Goal: Information Seeking & Learning: Learn about a topic

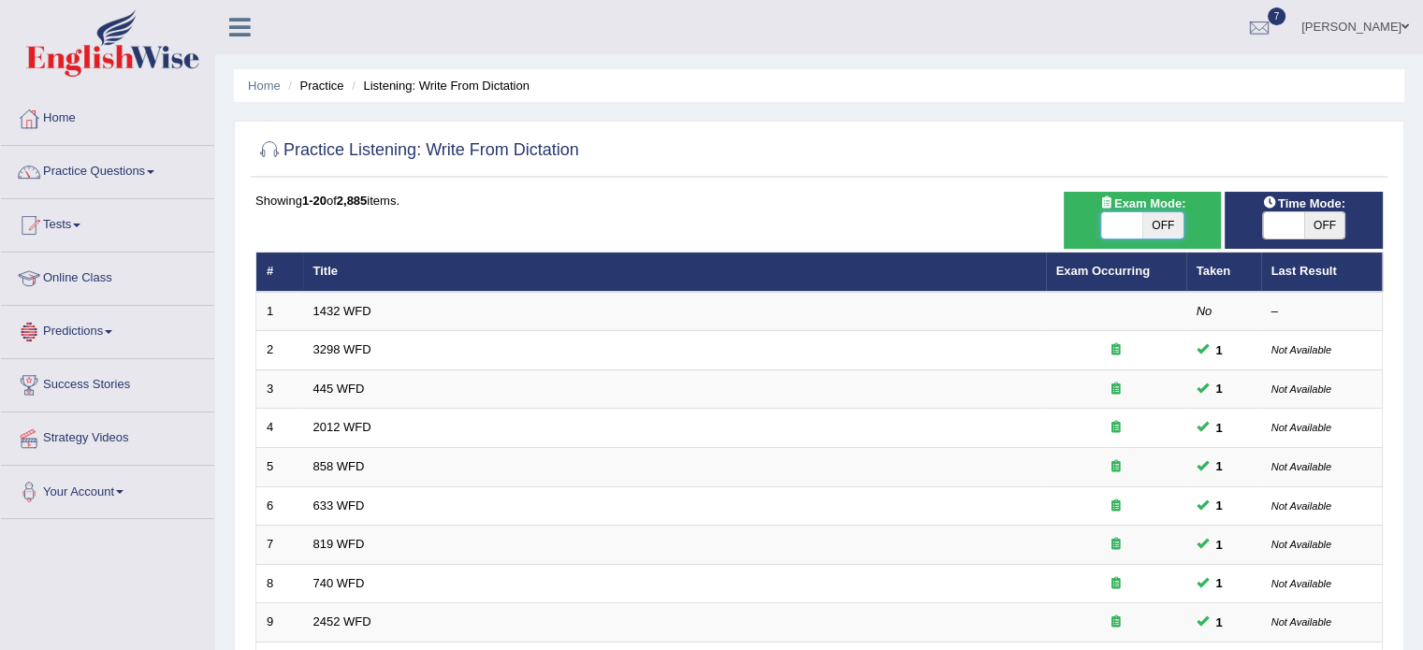
click at [1132, 224] on span at bounding box center [1121, 225] width 41 height 26
click at [1149, 224] on span "OFF" at bounding box center [1162, 225] width 41 height 26
checkbox input "true"
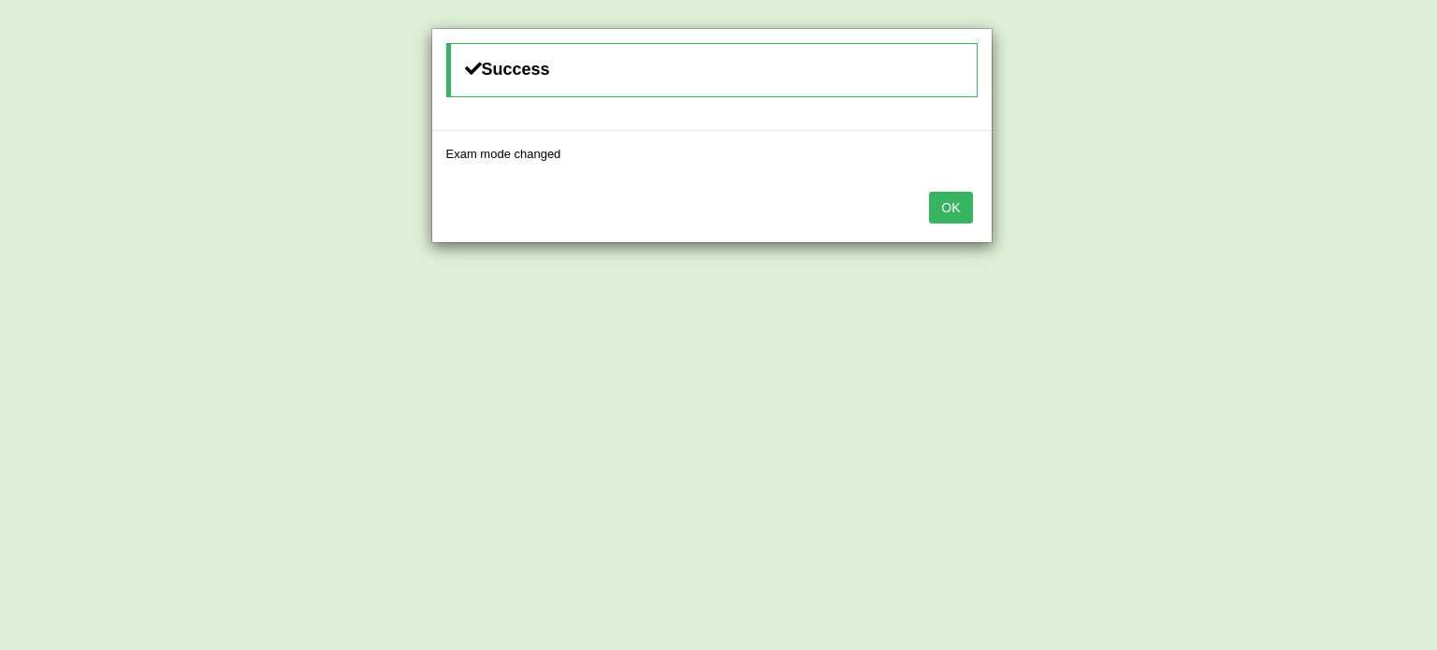
click at [929, 192] on button "OK" at bounding box center [950, 208] width 43 height 32
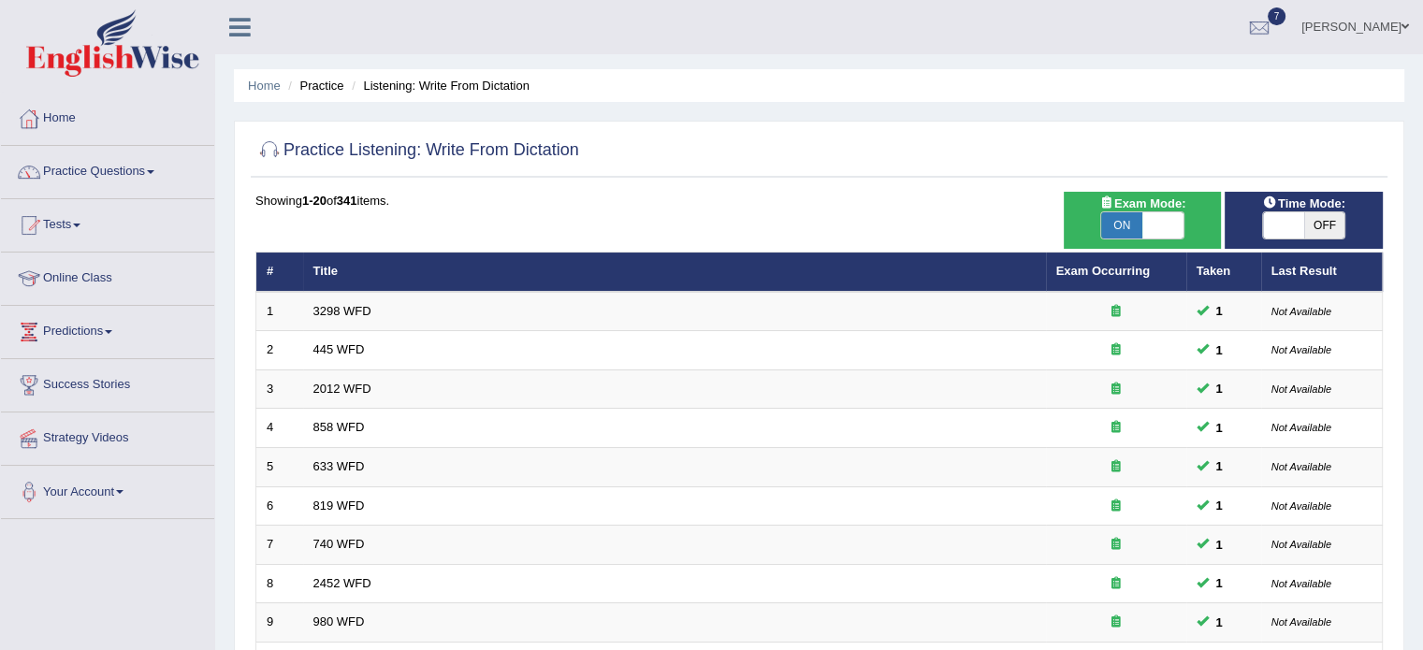
click at [1334, 239] on div "ON OFF" at bounding box center [1304, 225] width 84 height 28
click at [1333, 229] on span "OFF" at bounding box center [1324, 225] width 41 height 26
checkbox input "true"
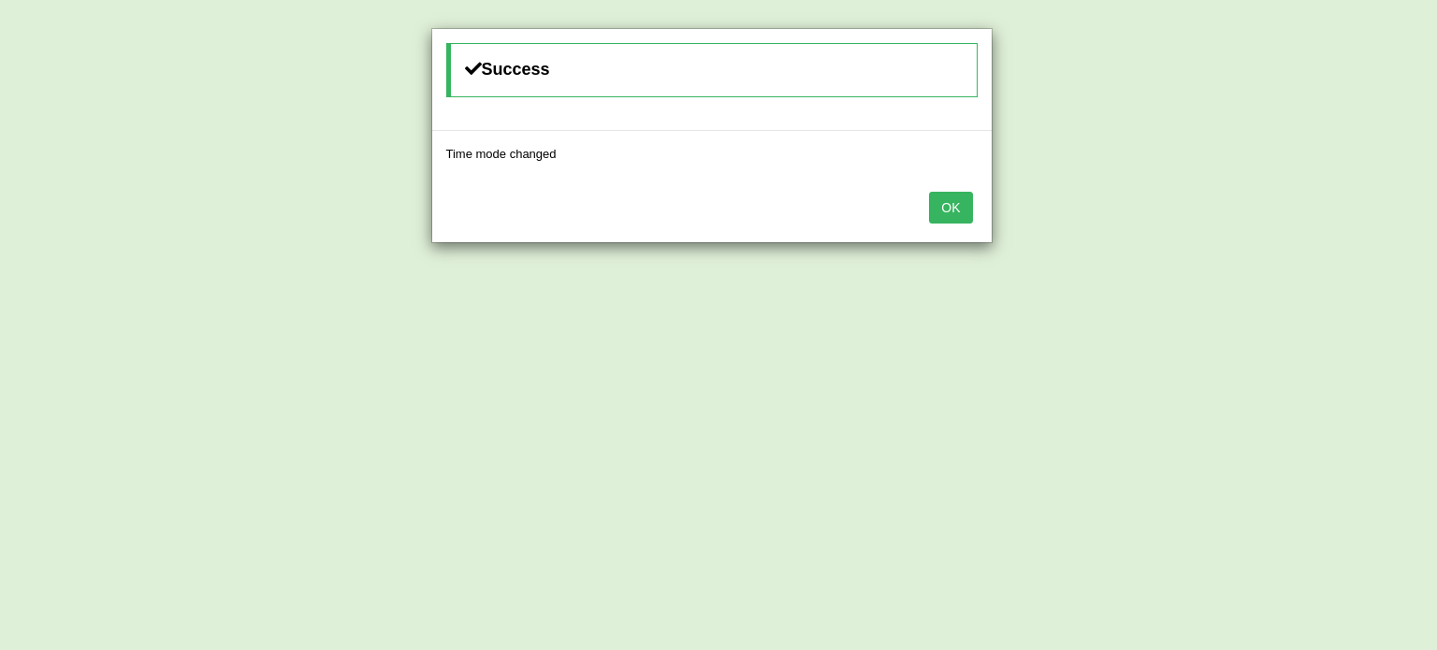
click at [929, 192] on button "OK" at bounding box center [950, 208] width 43 height 32
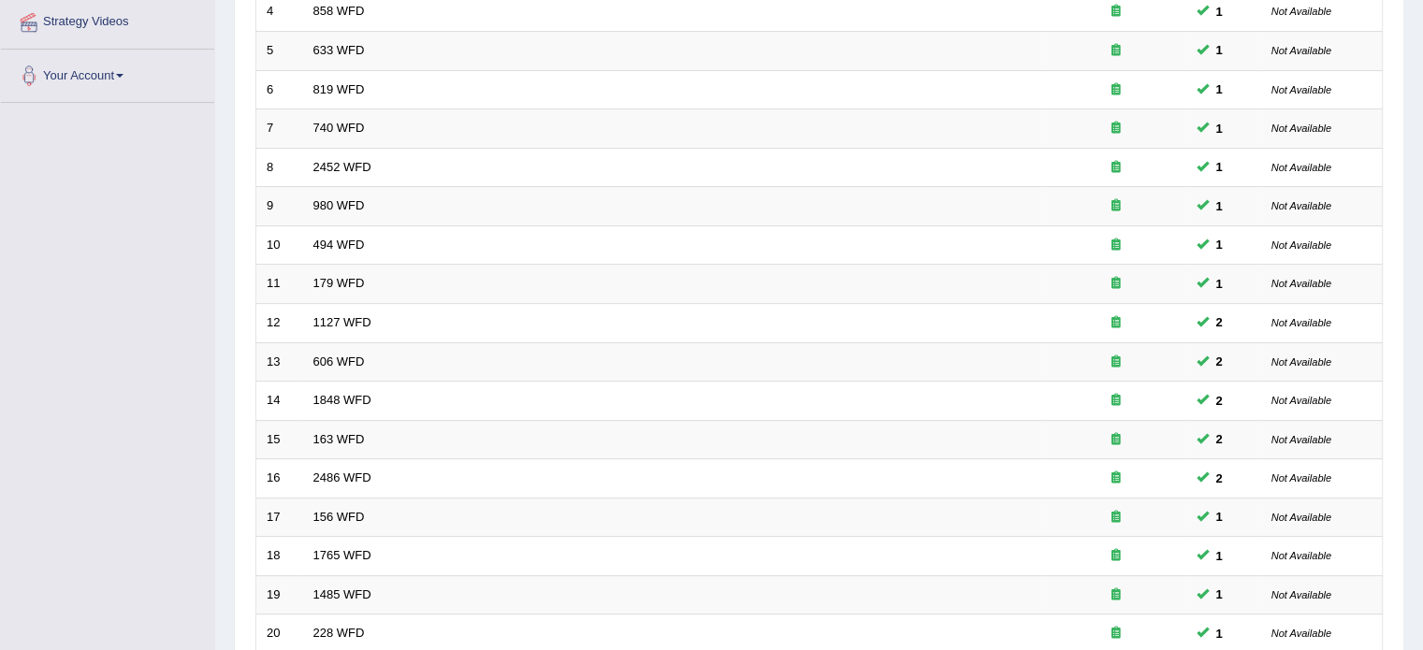
scroll to position [583, 0]
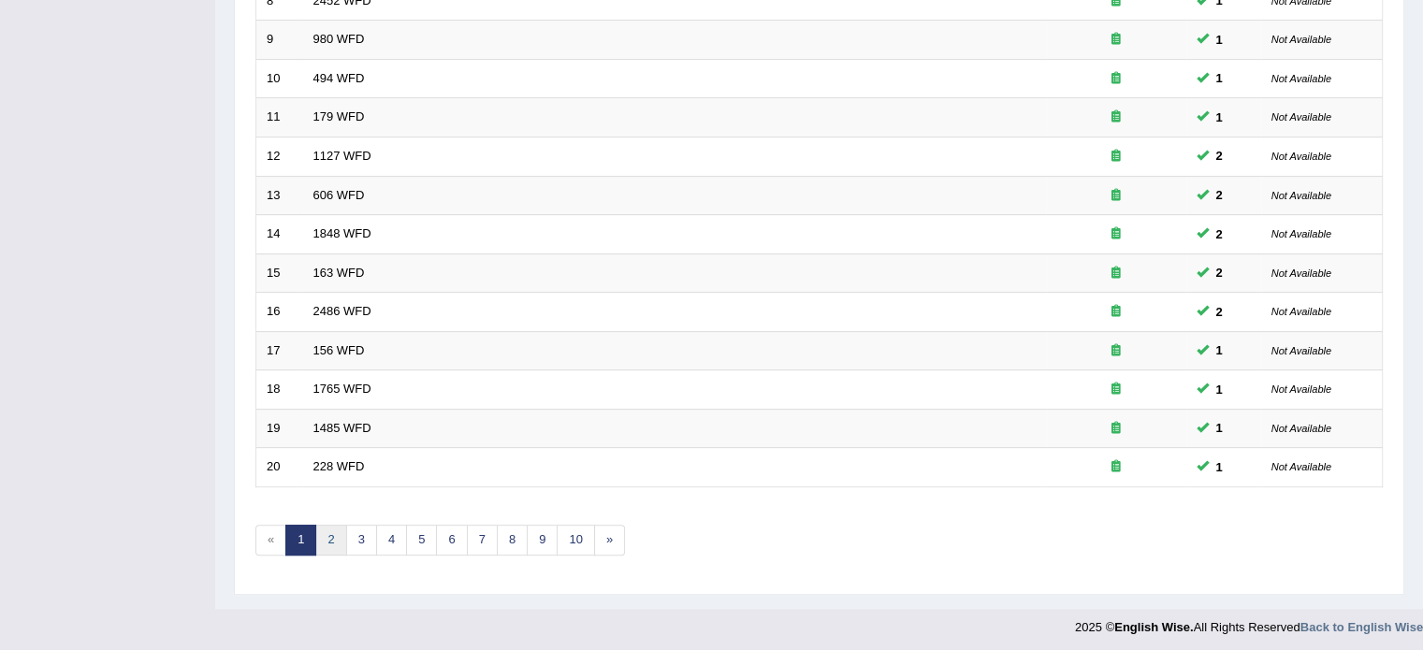
click at [322, 542] on link "2" at bounding box center [330, 540] width 31 height 31
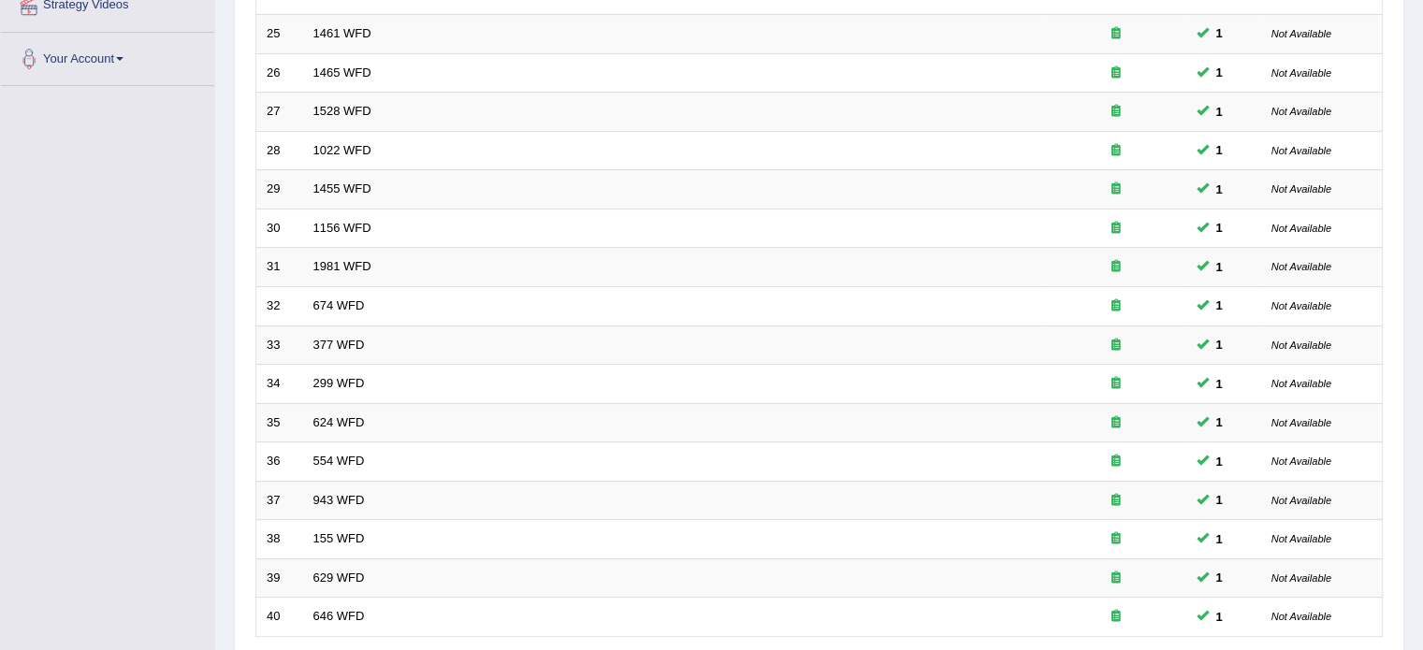
scroll to position [518, 0]
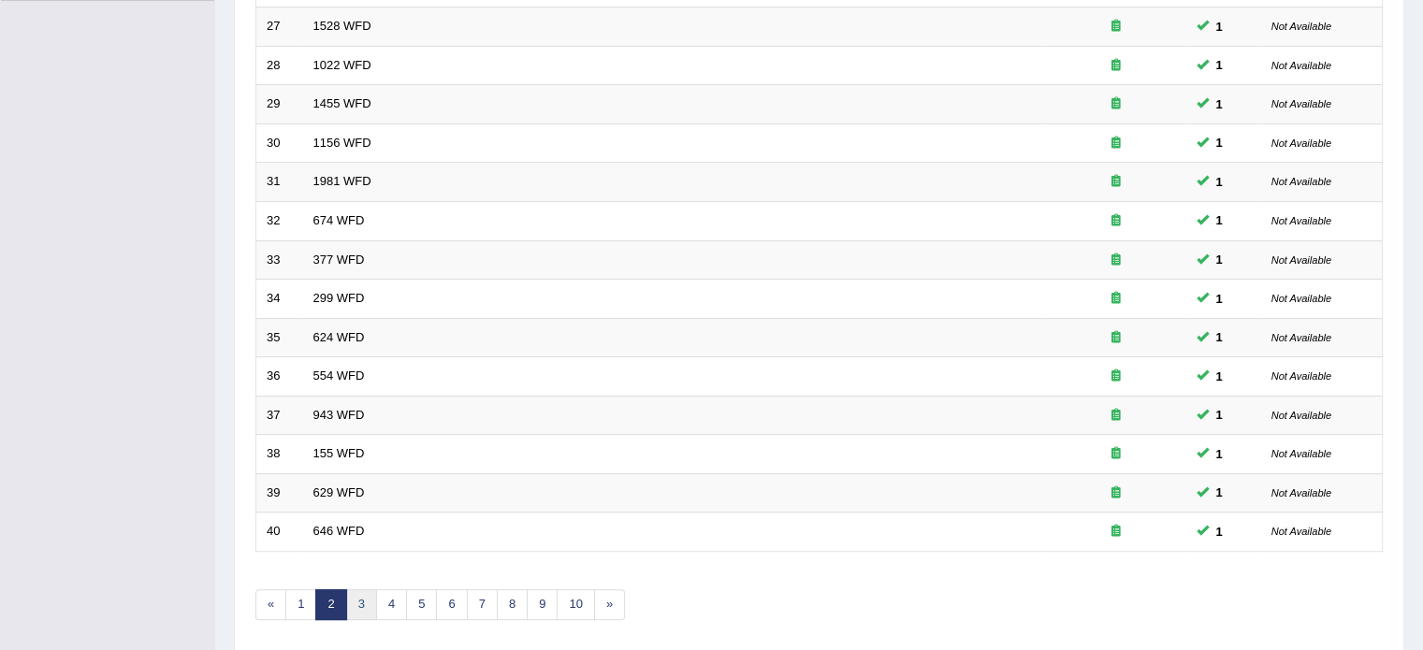
click at [369, 596] on link "3" at bounding box center [361, 604] width 31 height 31
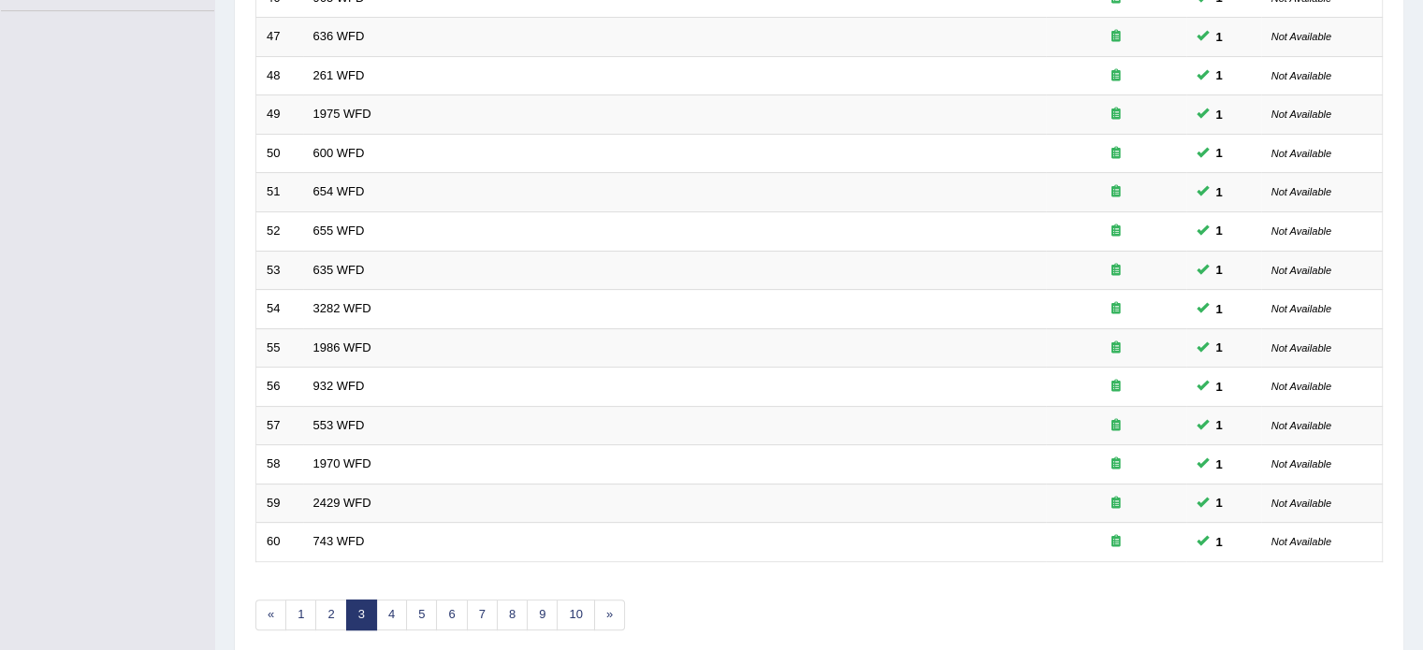
scroll to position [544, 0]
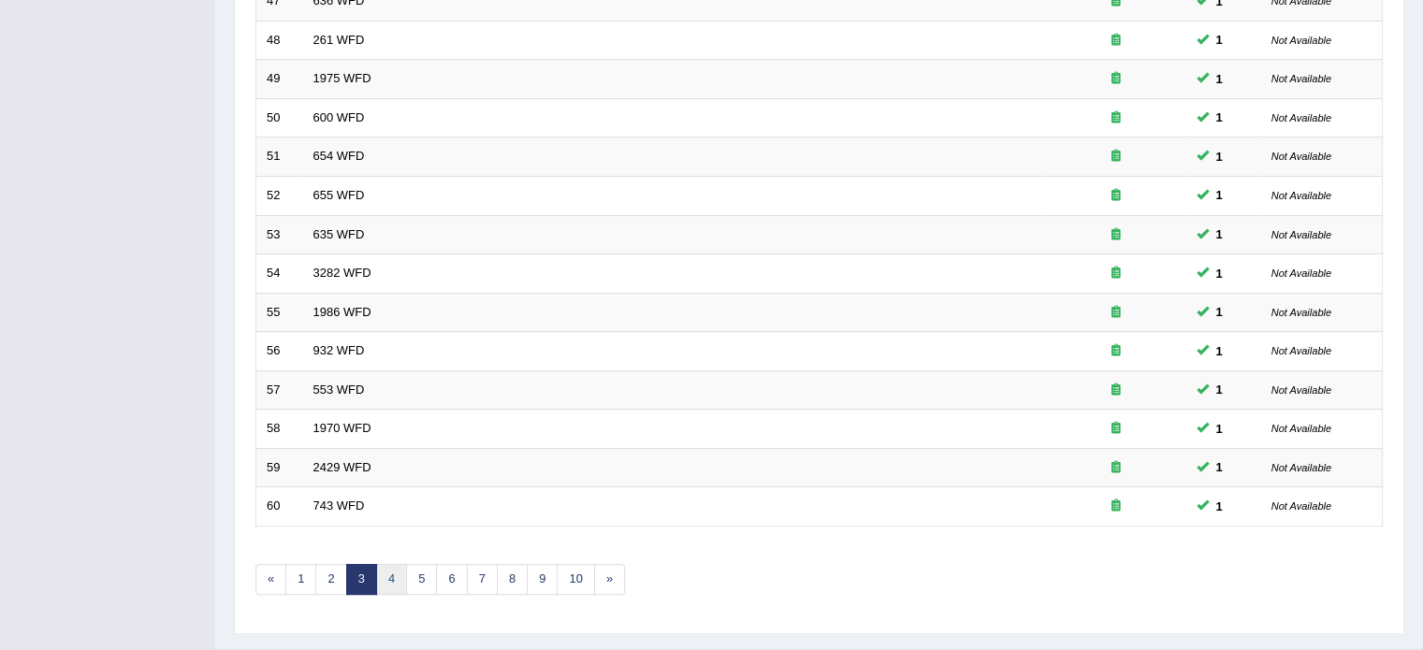
click at [386, 574] on link "4" at bounding box center [391, 579] width 31 height 31
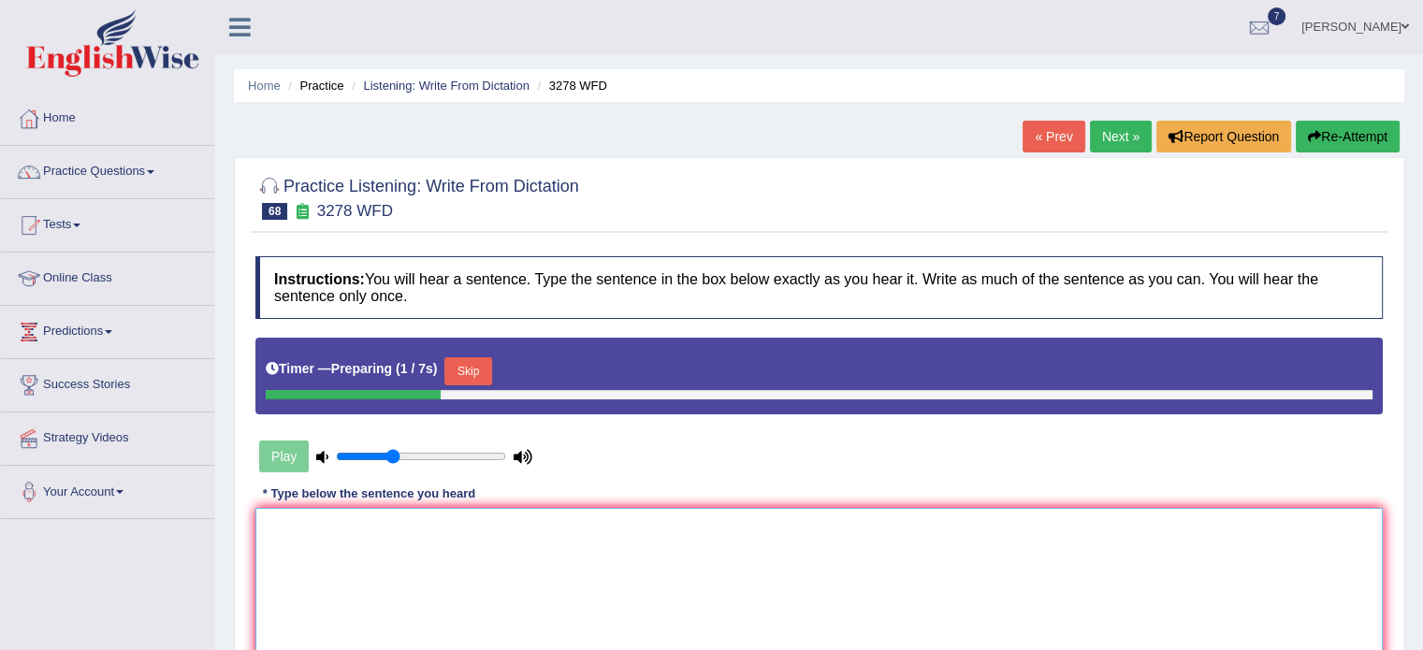
click at [328, 575] on textarea at bounding box center [818, 599] width 1127 height 182
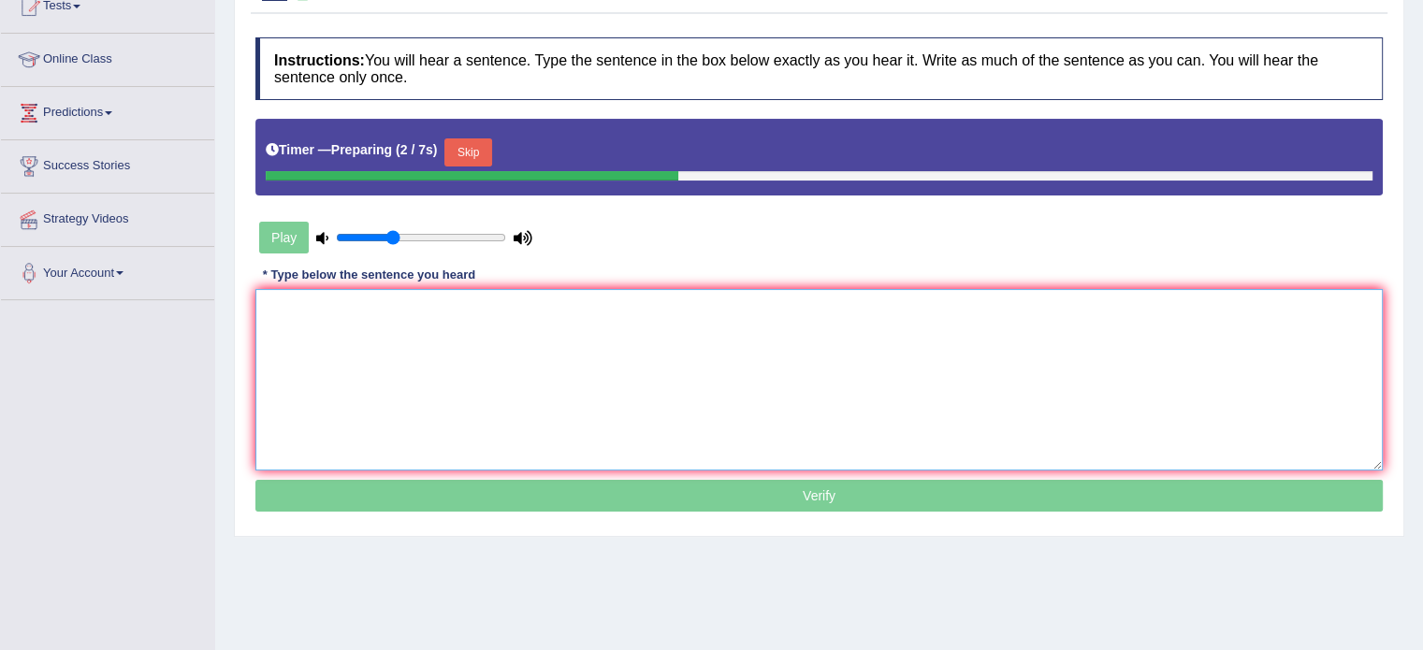
scroll to position [221, 0]
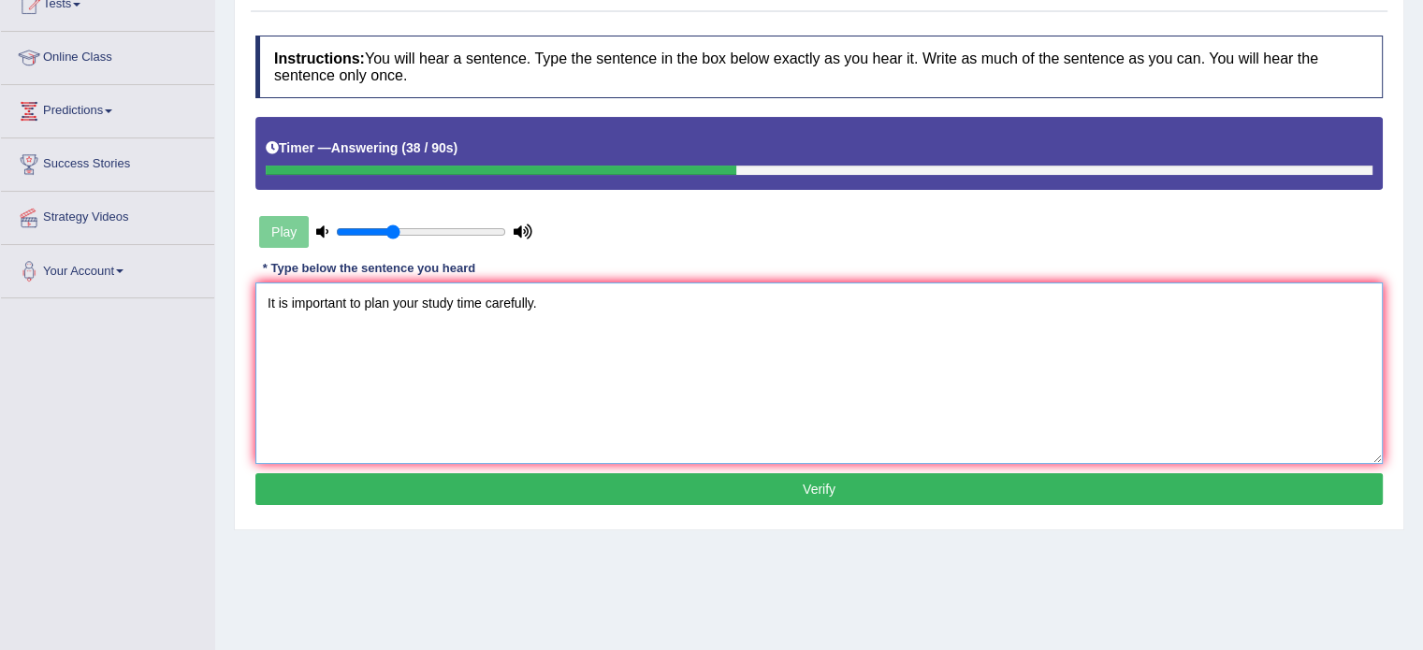
type textarea "It is important to plan your study time carefully."
click at [1010, 496] on button "Verify" at bounding box center [818, 489] width 1127 height 32
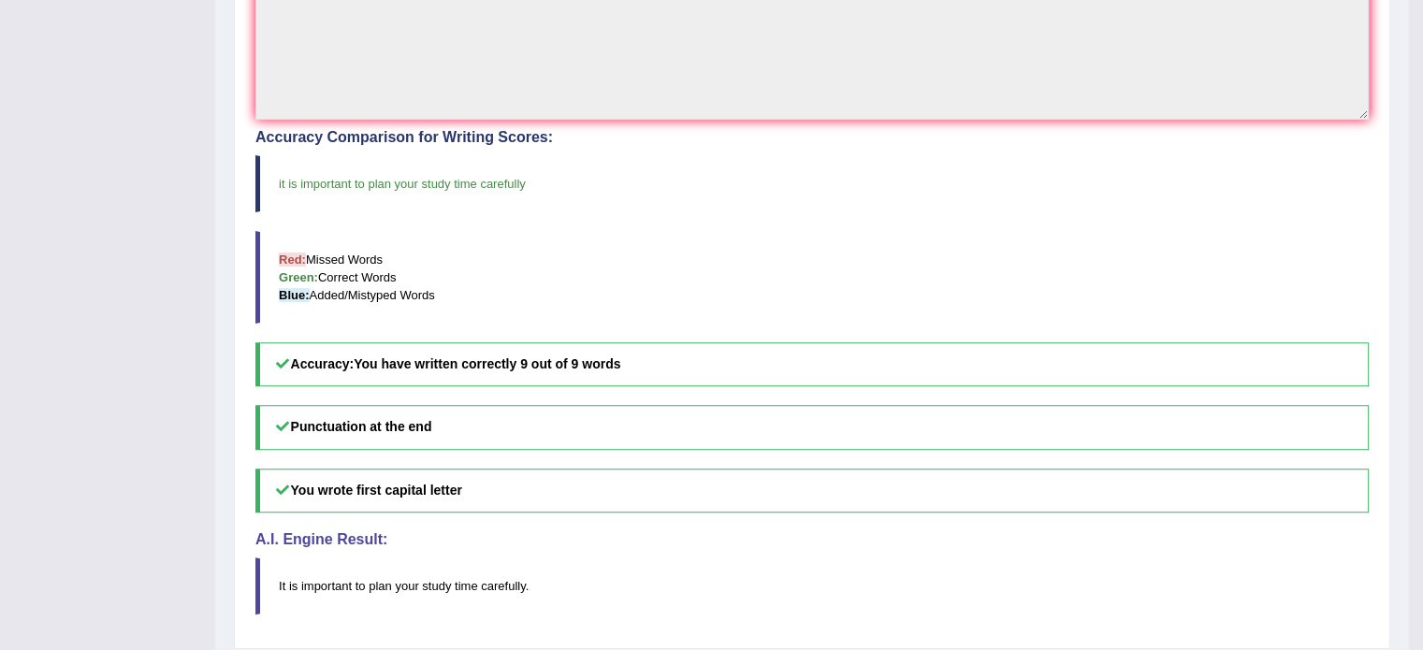
scroll to position [0, 0]
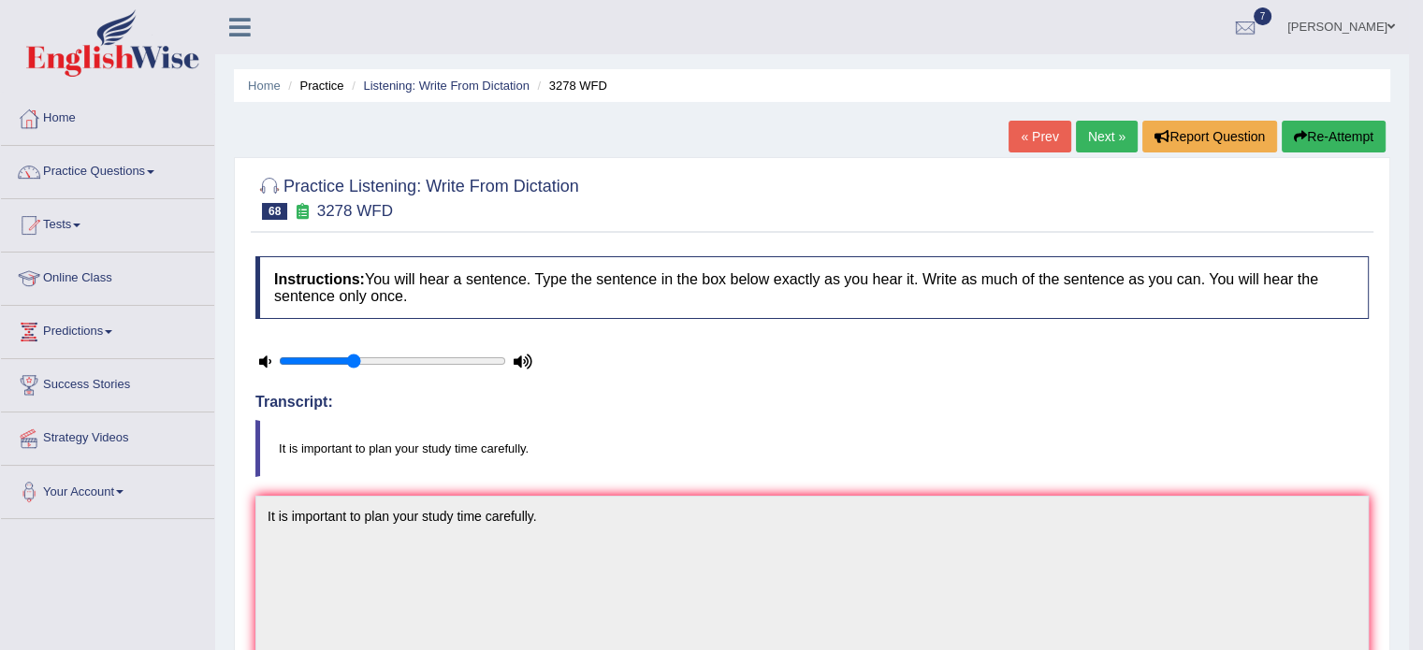
click at [1102, 131] on link "Next »" at bounding box center [1107, 137] width 62 height 32
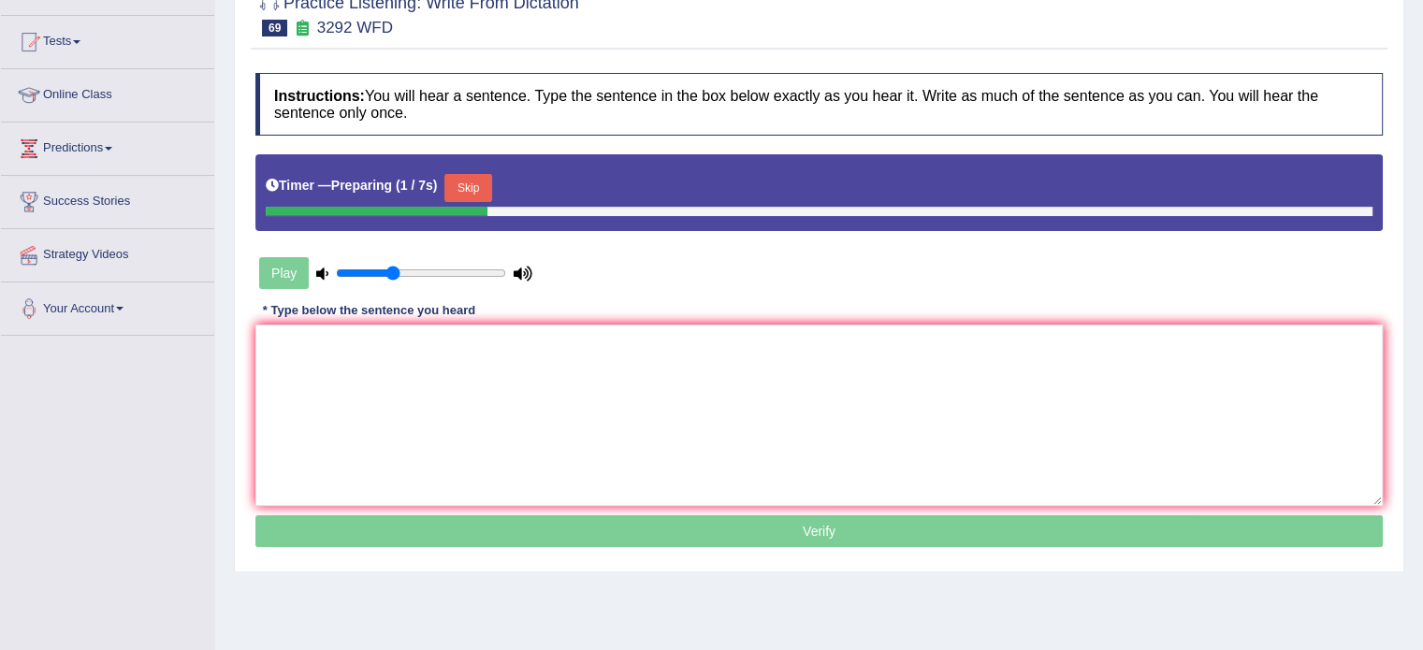
scroll to position [220, 0]
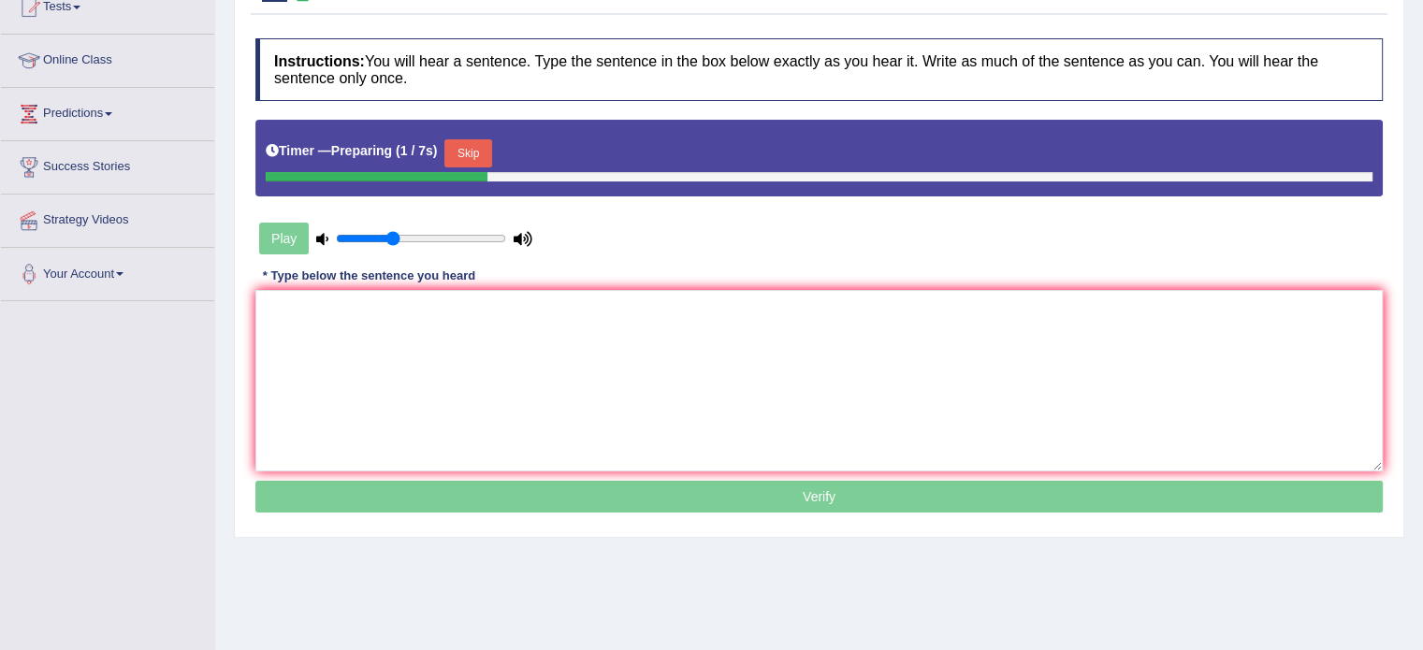
drag, startPoint x: 1436, startPoint y: 29, endPoint x: 1436, endPoint y: 167, distance: 138.5
click at [1423, 167] on html "Toggle navigation Home Practice Questions Speaking Practice Read Aloud Repeat S…" at bounding box center [711, 107] width 1423 height 650
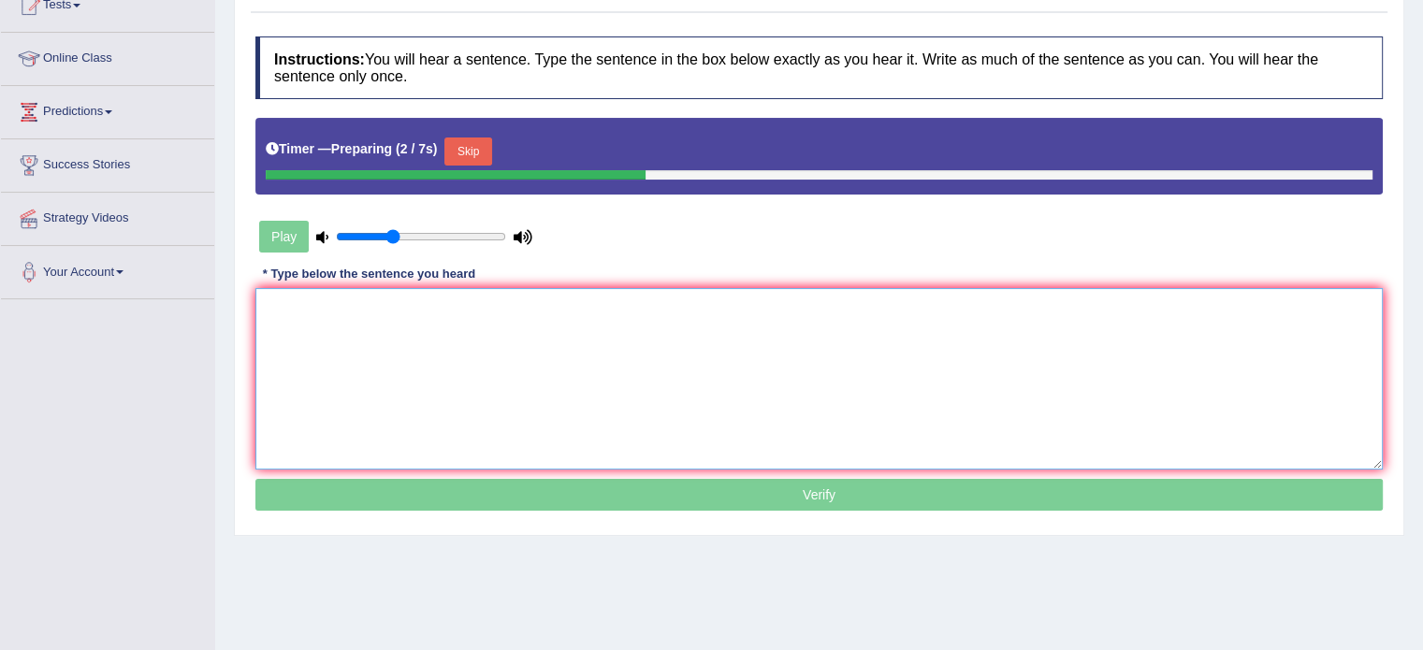
click at [782, 359] on textarea at bounding box center [818, 379] width 1127 height 182
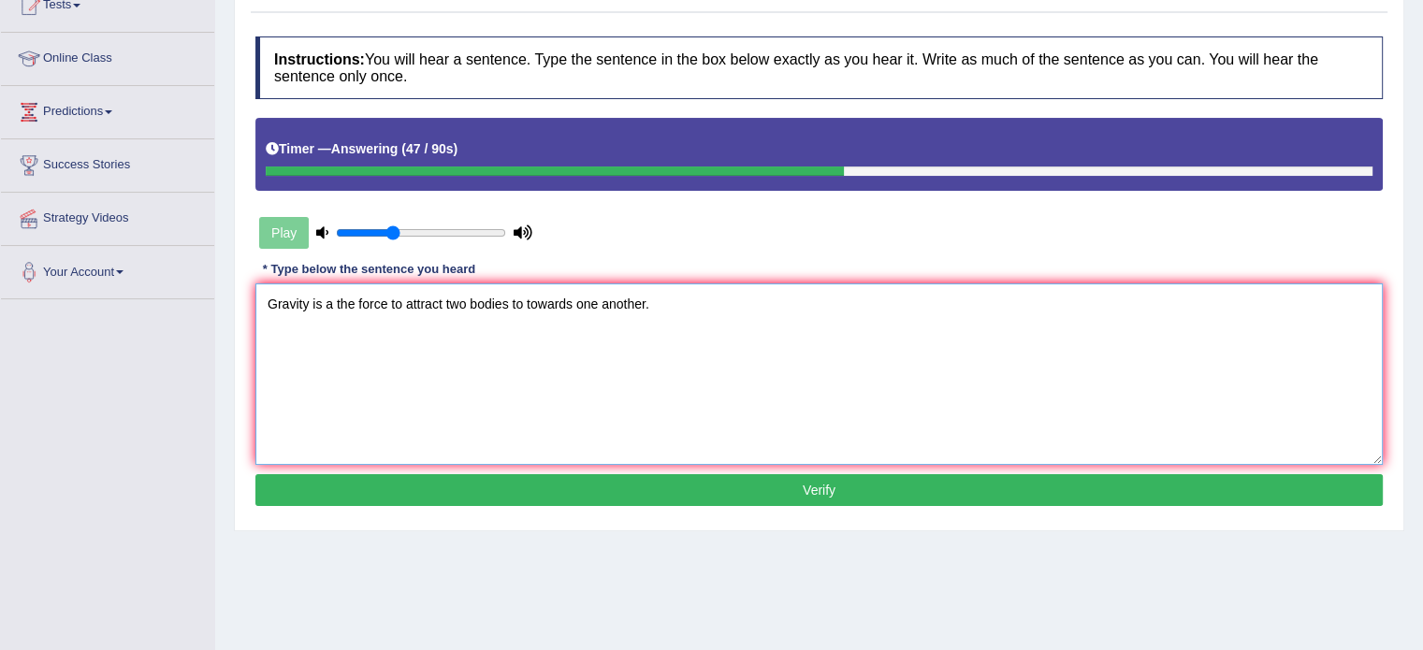
type textarea "Gravity is a the force to attract two bodies to towards one another."
click at [768, 489] on button "Verify" at bounding box center [818, 490] width 1127 height 32
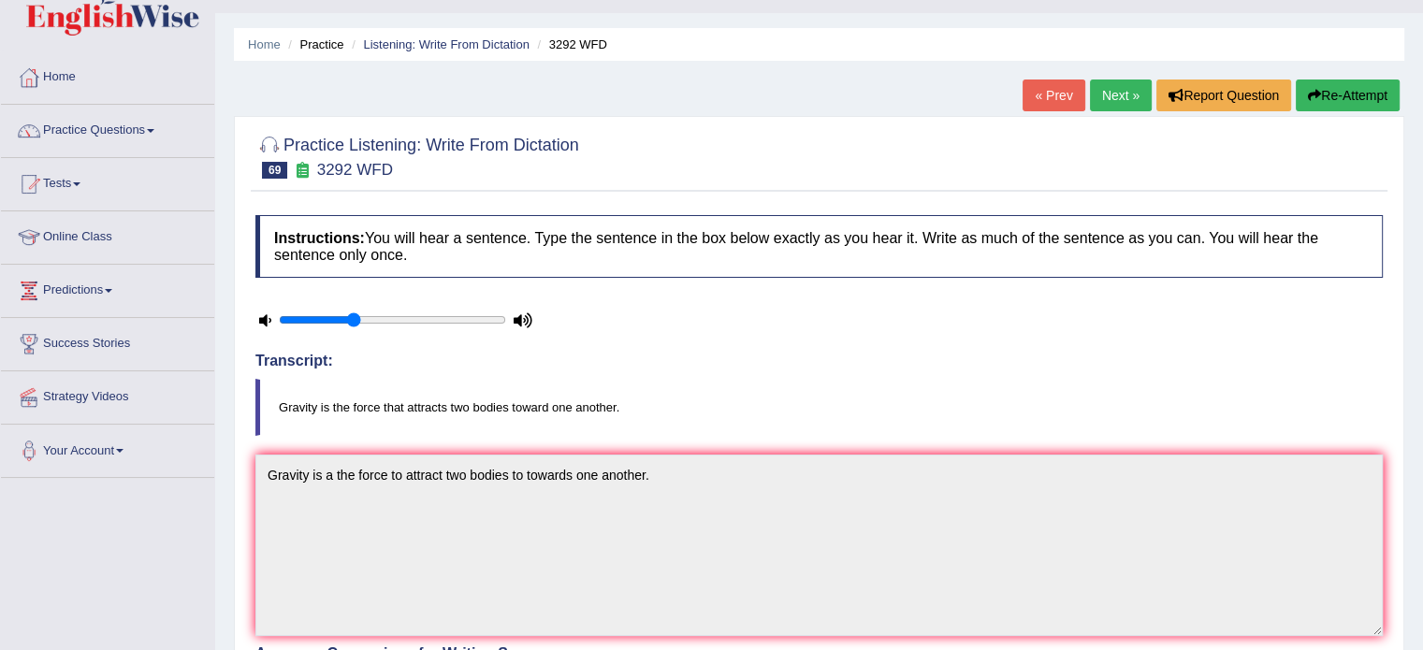
scroll to position [15, 0]
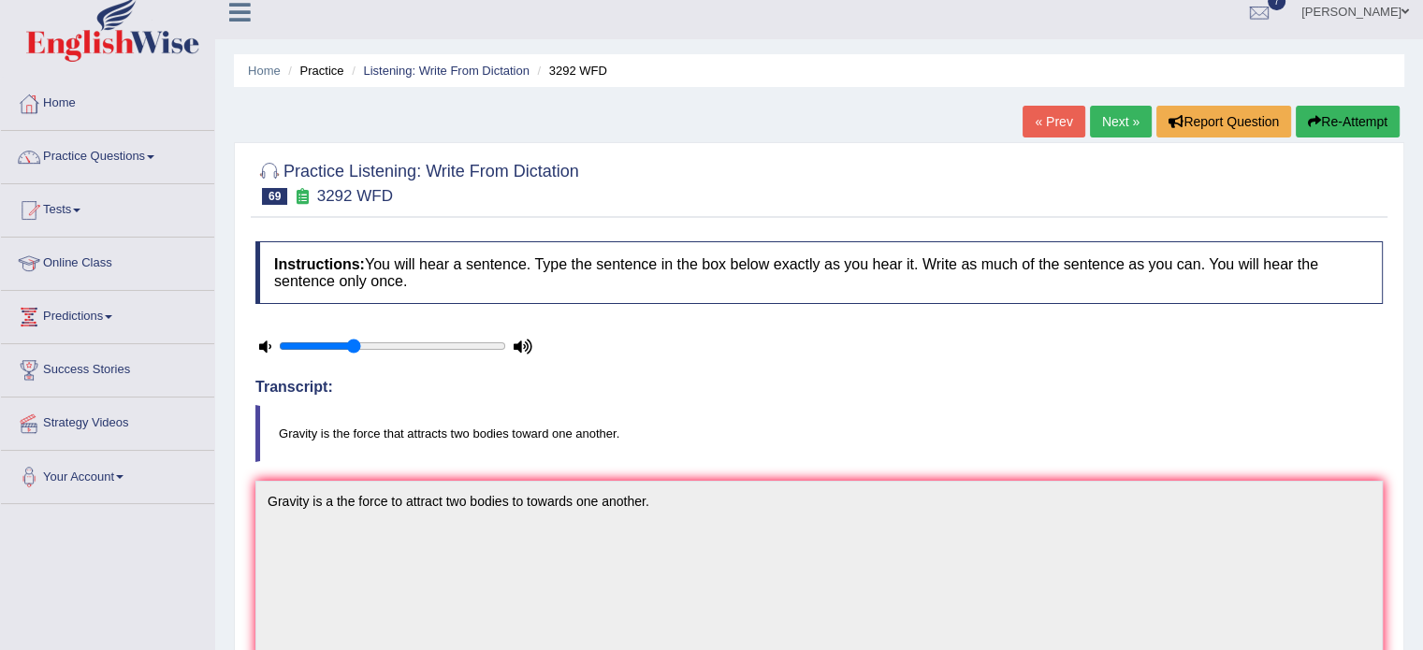
click at [1090, 124] on link "Next »" at bounding box center [1121, 122] width 62 height 32
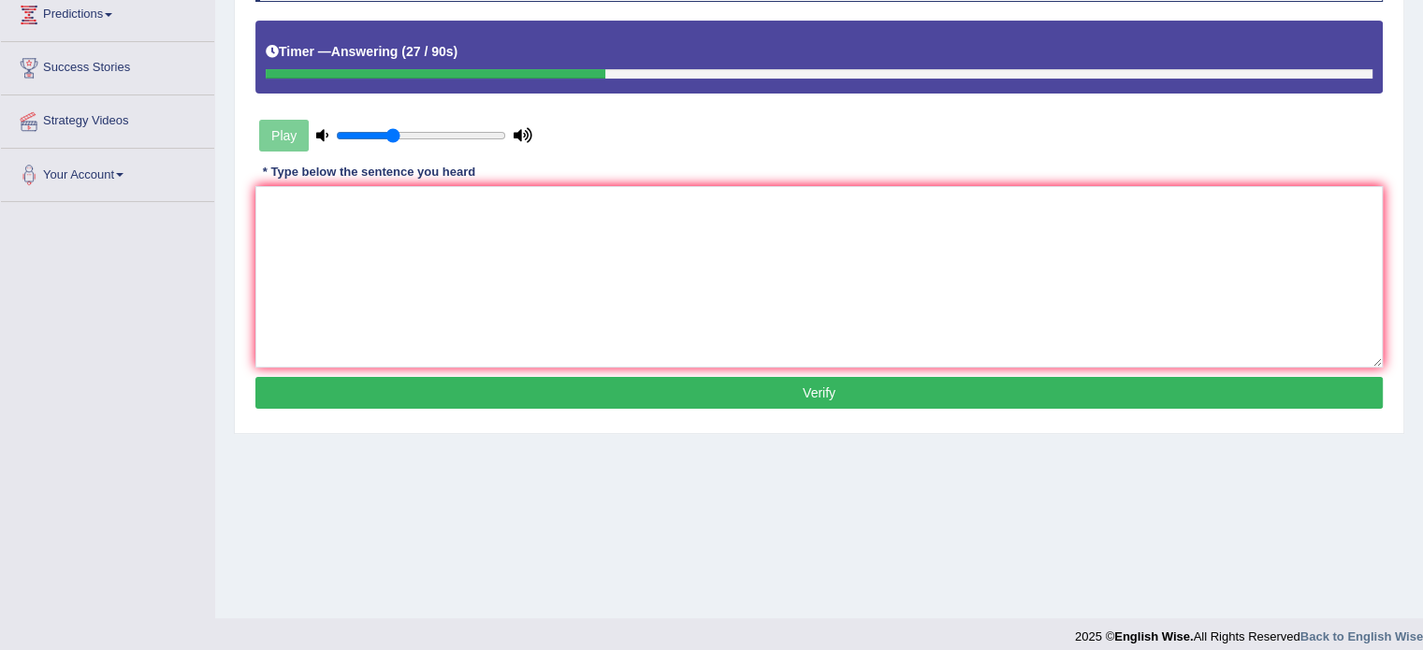
scroll to position [332, 0]
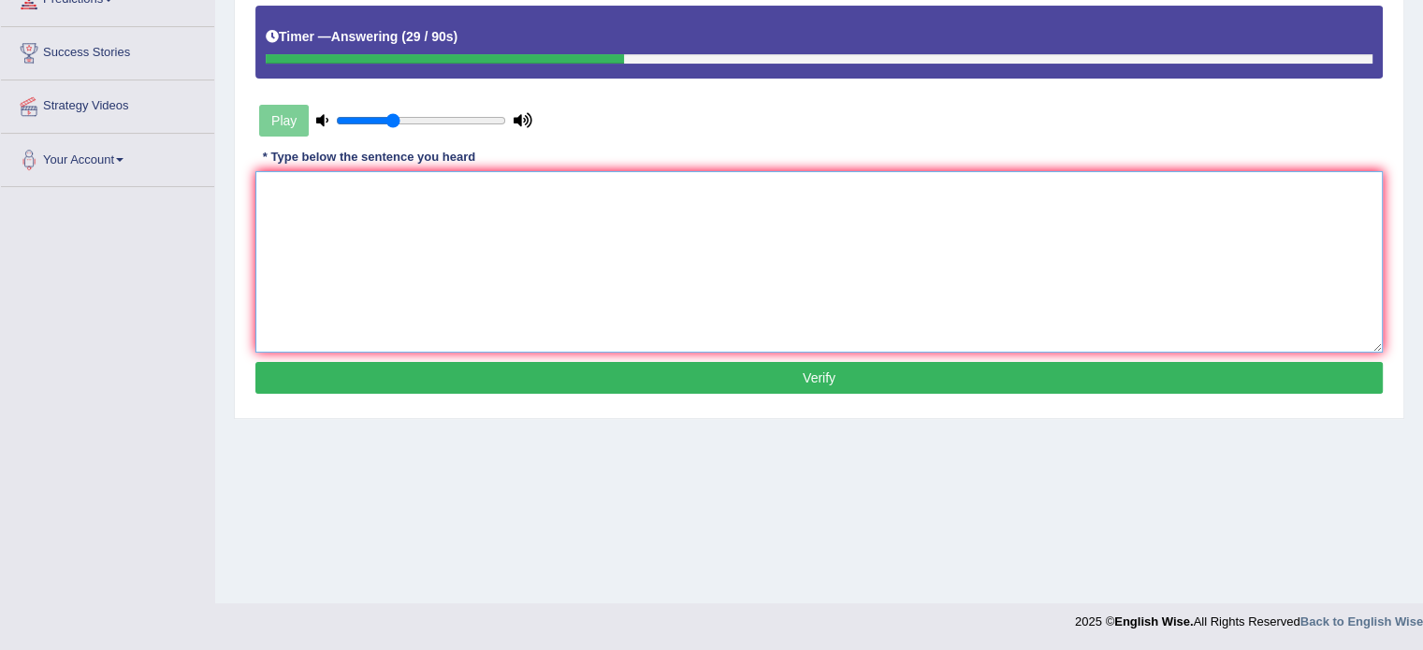
click at [941, 217] on textarea at bounding box center [818, 262] width 1127 height 182
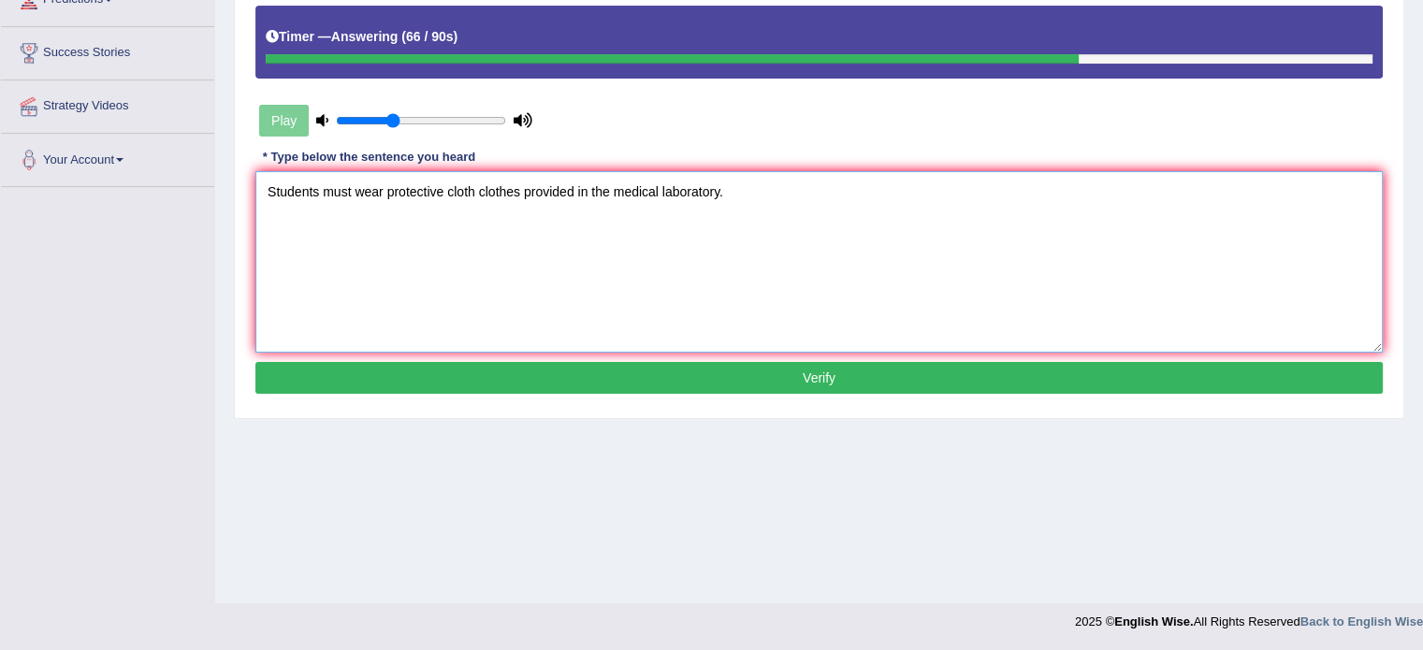
click at [575, 183] on textarea "Students must wear protective cloth clothes provided in the medical laboratory." at bounding box center [818, 262] width 1127 height 182
type textarea "Students must wear protective cloth clothes provided for in the medical laborat…"
click at [633, 377] on button "Verify" at bounding box center [818, 378] width 1127 height 32
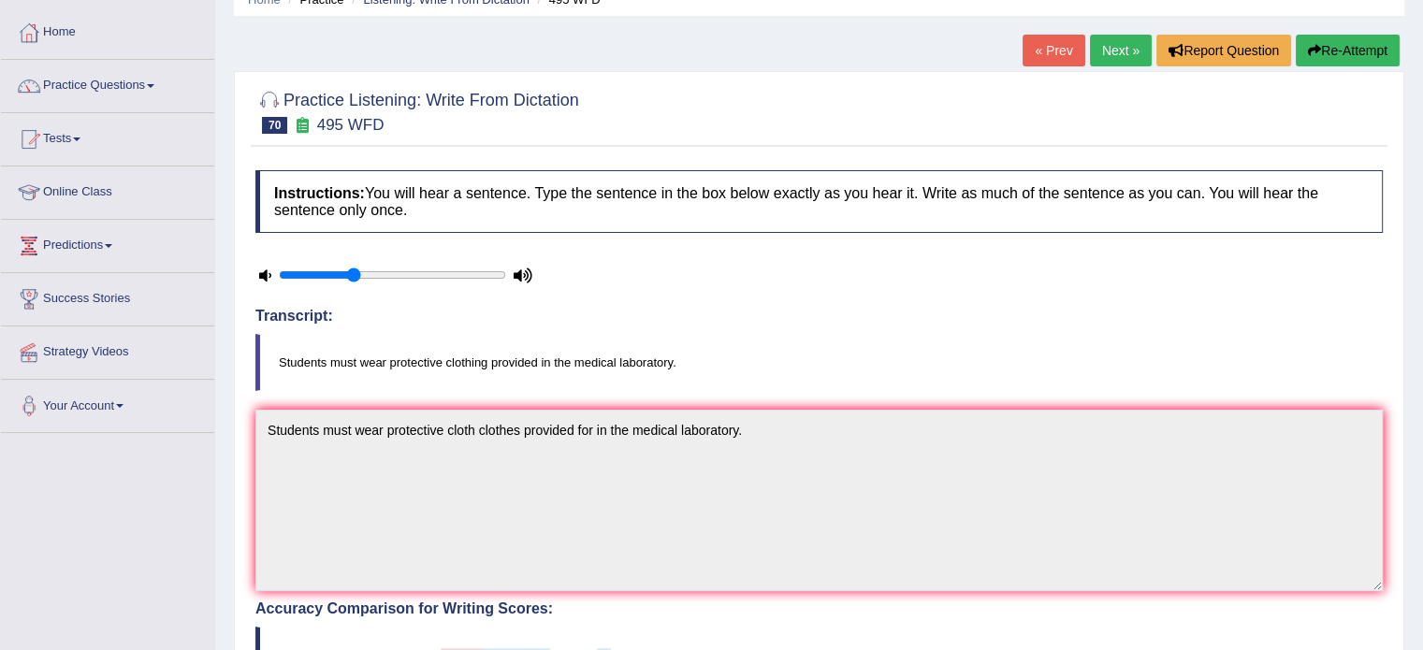
scroll to position [0, 0]
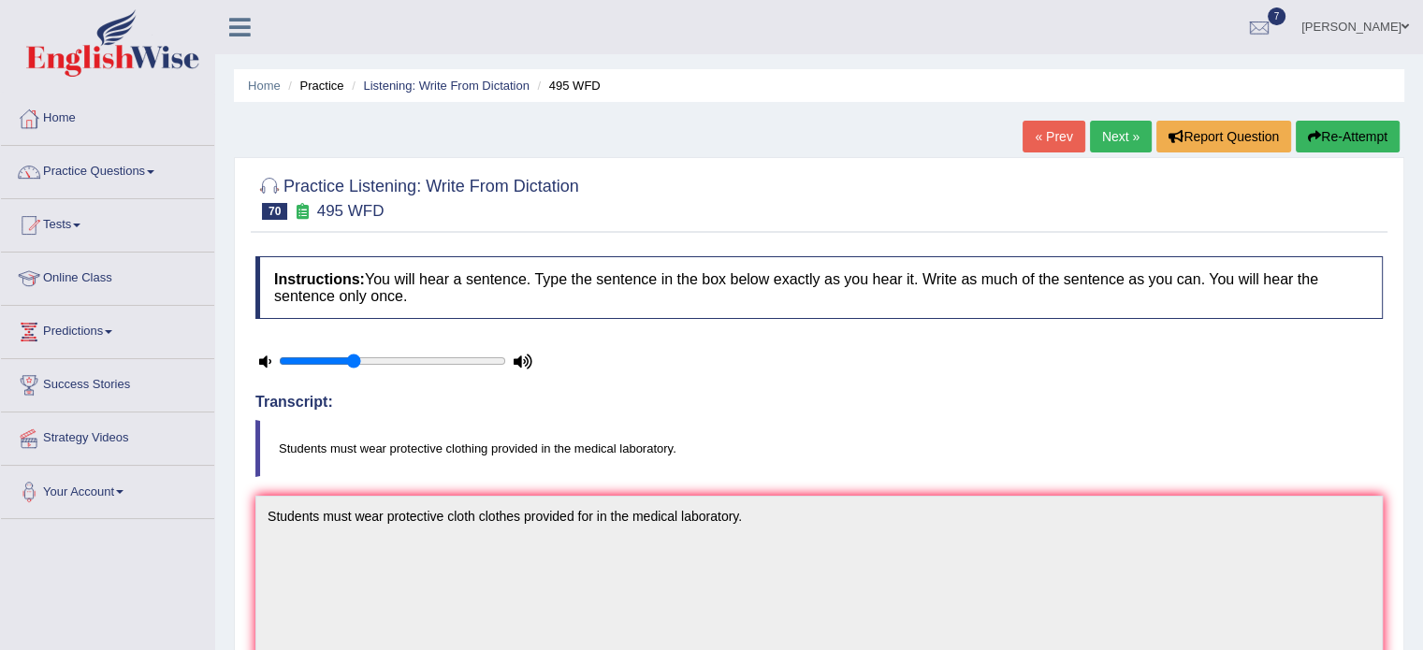
click at [1097, 123] on link "Next »" at bounding box center [1121, 137] width 62 height 32
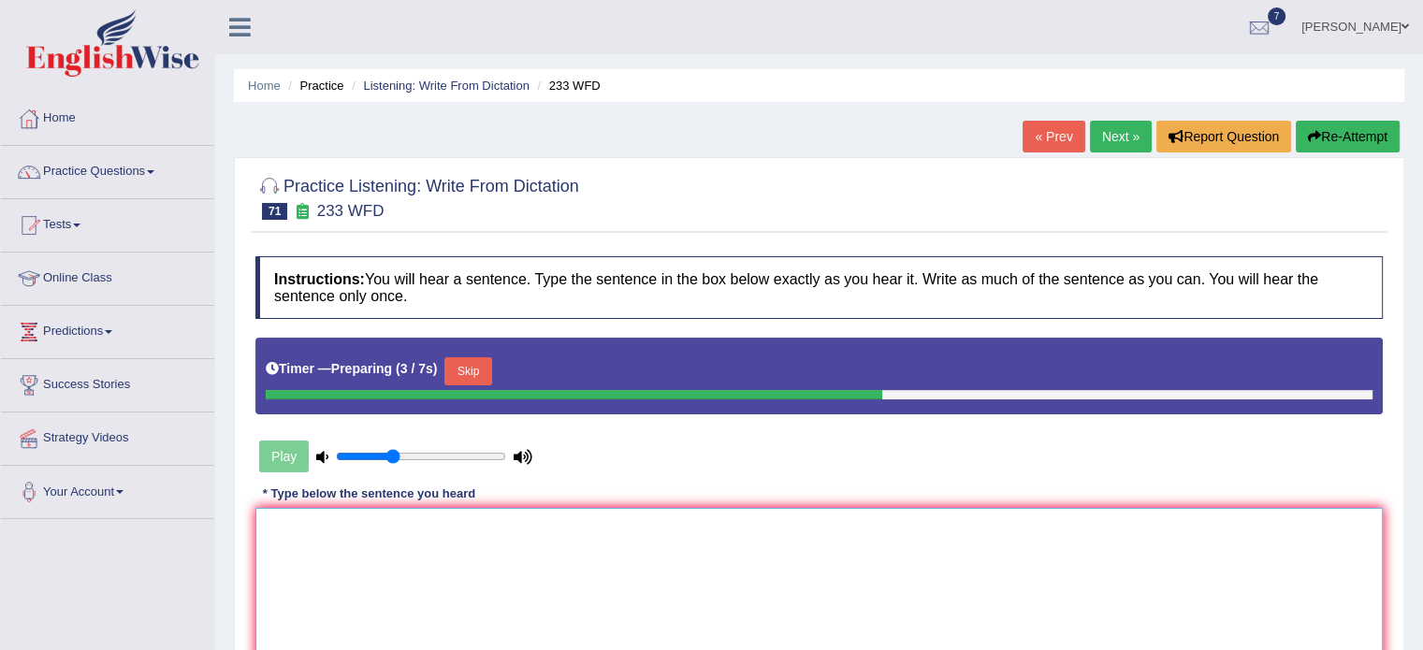
click at [1285, 588] on textarea at bounding box center [818, 599] width 1127 height 182
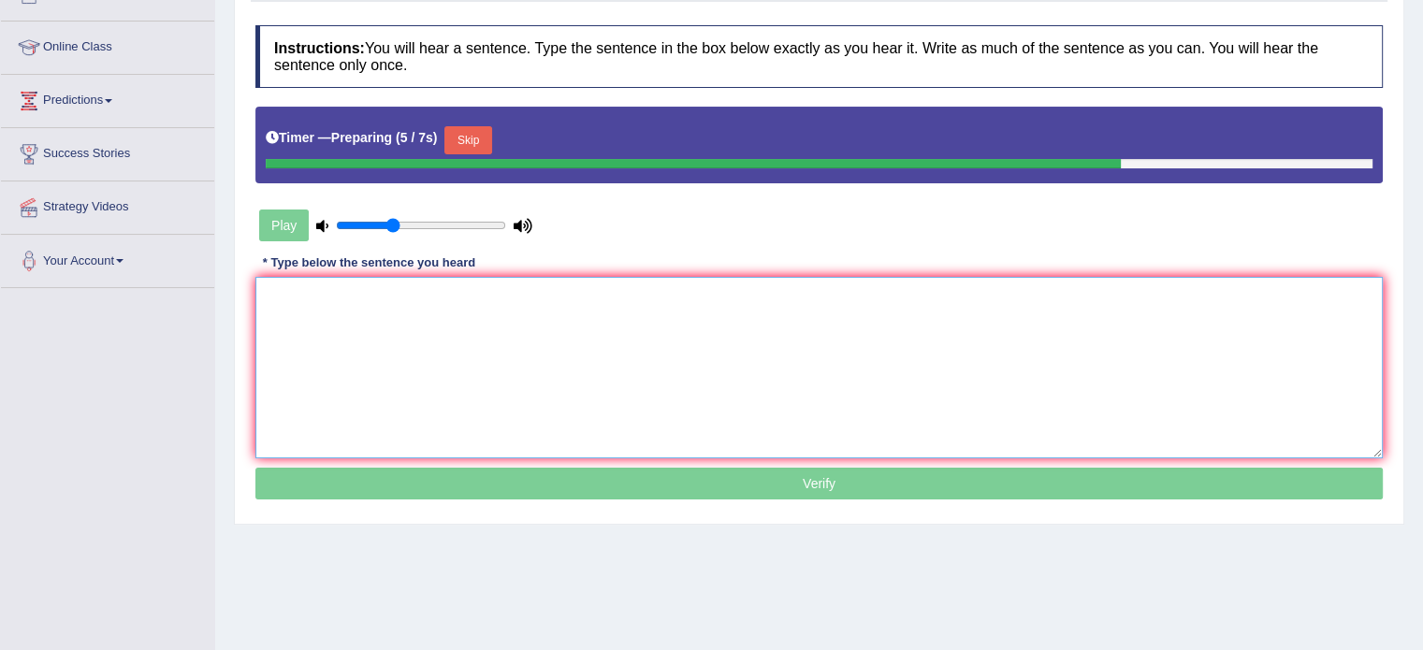
scroll to position [236, 0]
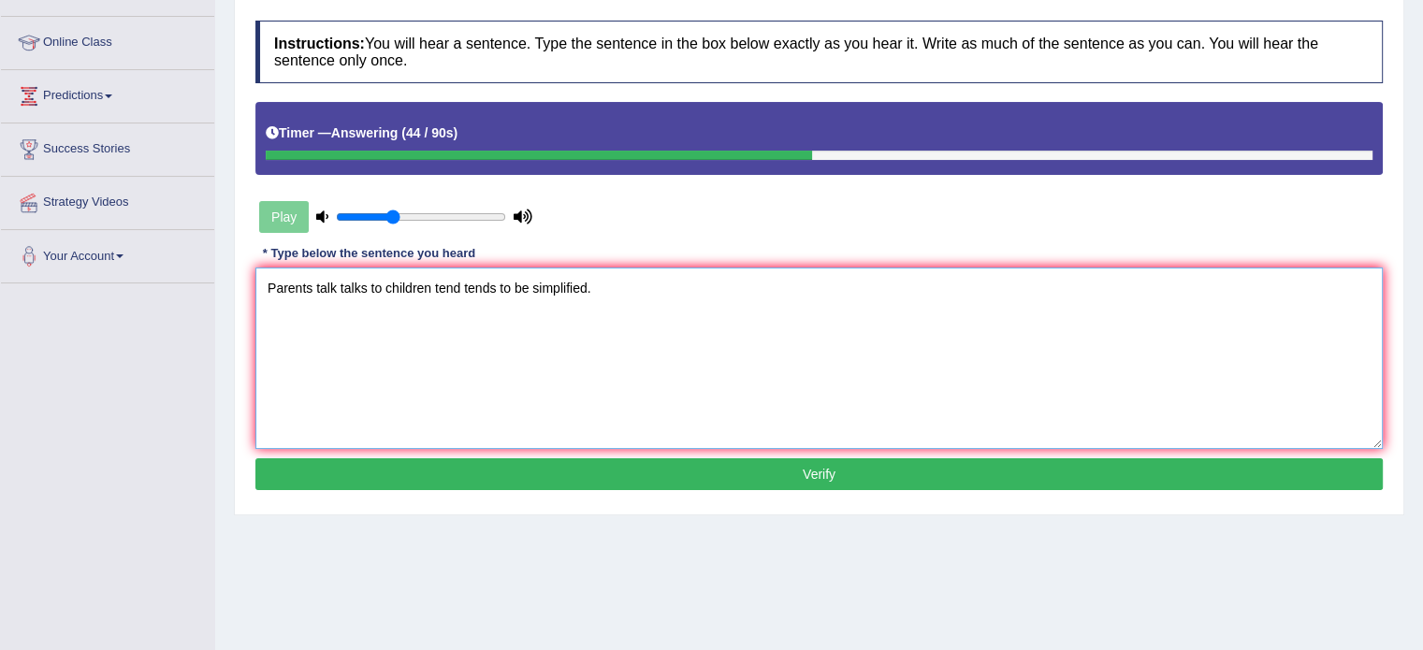
type textarea "Parents talk talks to children tend tends to be simplified."
click at [1286, 468] on button "Verify" at bounding box center [818, 474] width 1127 height 32
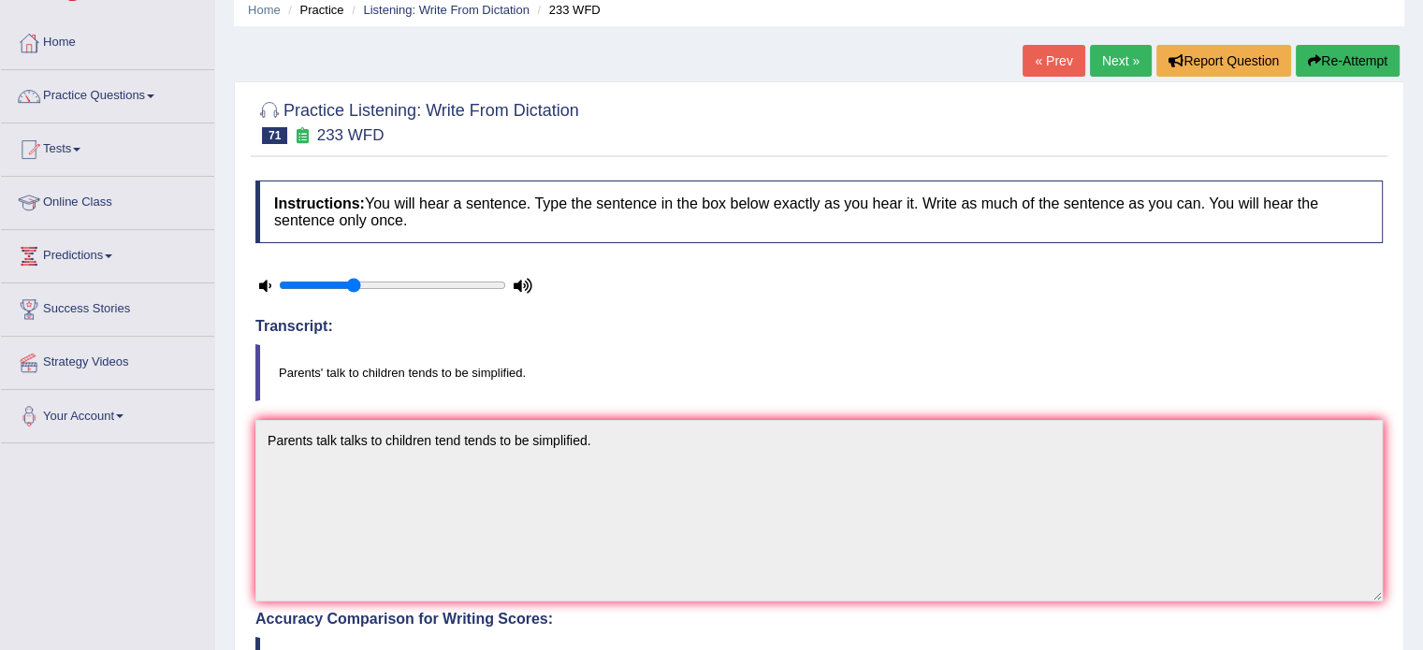
scroll to position [68, 0]
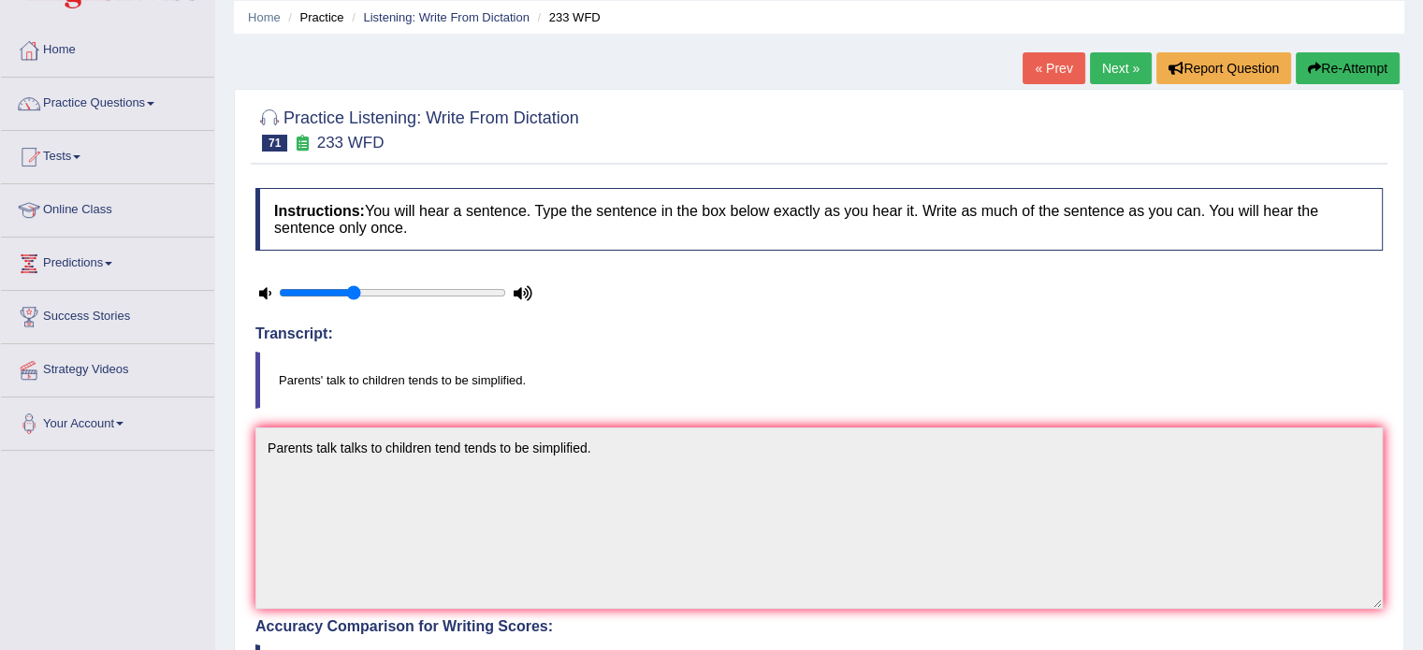
click at [1110, 63] on link "Next »" at bounding box center [1121, 68] width 62 height 32
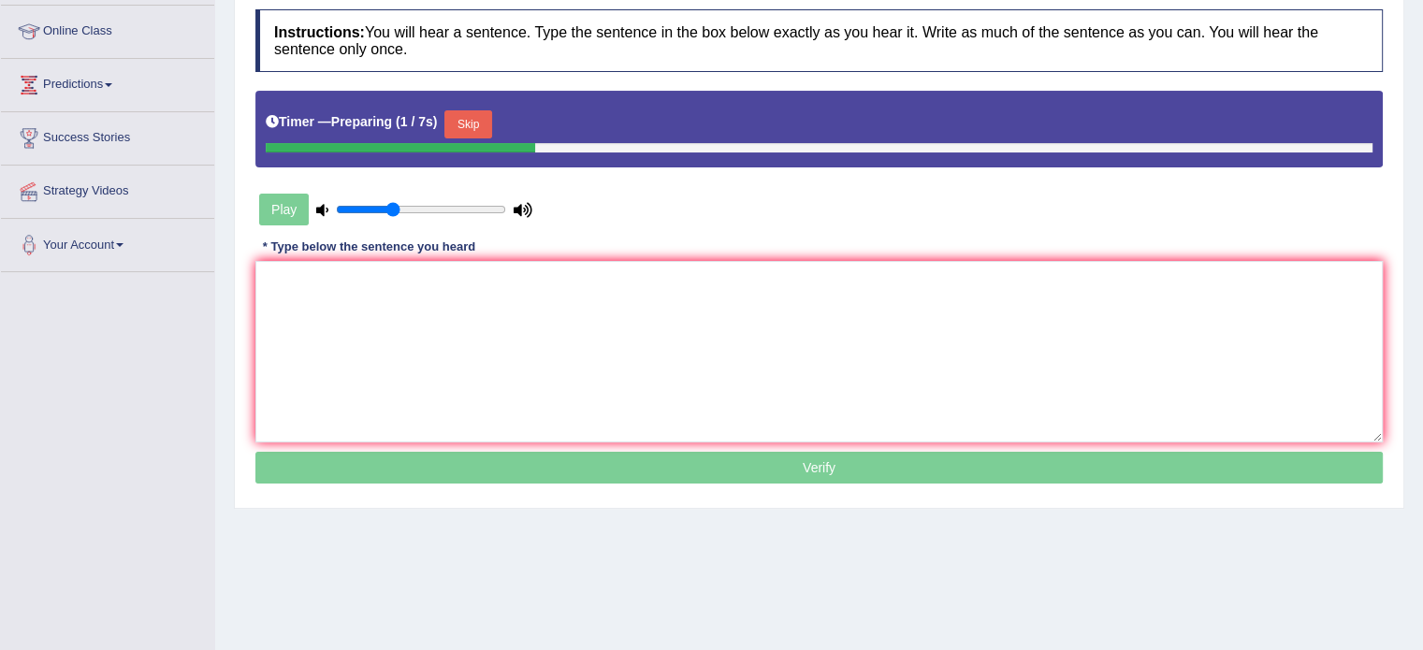
scroll to position [250, 0]
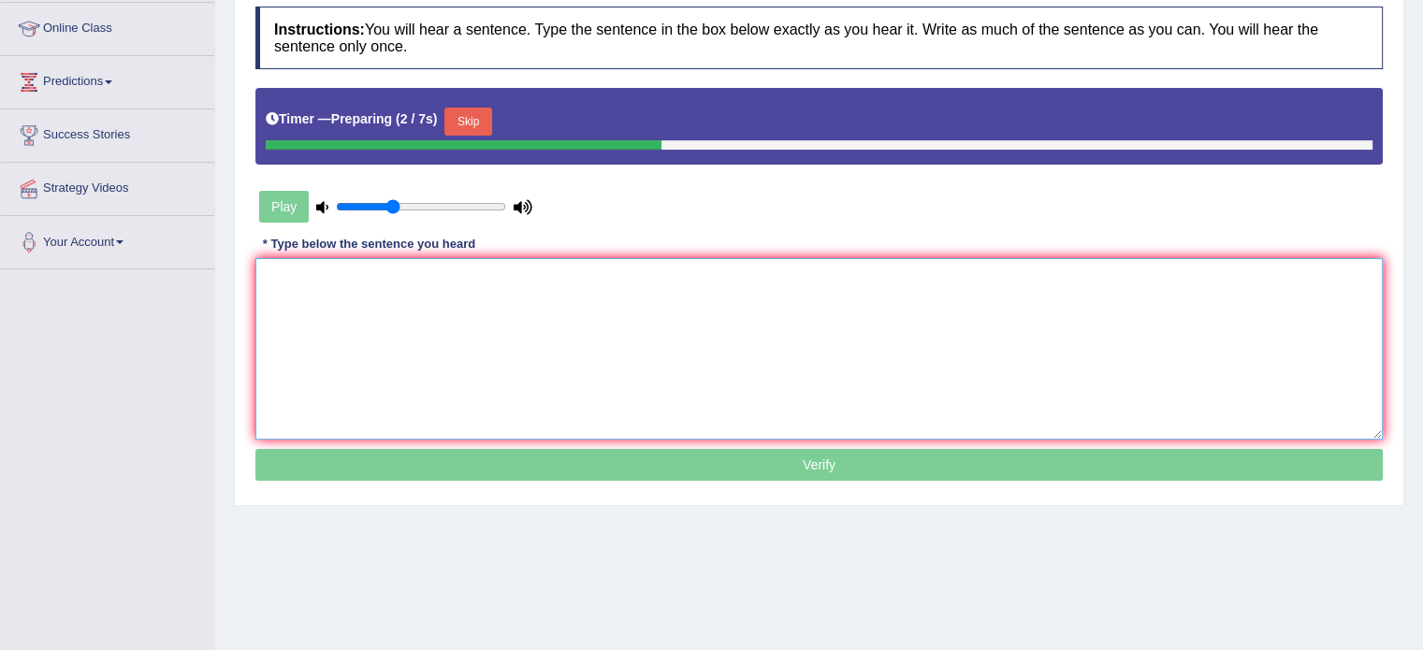
click at [1246, 318] on textarea at bounding box center [818, 349] width 1127 height 182
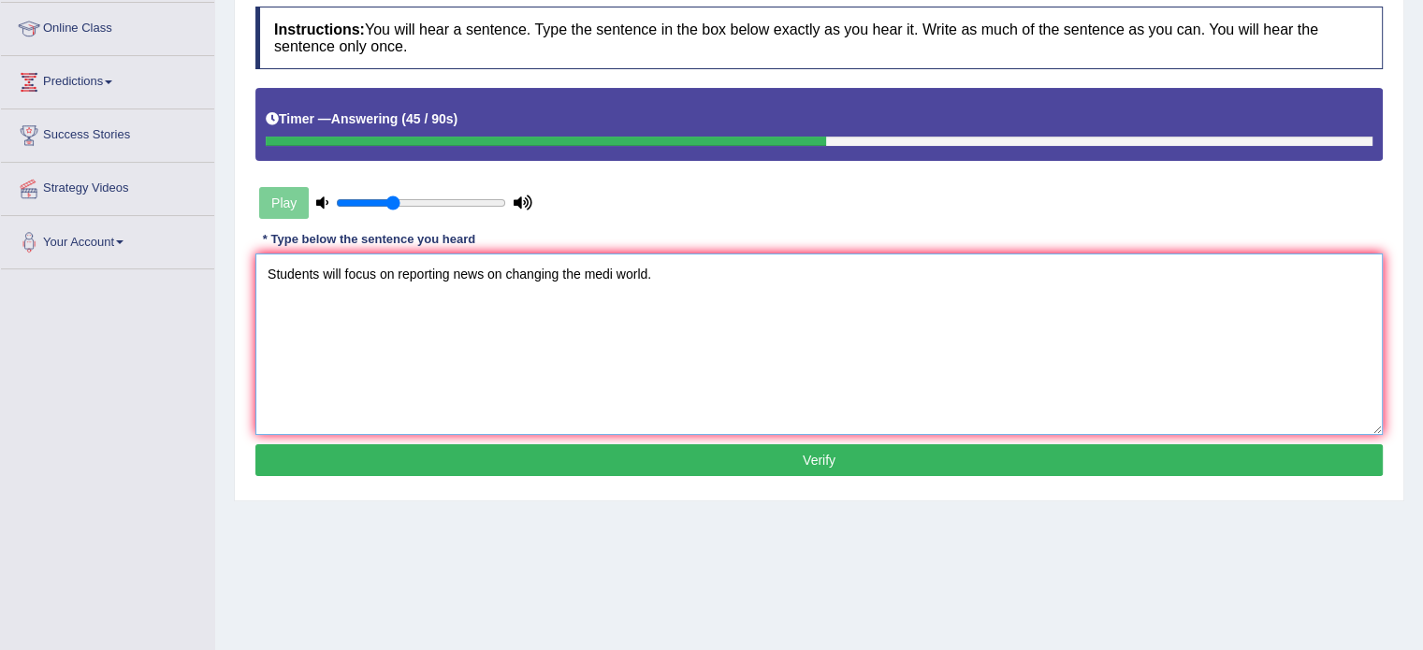
type textarea "Students will focus on reporting news on changing the medi world."
click at [1098, 469] on button "Verify" at bounding box center [818, 460] width 1127 height 32
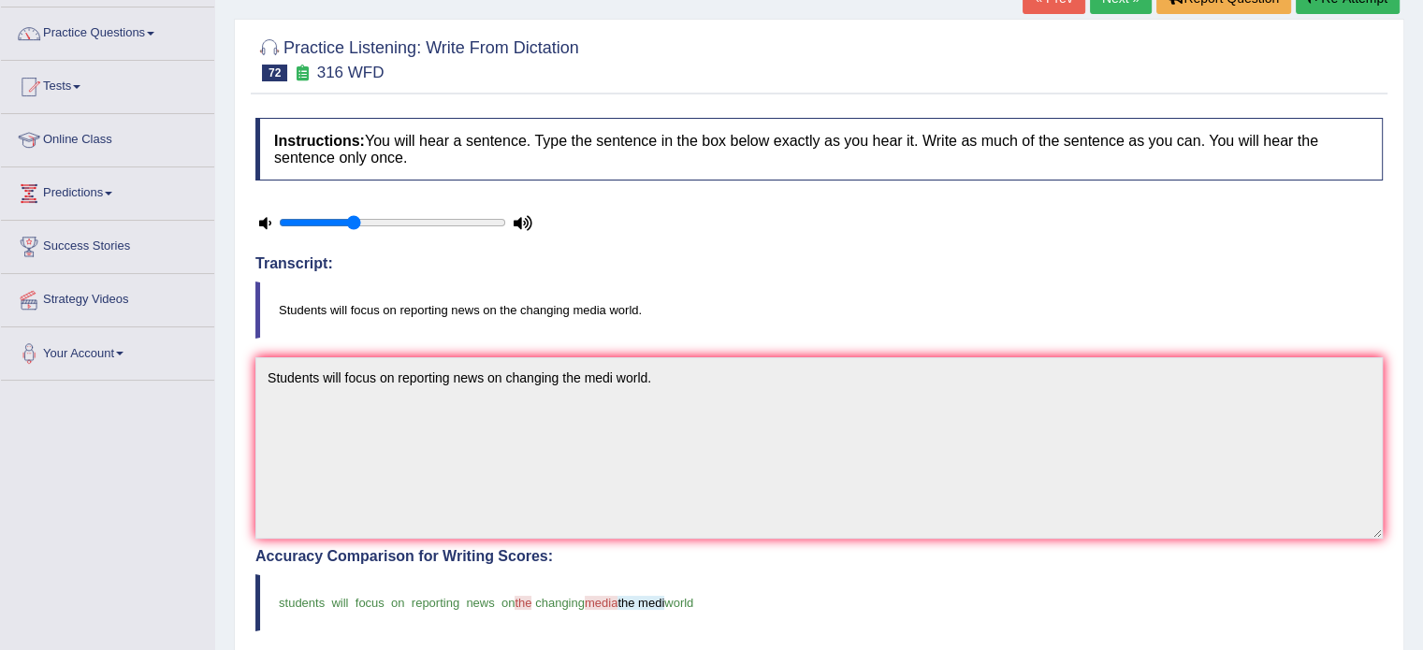
scroll to position [4, 0]
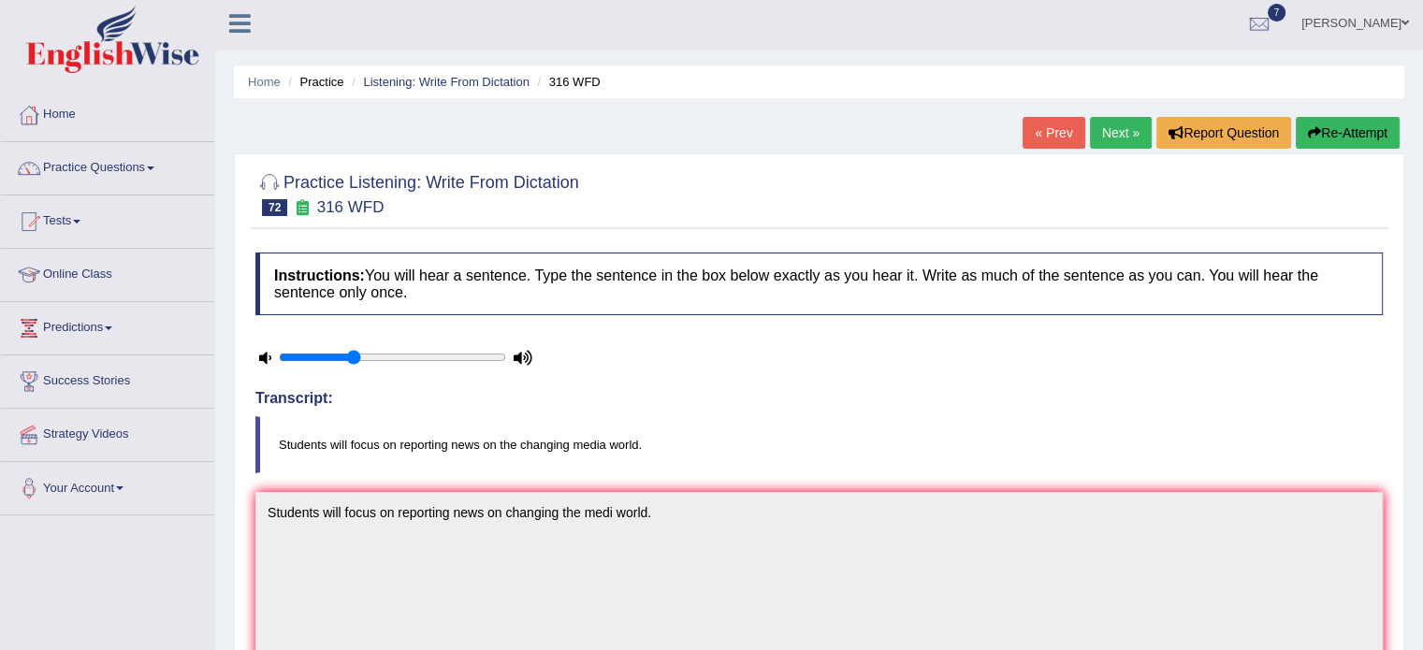
click at [1110, 126] on link "Next »" at bounding box center [1121, 133] width 62 height 32
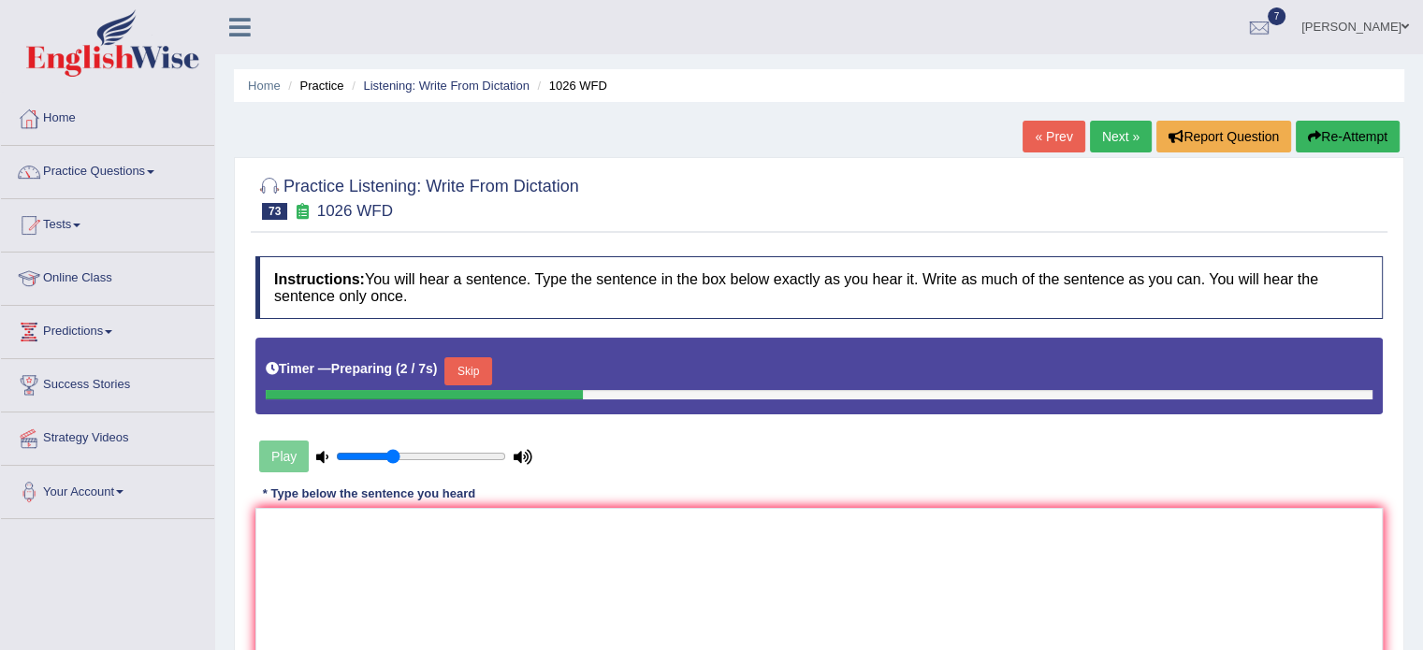
scroll to position [269, 0]
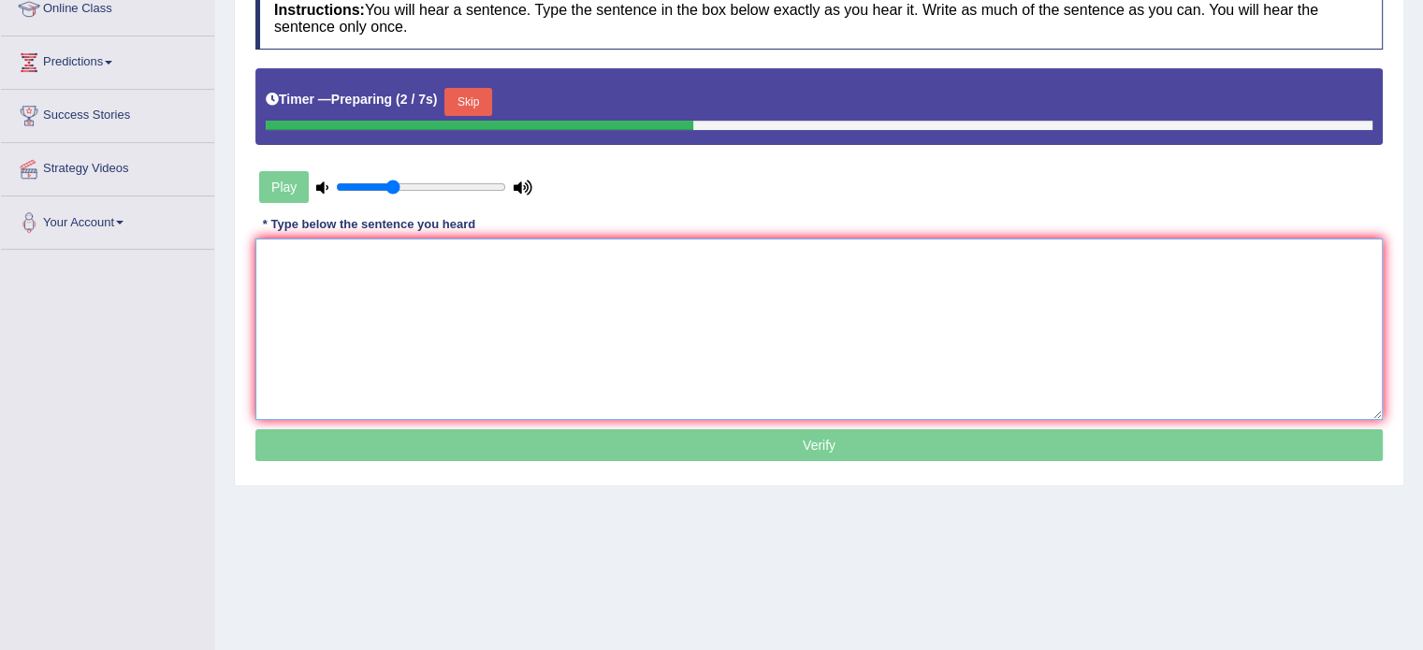
click at [1101, 280] on textarea at bounding box center [818, 330] width 1127 height 182
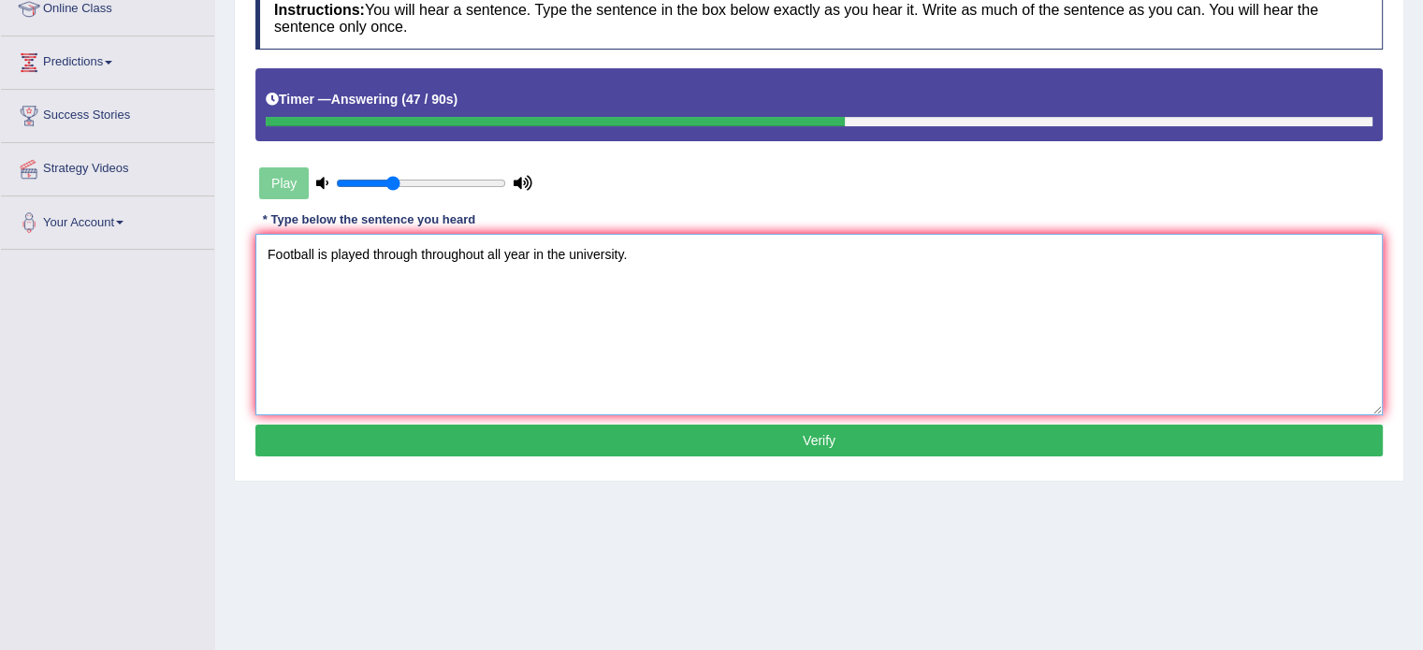
type textarea "Football is played through throughout all year in the university."
click at [921, 433] on button "Verify" at bounding box center [818, 441] width 1127 height 32
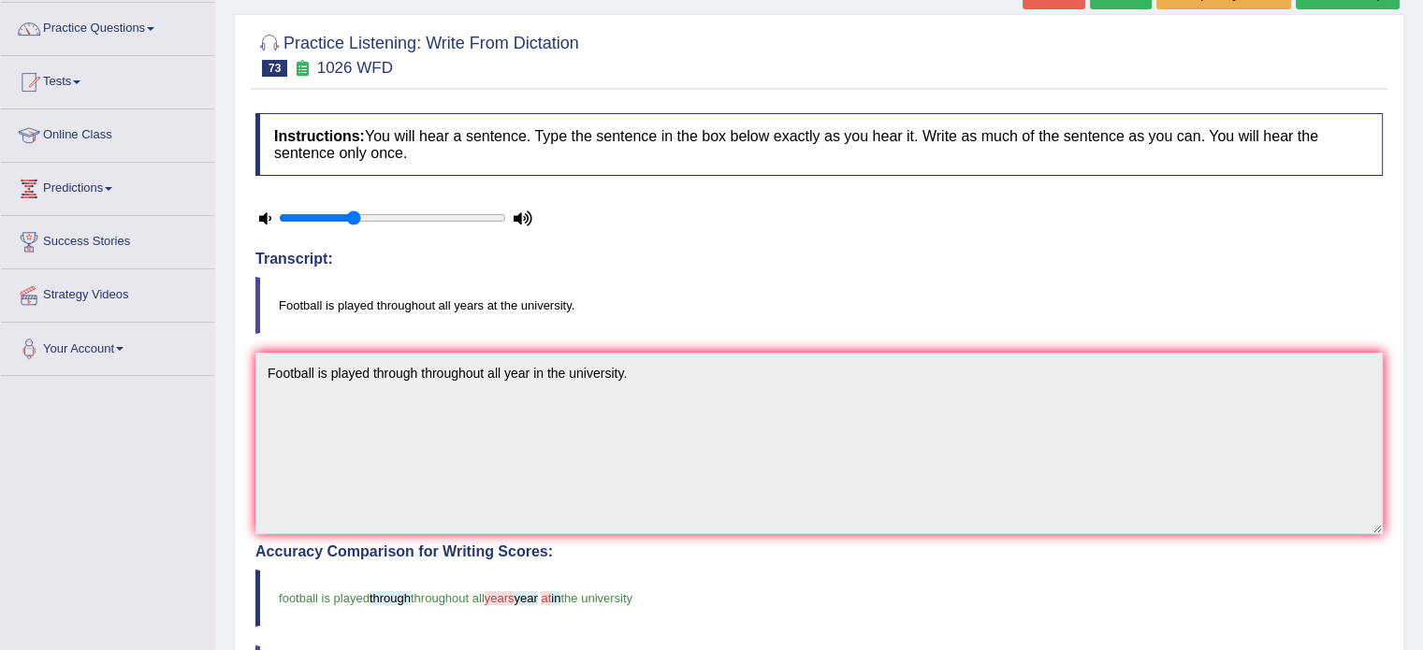
scroll to position [133, 0]
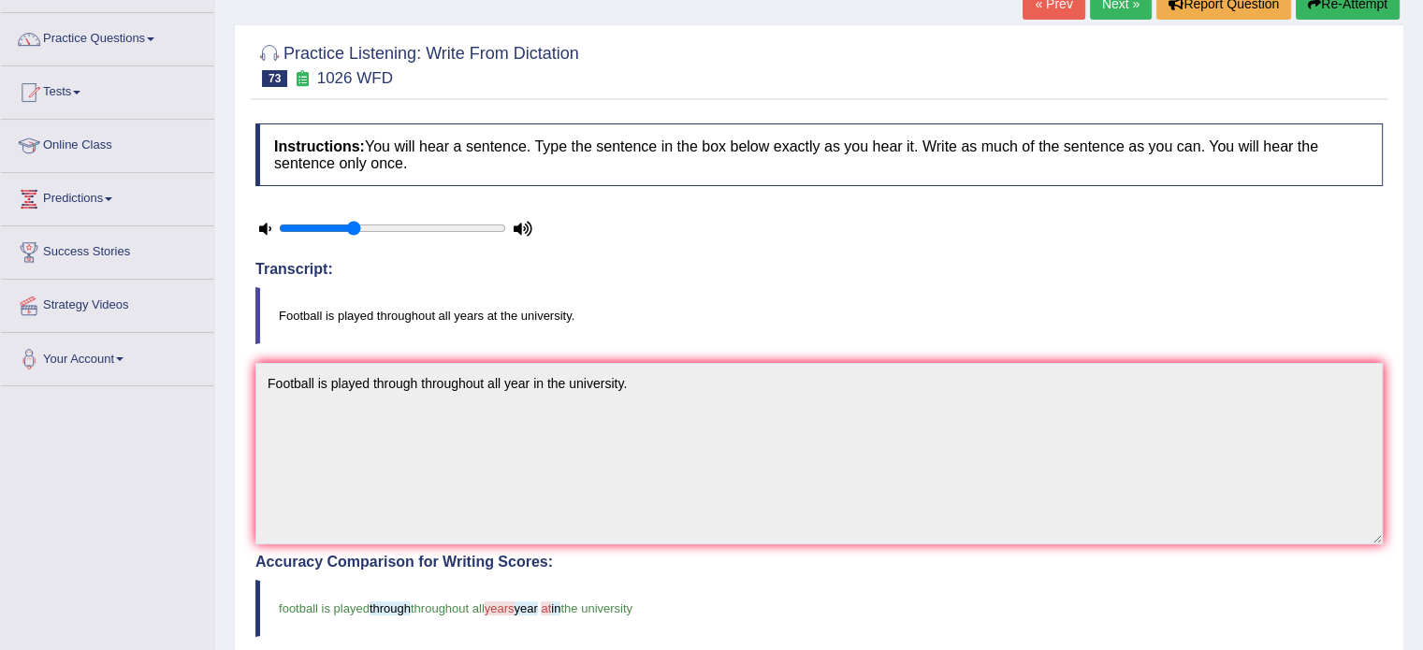
click at [1117, 11] on link "Next »" at bounding box center [1121, 4] width 62 height 32
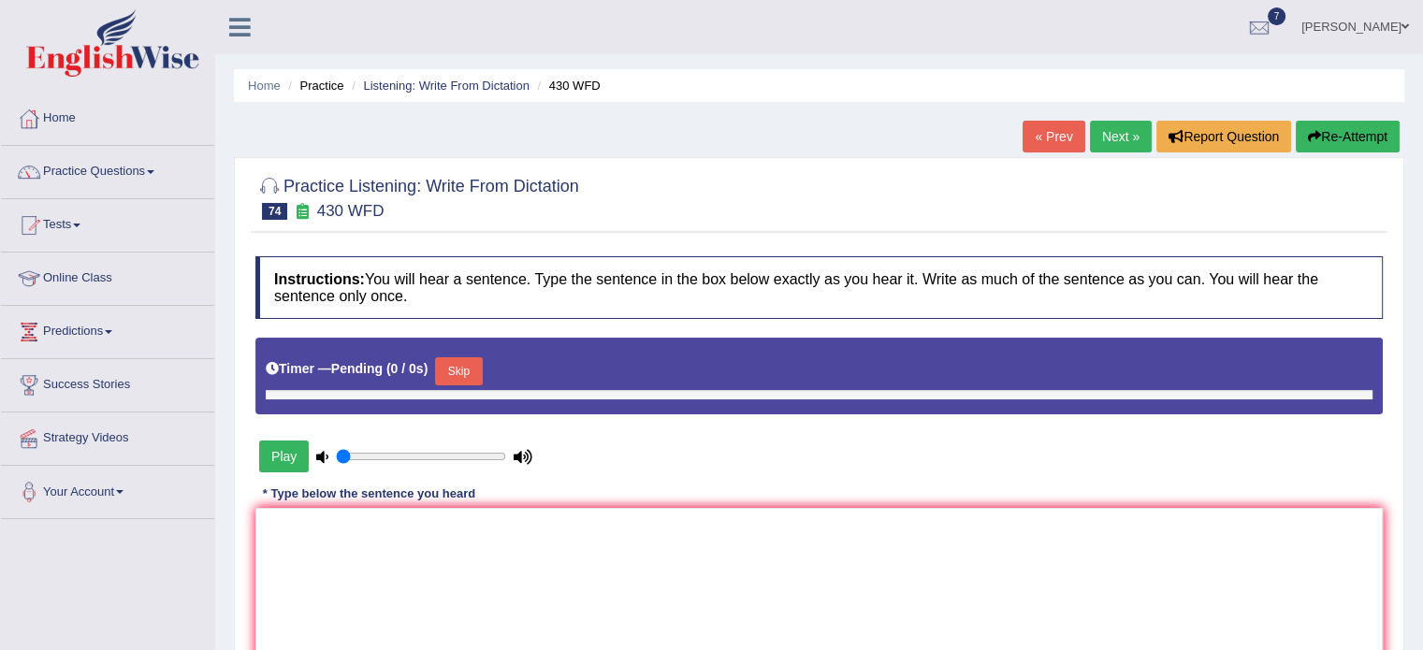
type input "0.35"
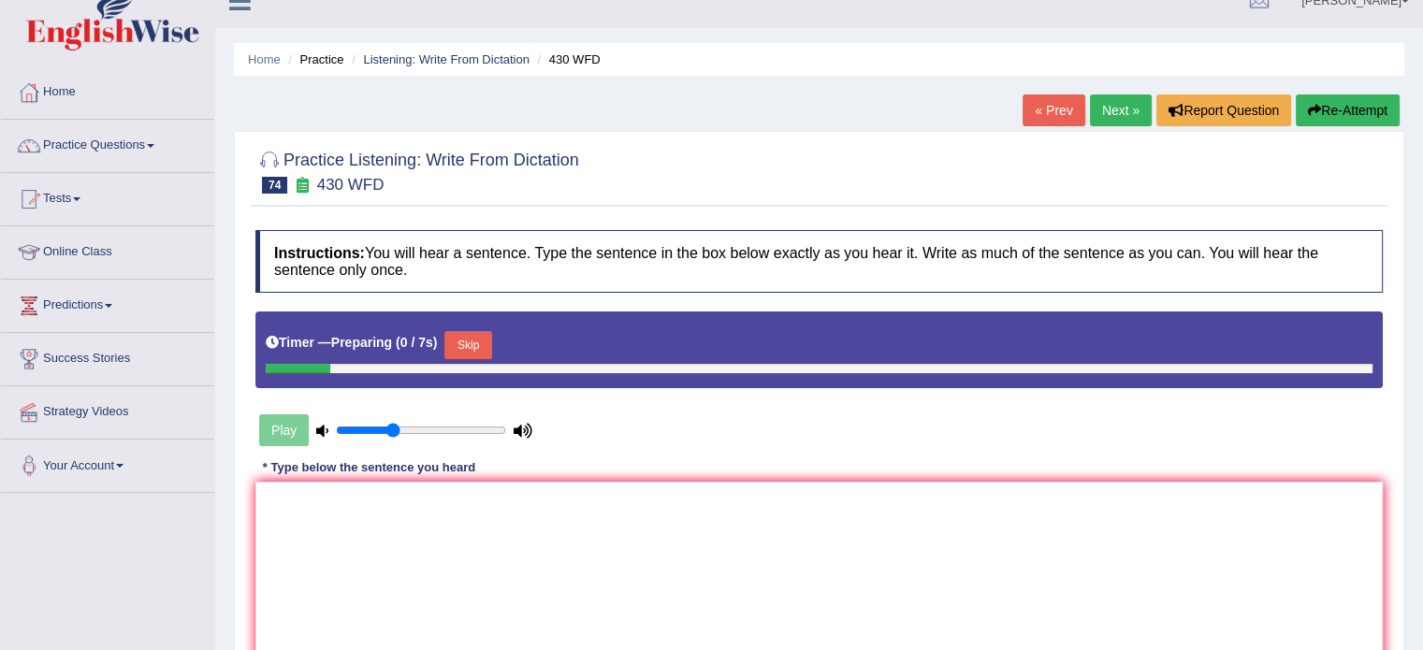
scroll to position [240, 0]
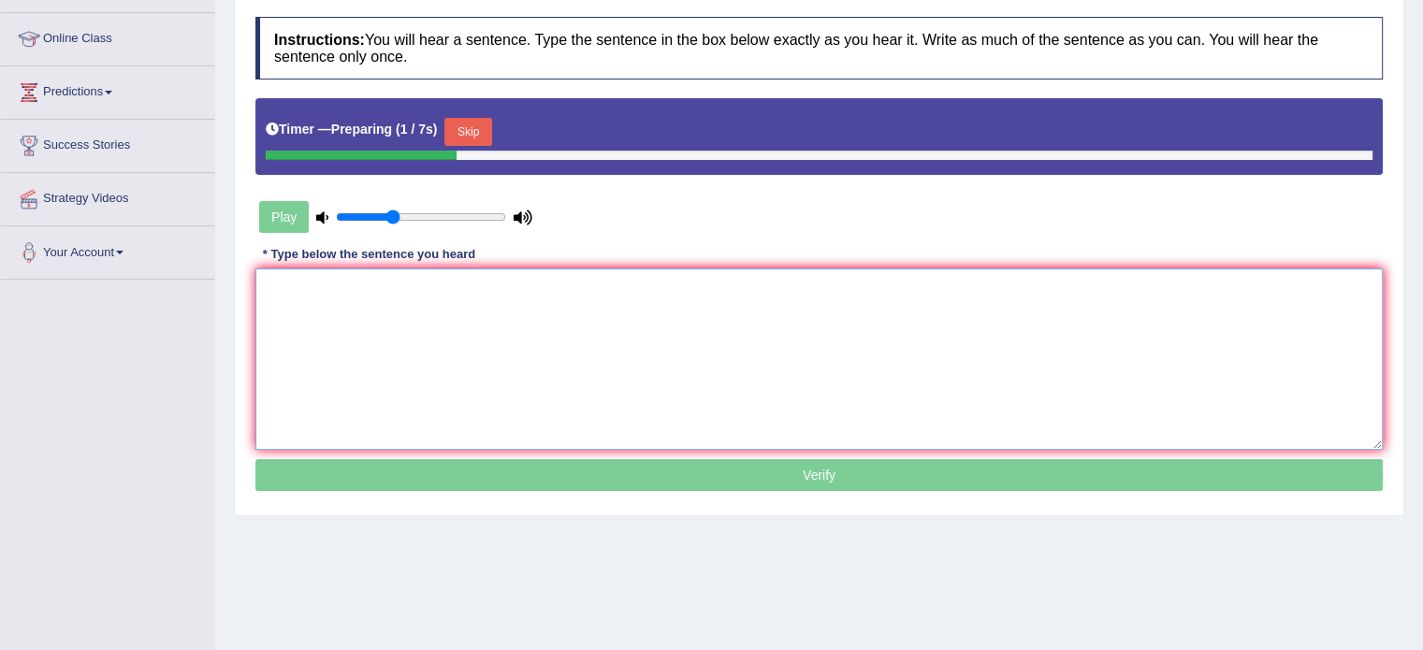
click at [908, 321] on textarea at bounding box center [818, 360] width 1127 height 182
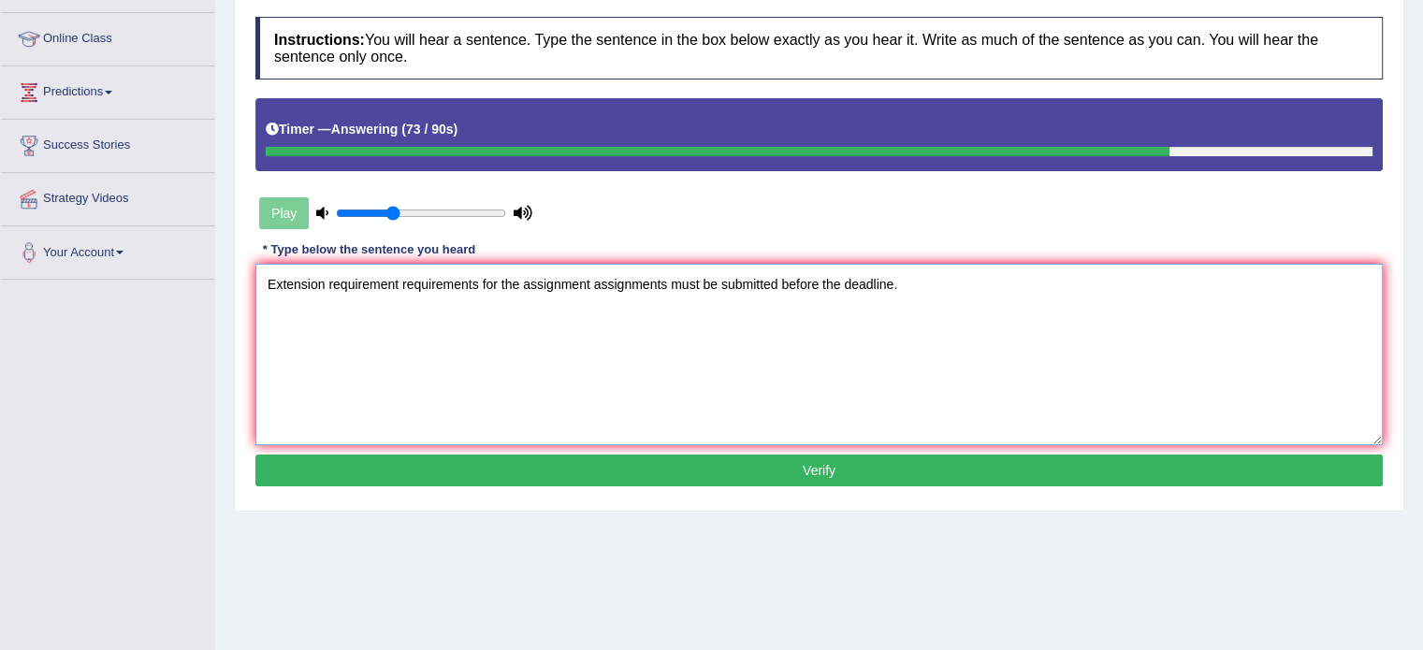
type textarea "Extension requirement requirements for the assignment assignments must be submi…"
click at [865, 465] on button "Verify" at bounding box center [818, 471] width 1127 height 32
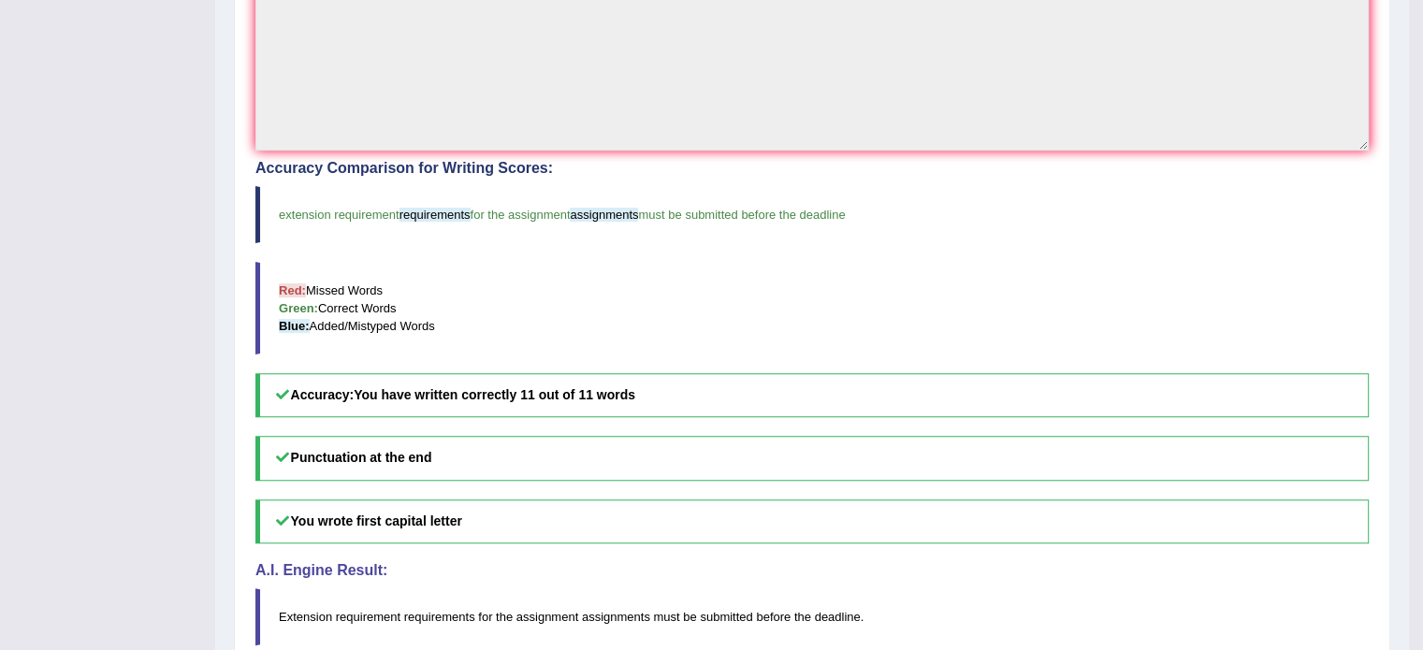
scroll to position [32, 0]
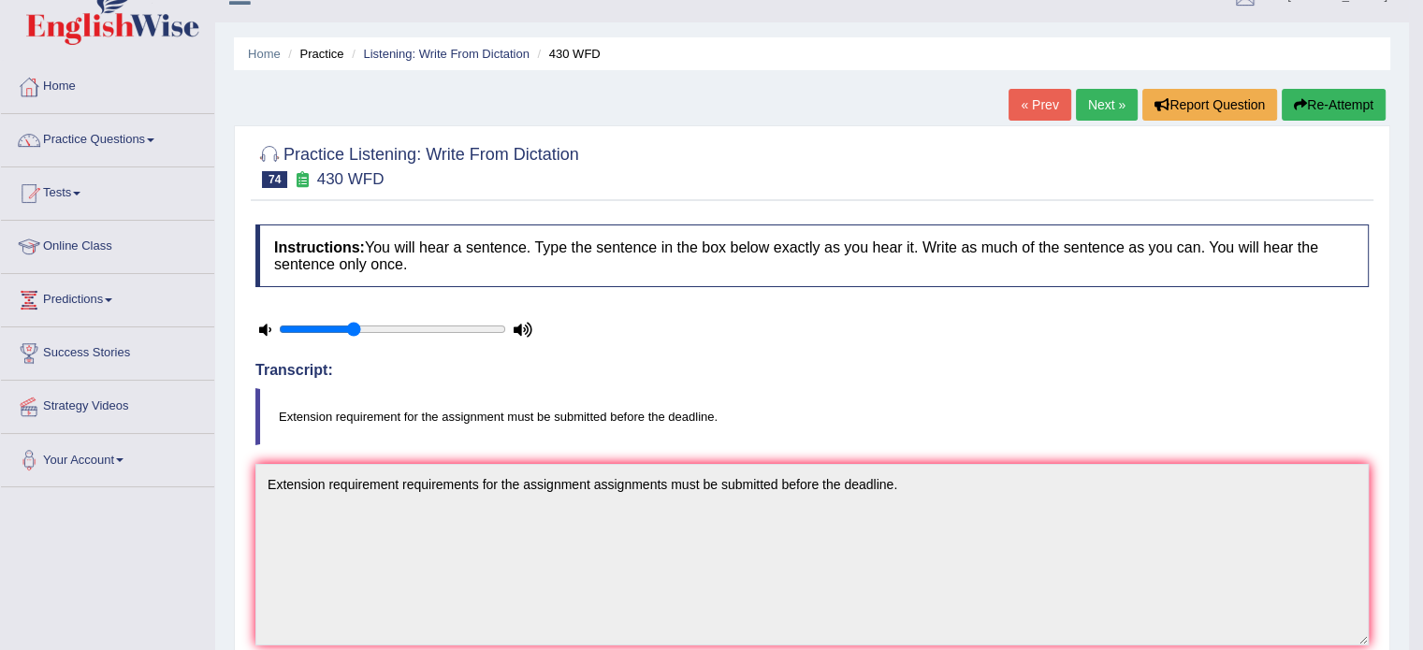
click at [1100, 102] on link "Next »" at bounding box center [1107, 105] width 62 height 32
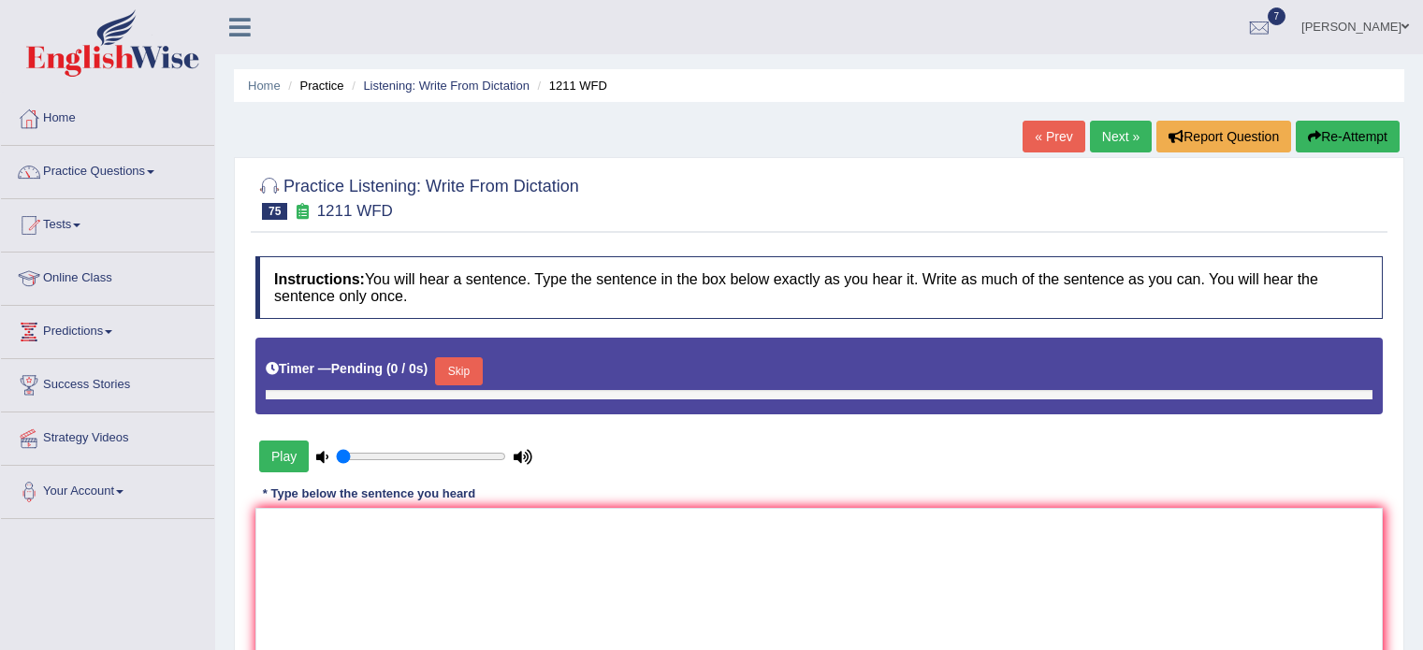
type input "0.35"
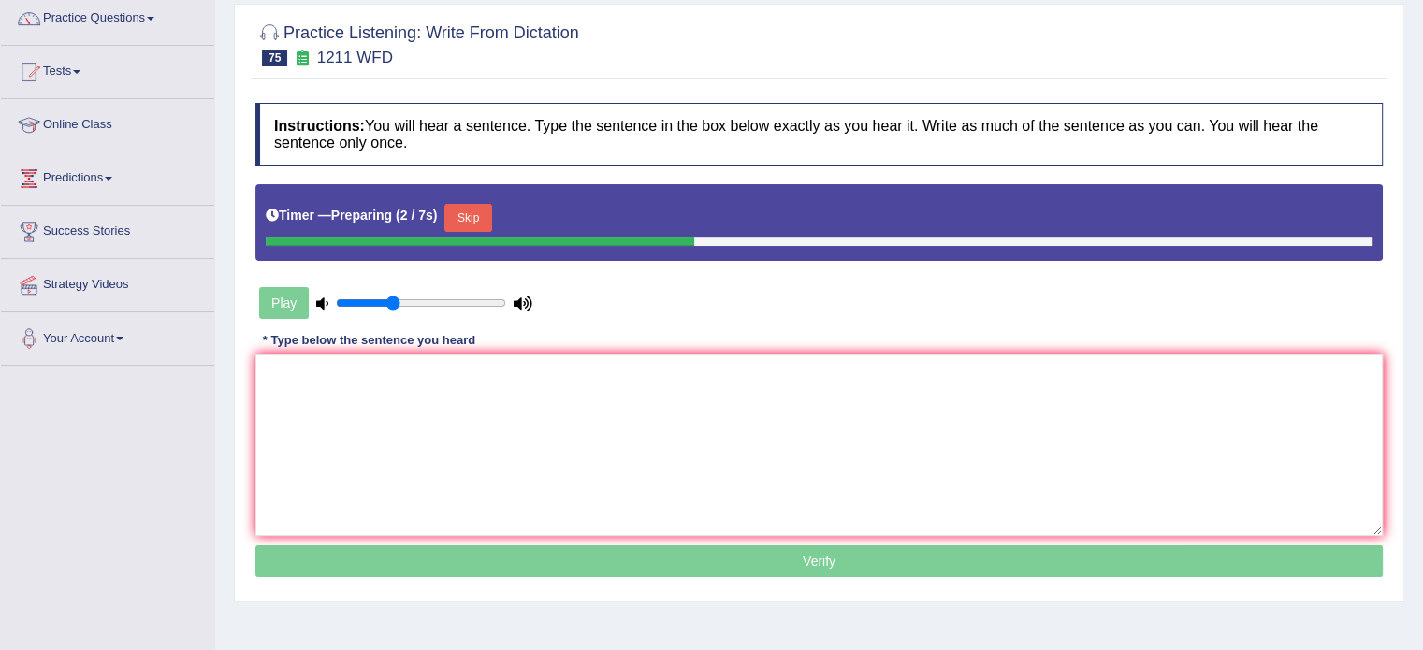
scroll to position [183, 0]
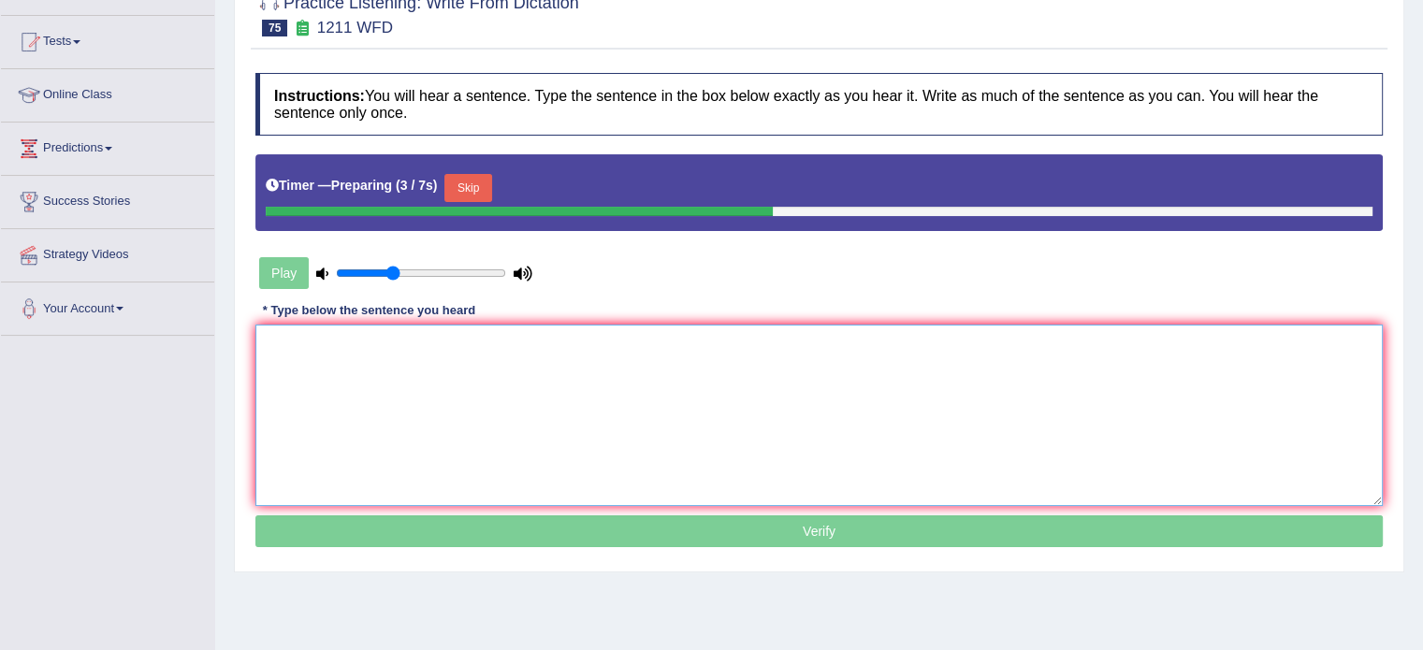
click at [1201, 392] on textarea at bounding box center [818, 416] width 1127 height 182
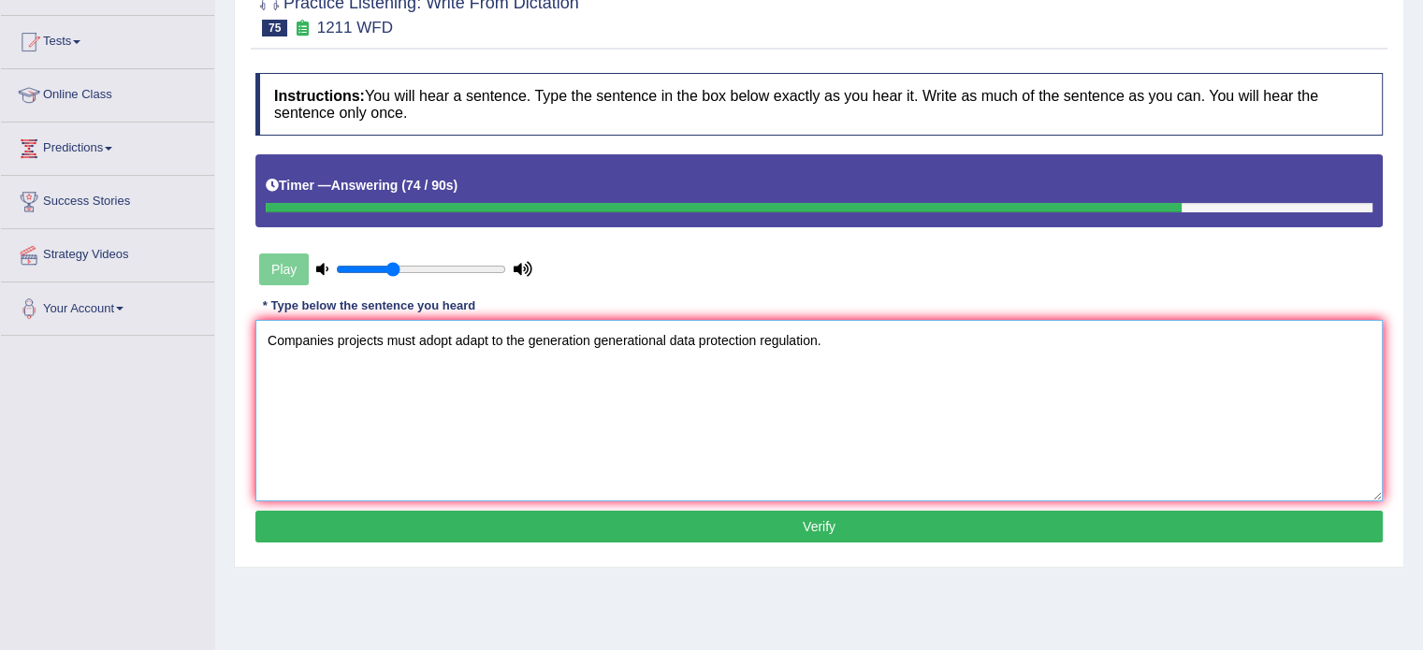
type textarea "Companies projects must adopt adapt to the generation generational data protect…"
click at [581, 530] on button "Verify" at bounding box center [818, 527] width 1127 height 32
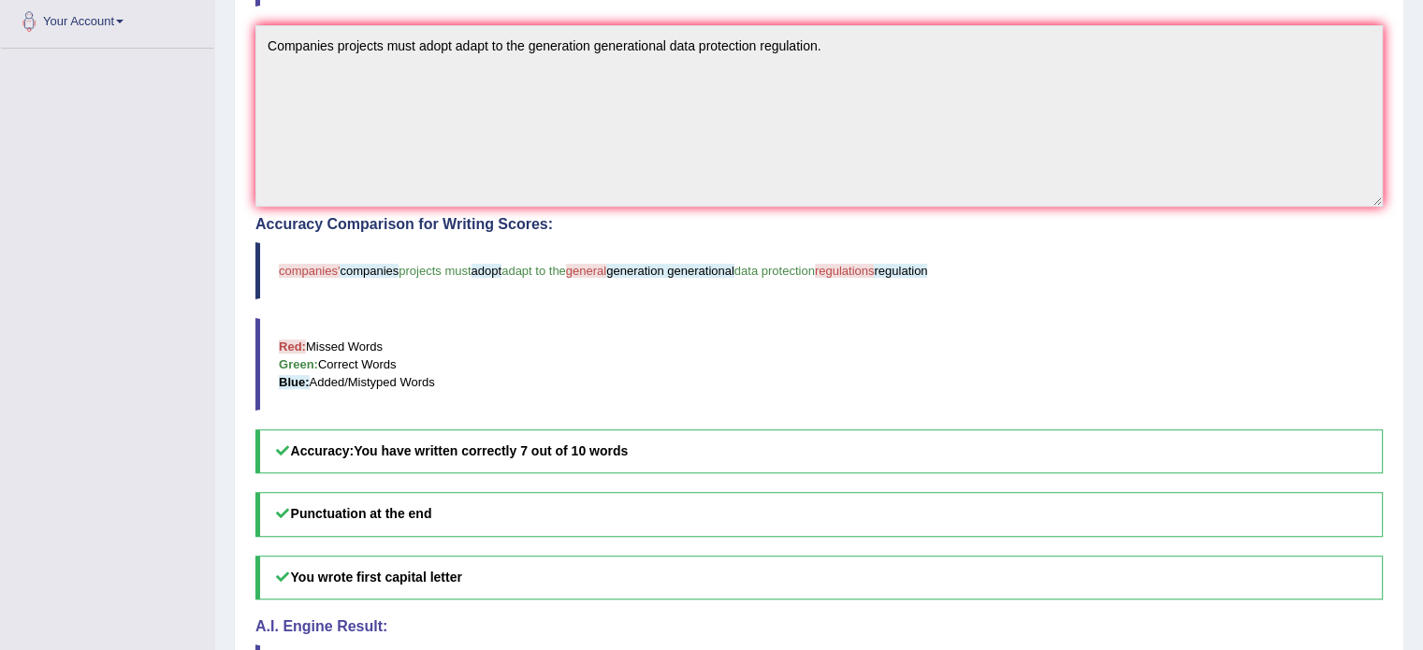
scroll to position [0, 0]
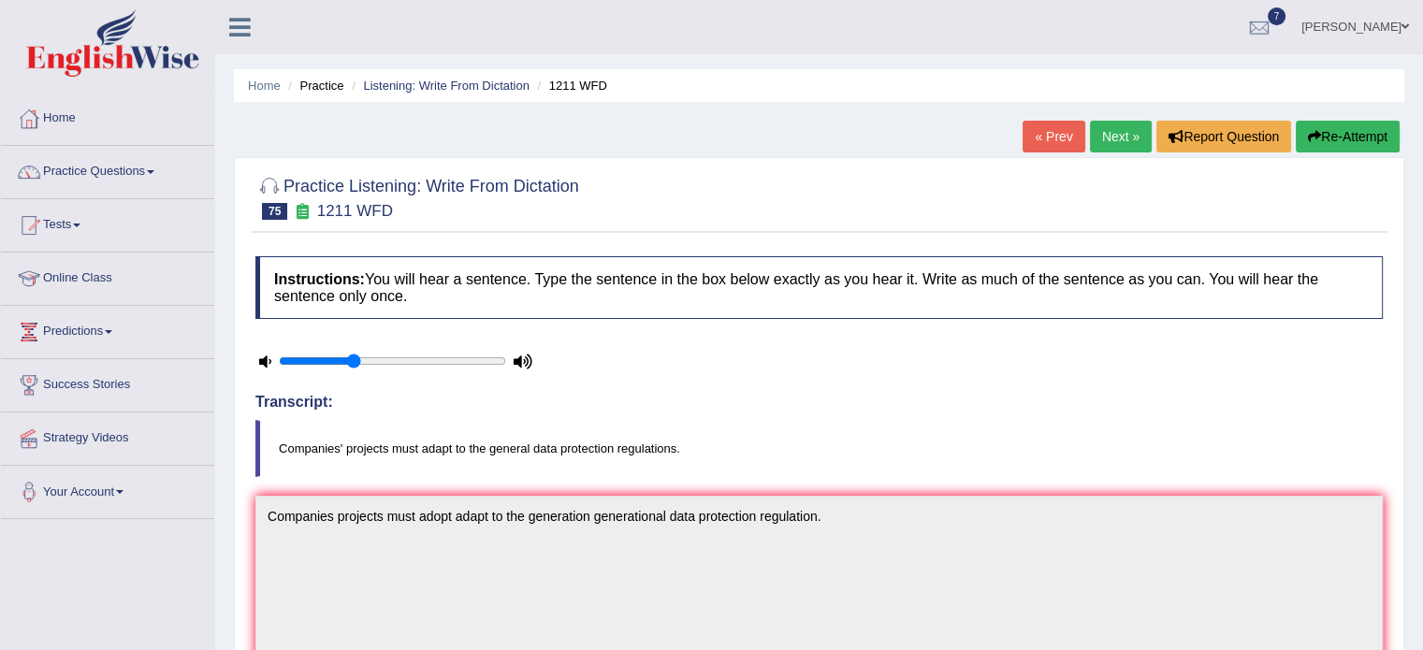
click at [1090, 140] on link "Next »" at bounding box center [1121, 137] width 62 height 32
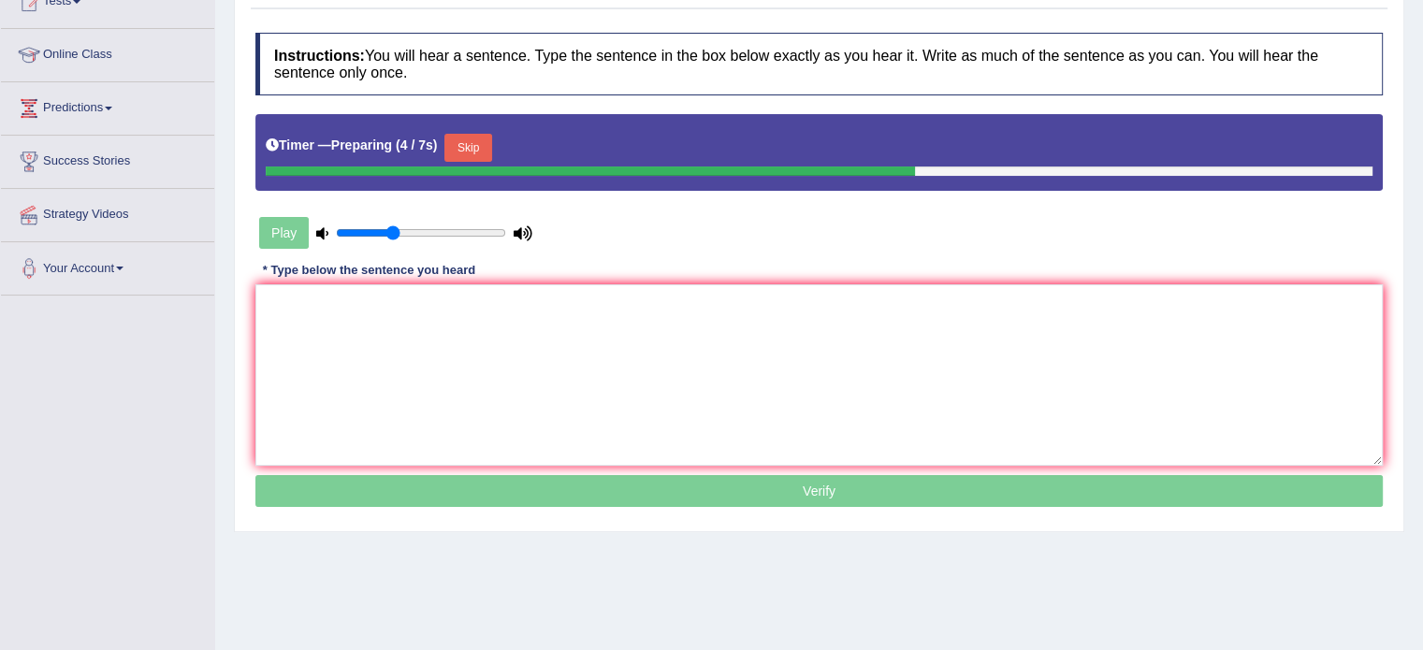
scroll to position [232, 0]
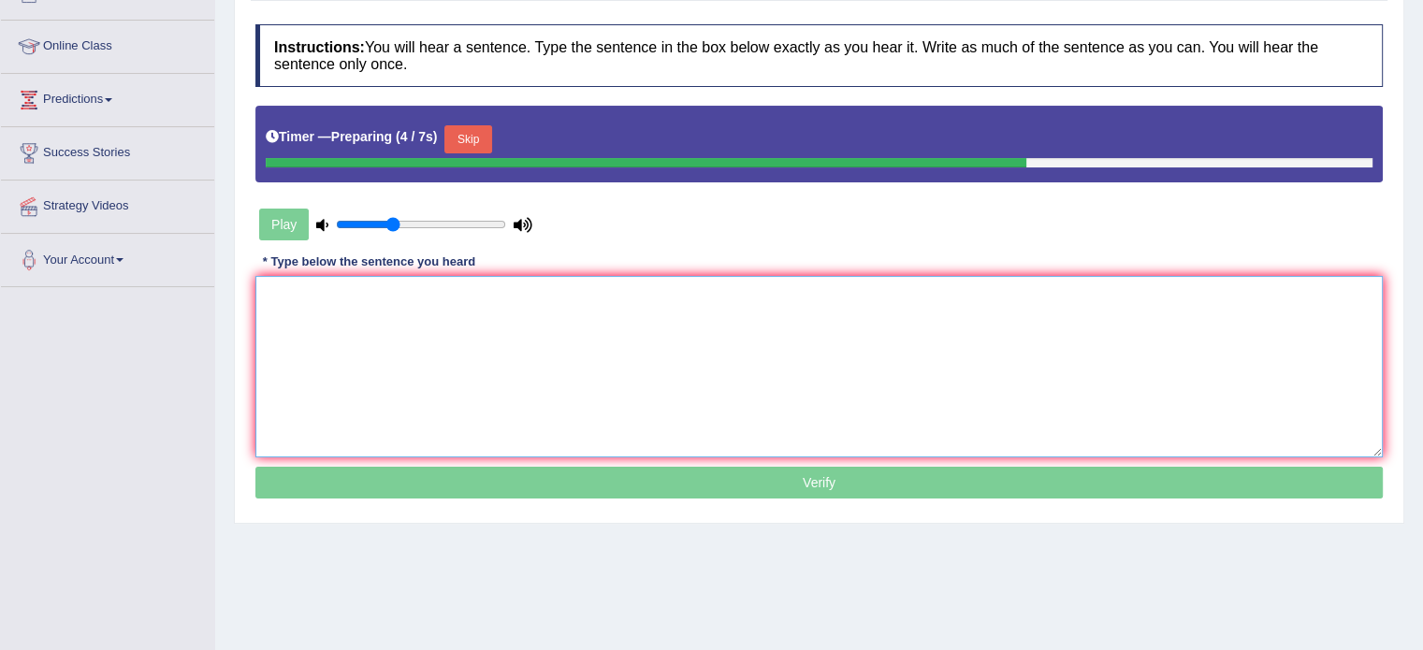
click at [1123, 384] on textarea at bounding box center [818, 367] width 1127 height 182
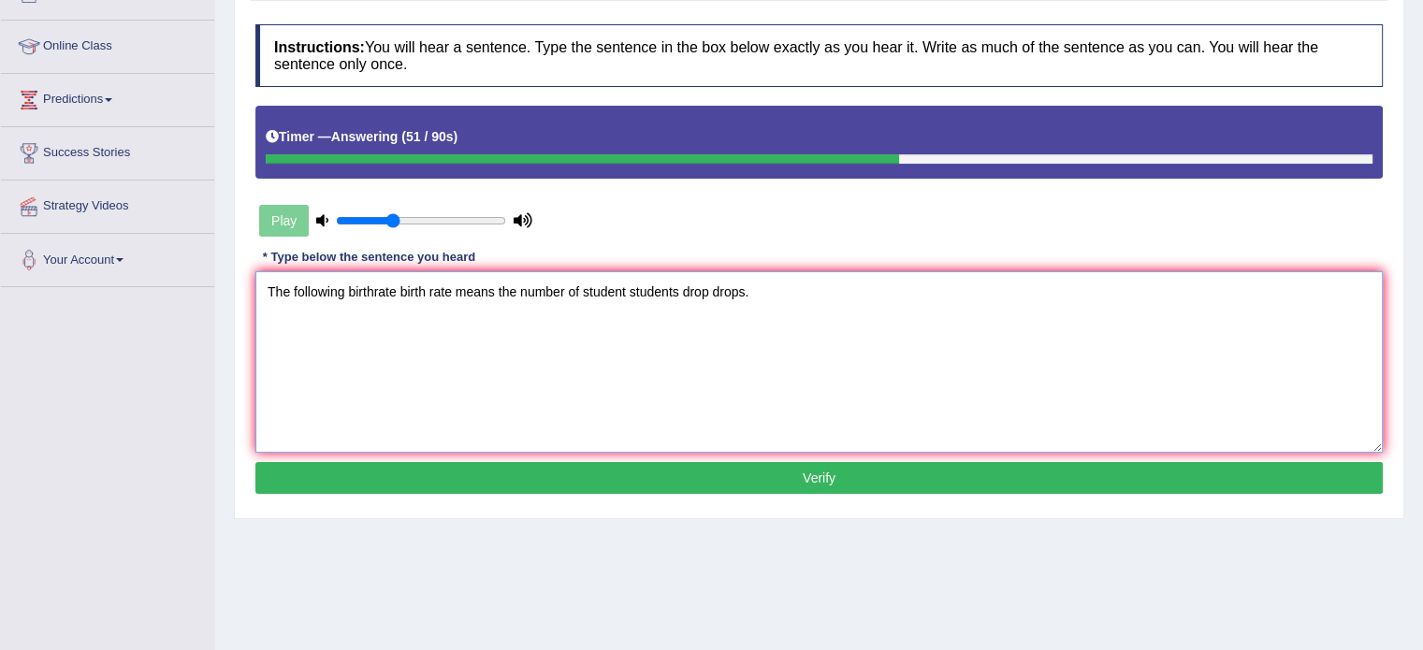
type textarea "The following birthrate birth rate means the number of student students drop dr…"
click at [927, 475] on button "Verify" at bounding box center [818, 478] width 1127 height 32
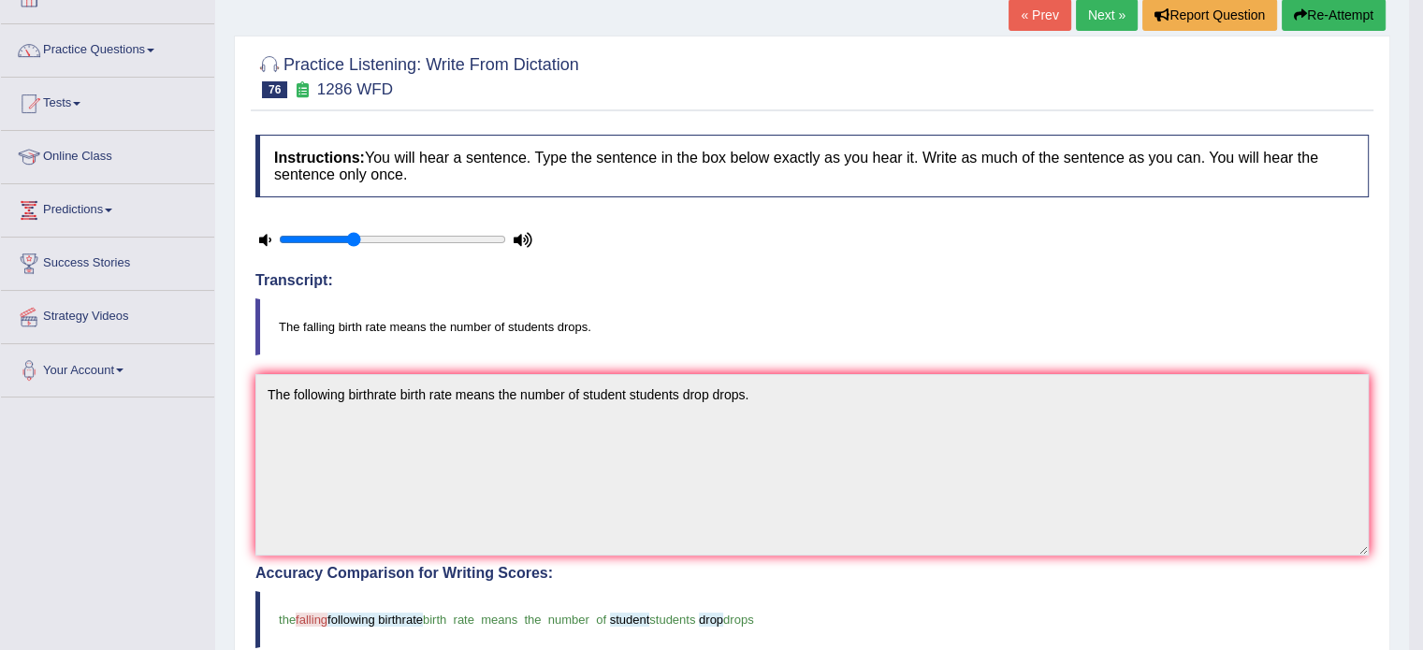
scroll to position [120, 0]
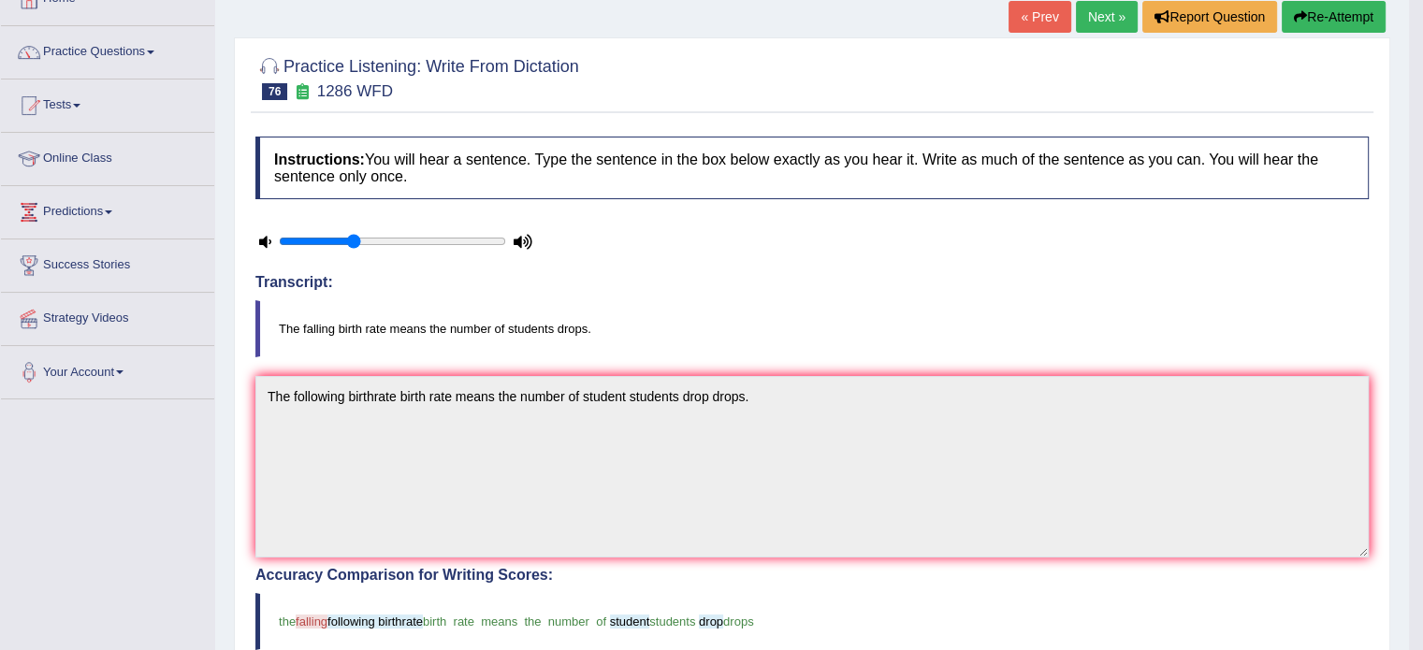
click at [1103, 18] on link "Next »" at bounding box center [1107, 17] width 62 height 32
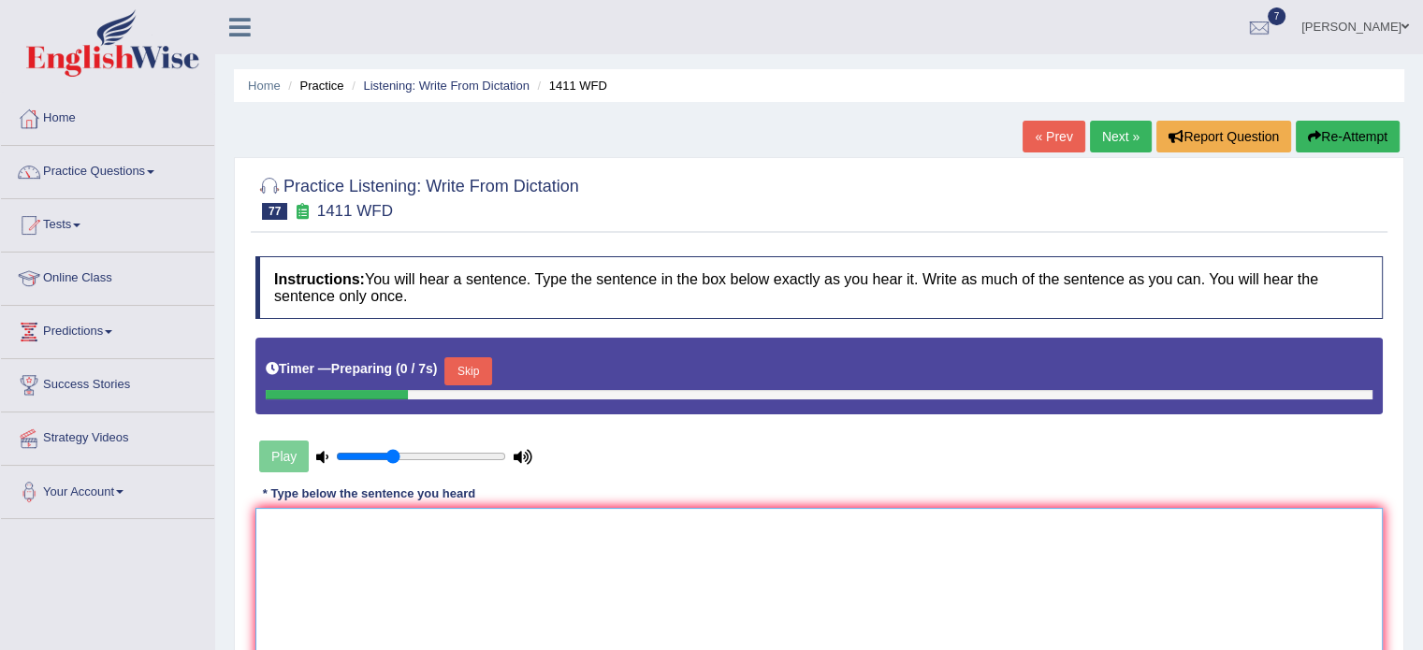
click at [978, 534] on textarea at bounding box center [818, 599] width 1127 height 182
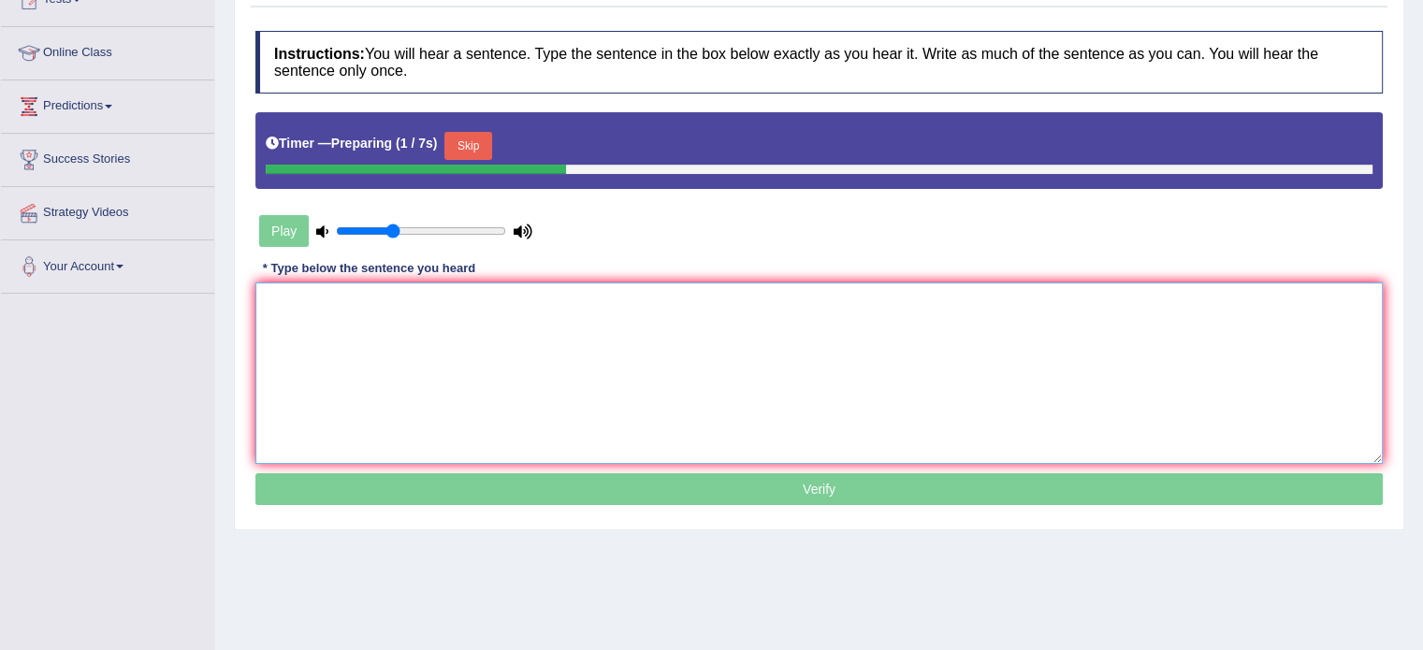
scroll to position [250, 0]
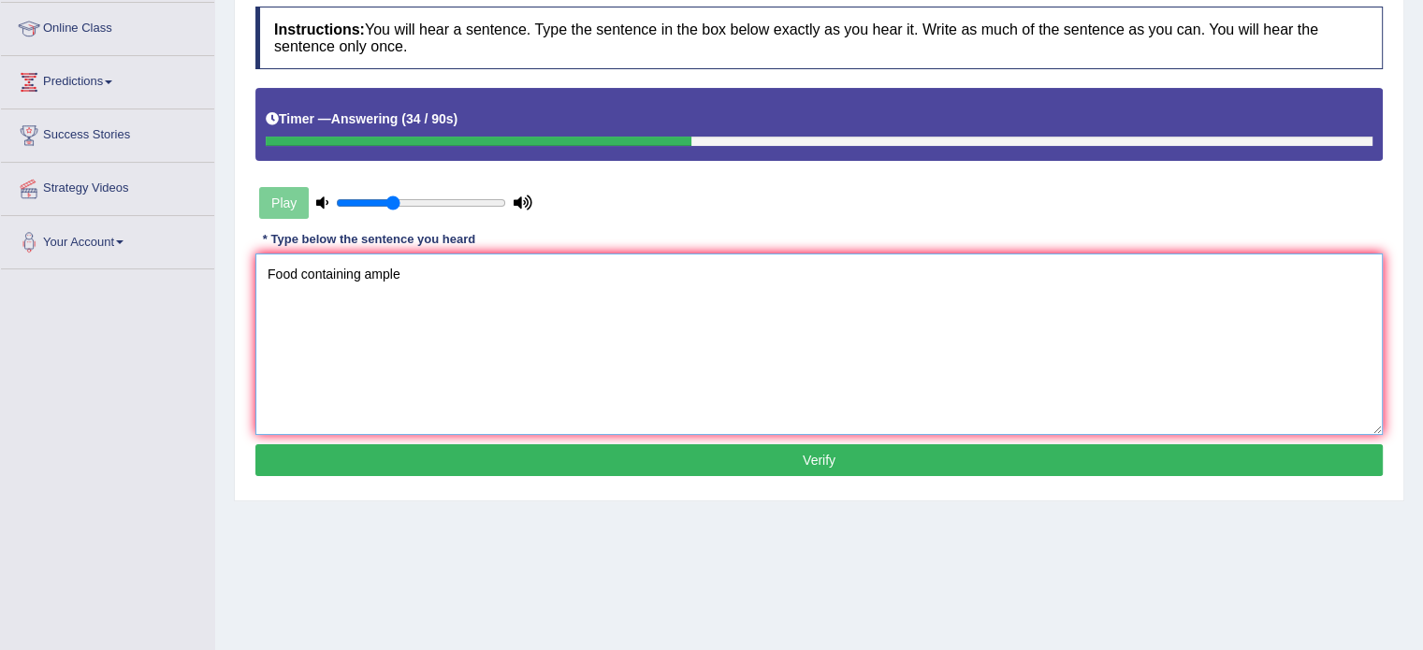
click at [298, 269] on textarea "Food containing ample" at bounding box center [818, 345] width 1127 height 182
click at [430, 277] on textarea "Food containing ample" at bounding box center [818, 345] width 1127 height 182
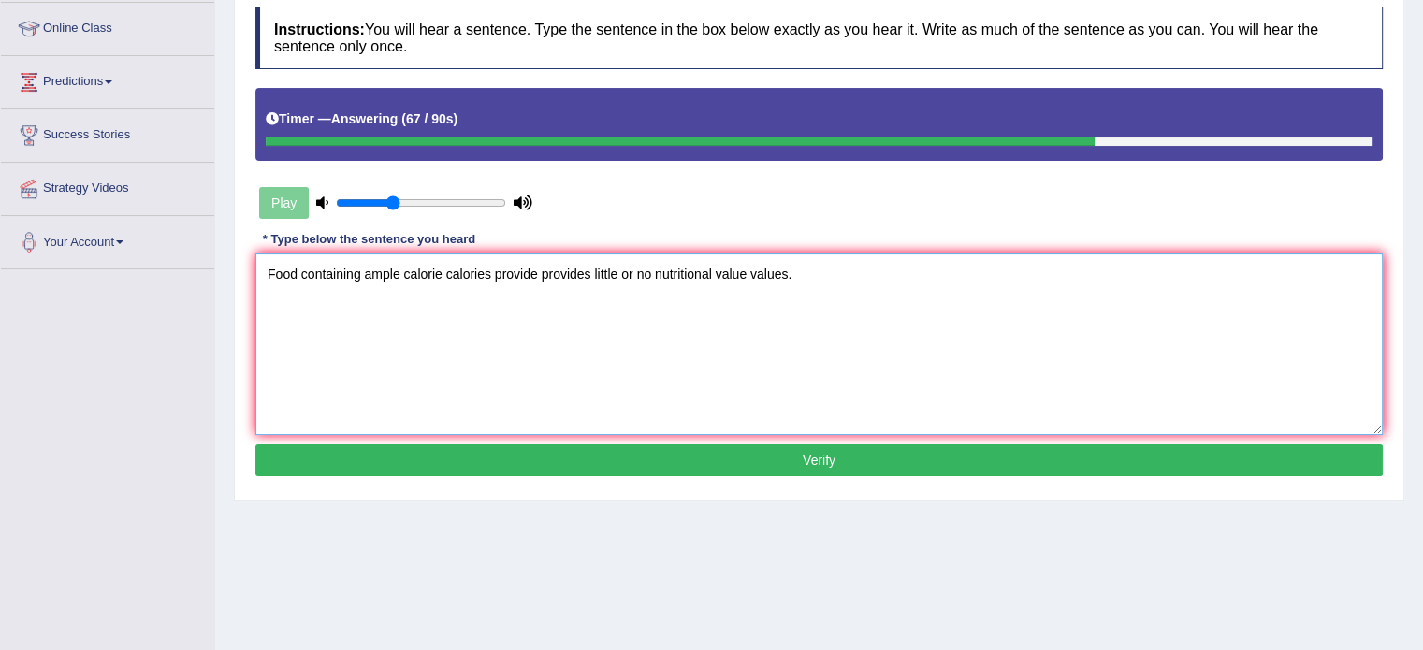
type textarea "Food containing ample calorie calories provide provides little or no nutritiona…"
click at [482, 458] on button "Verify" at bounding box center [818, 460] width 1127 height 32
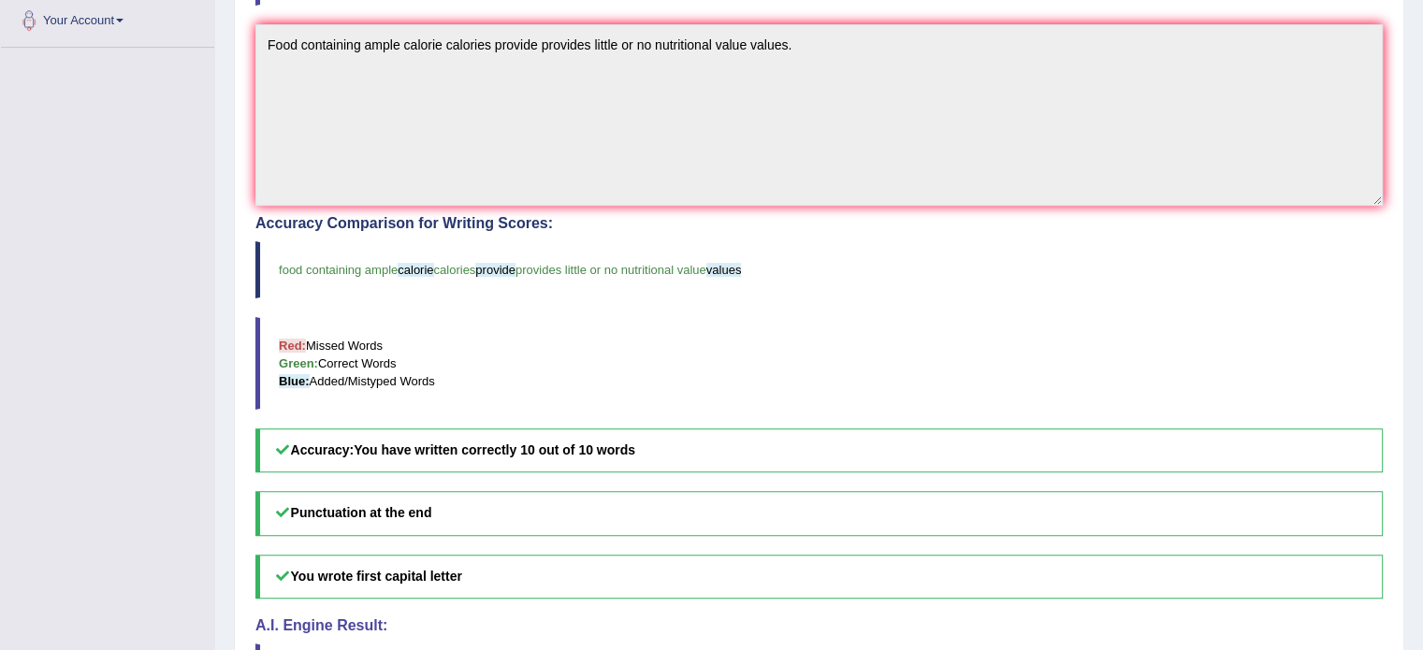
scroll to position [26, 0]
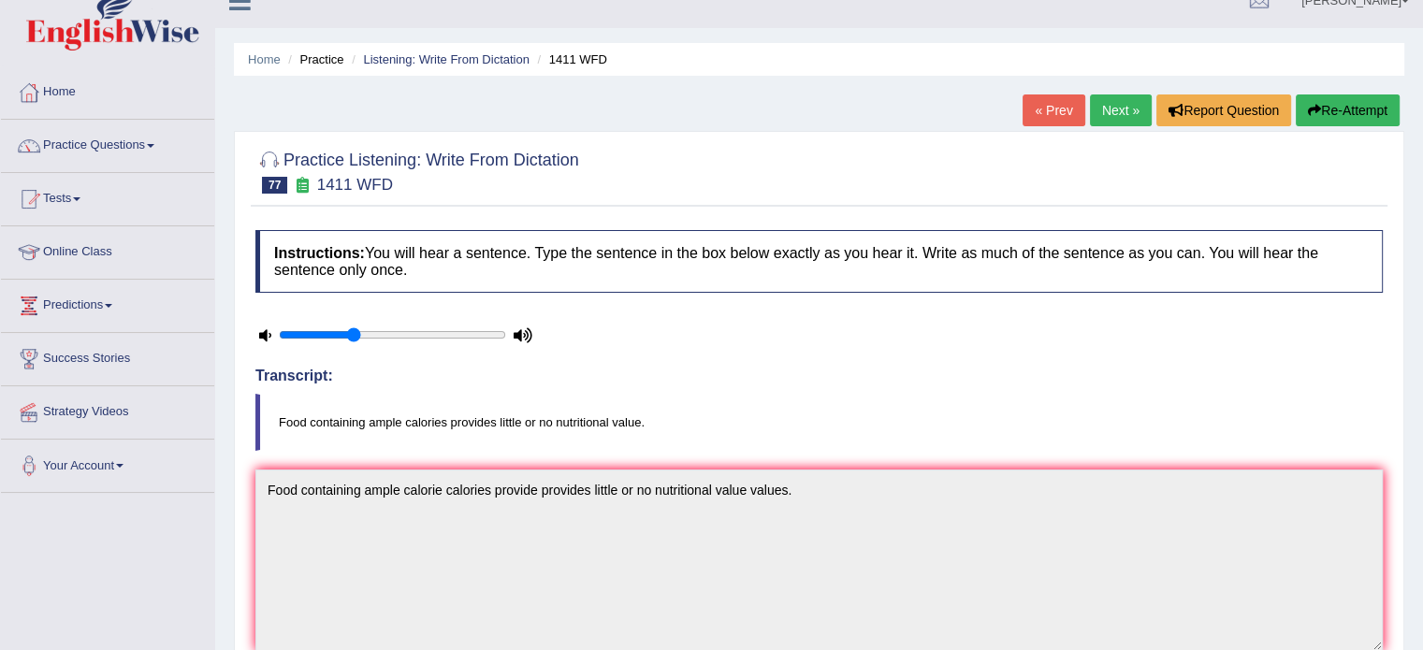
click at [1108, 106] on link "Next »" at bounding box center [1121, 111] width 62 height 32
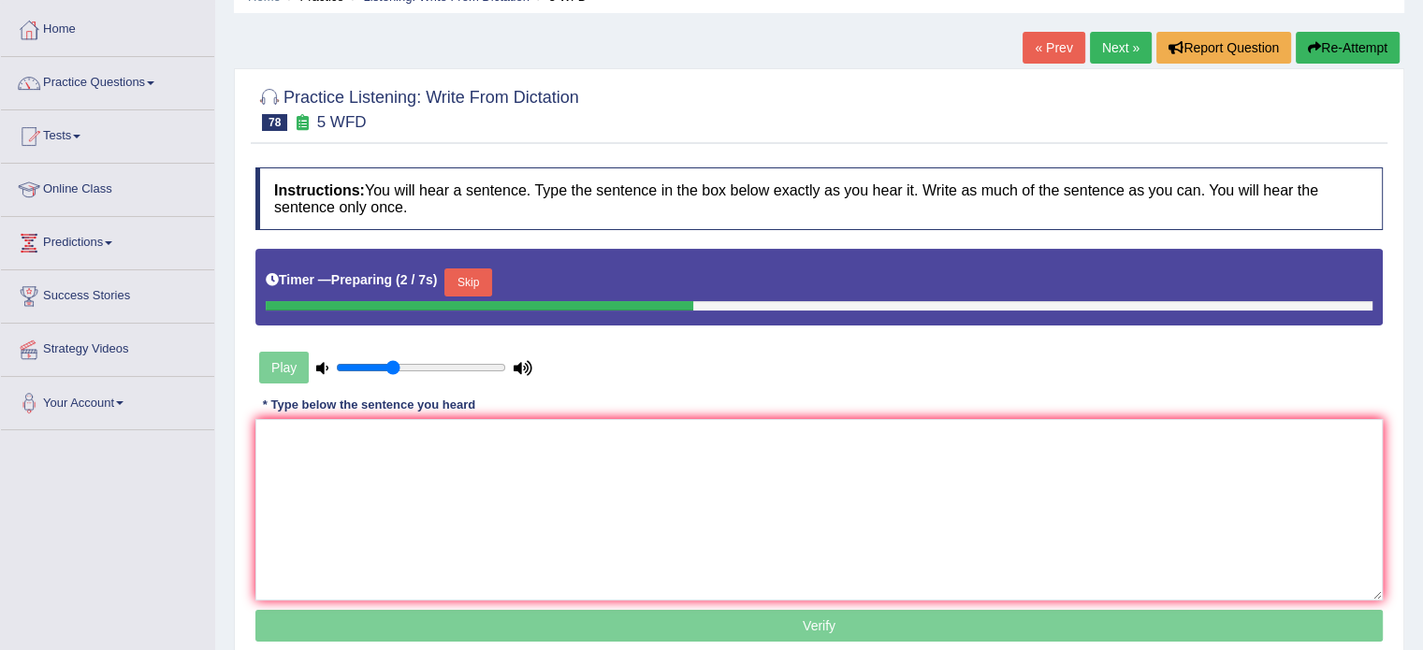
scroll to position [112, 0]
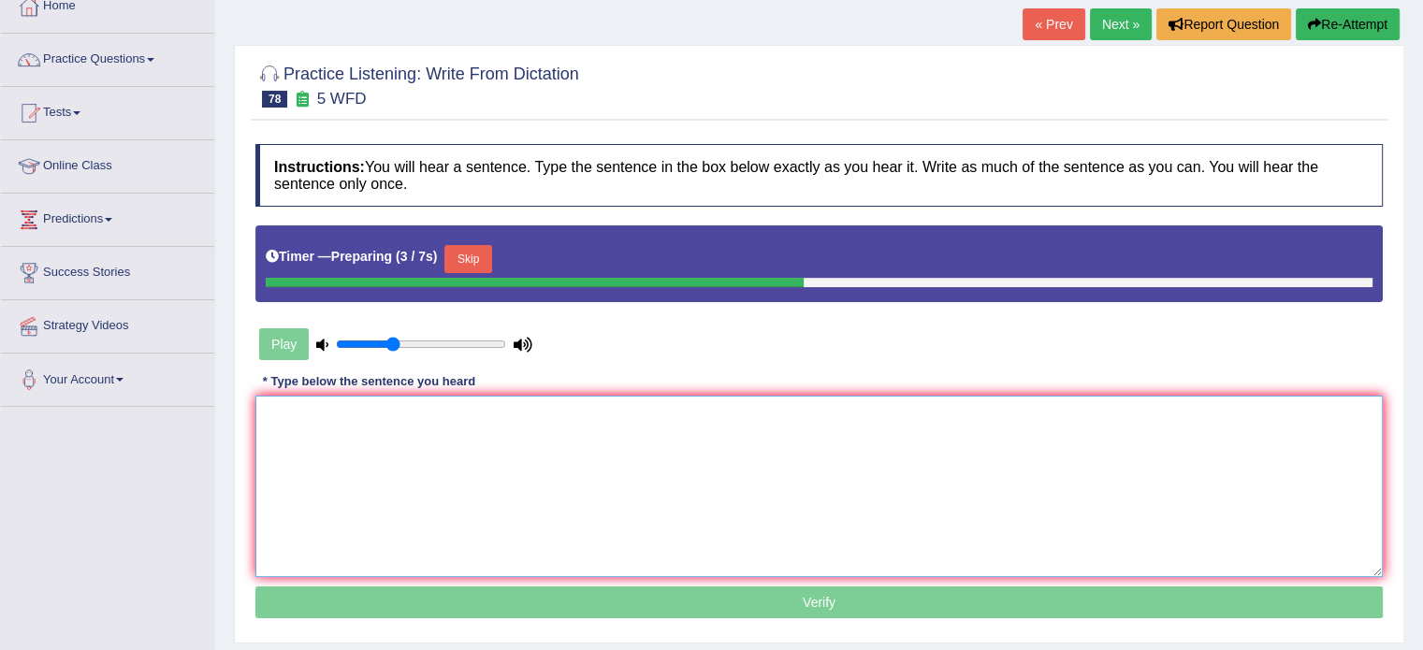
click at [1103, 411] on textarea at bounding box center [818, 487] width 1127 height 182
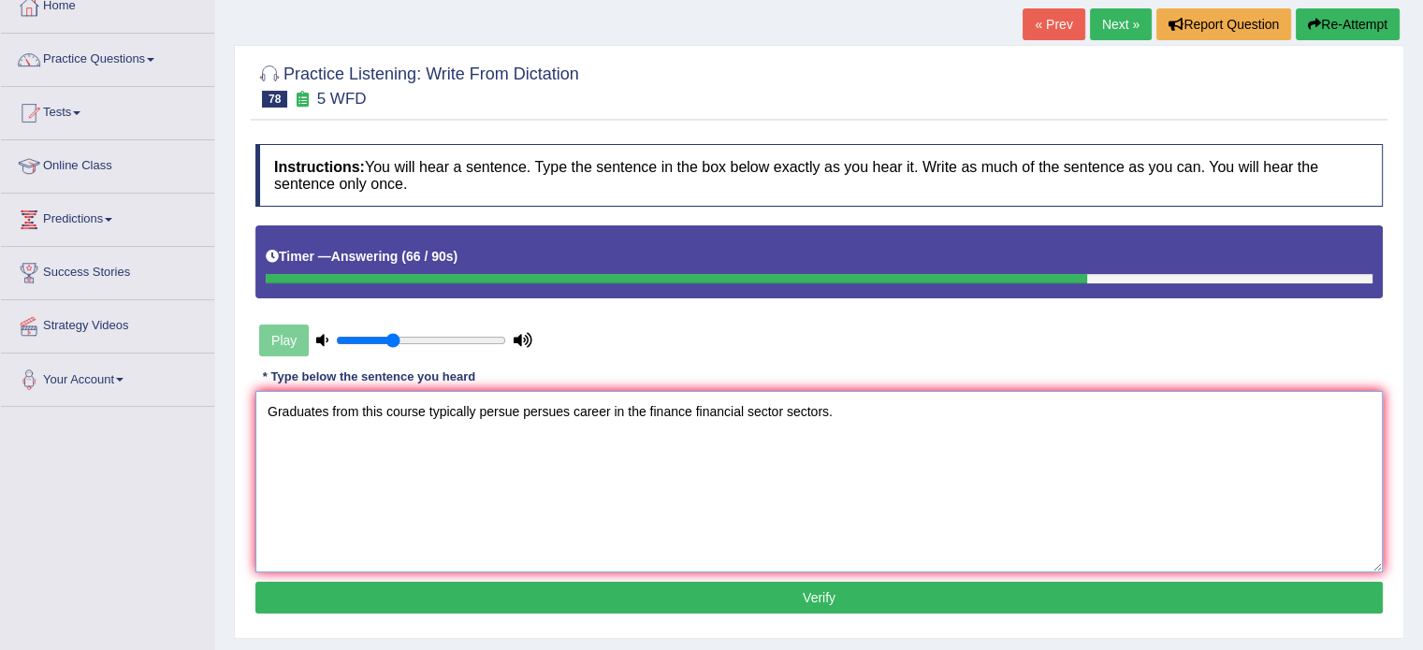
type textarea "Graduates from this course typically persue persues career in the finance finan…"
click at [972, 603] on button "Verify" at bounding box center [818, 598] width 1127 height 32
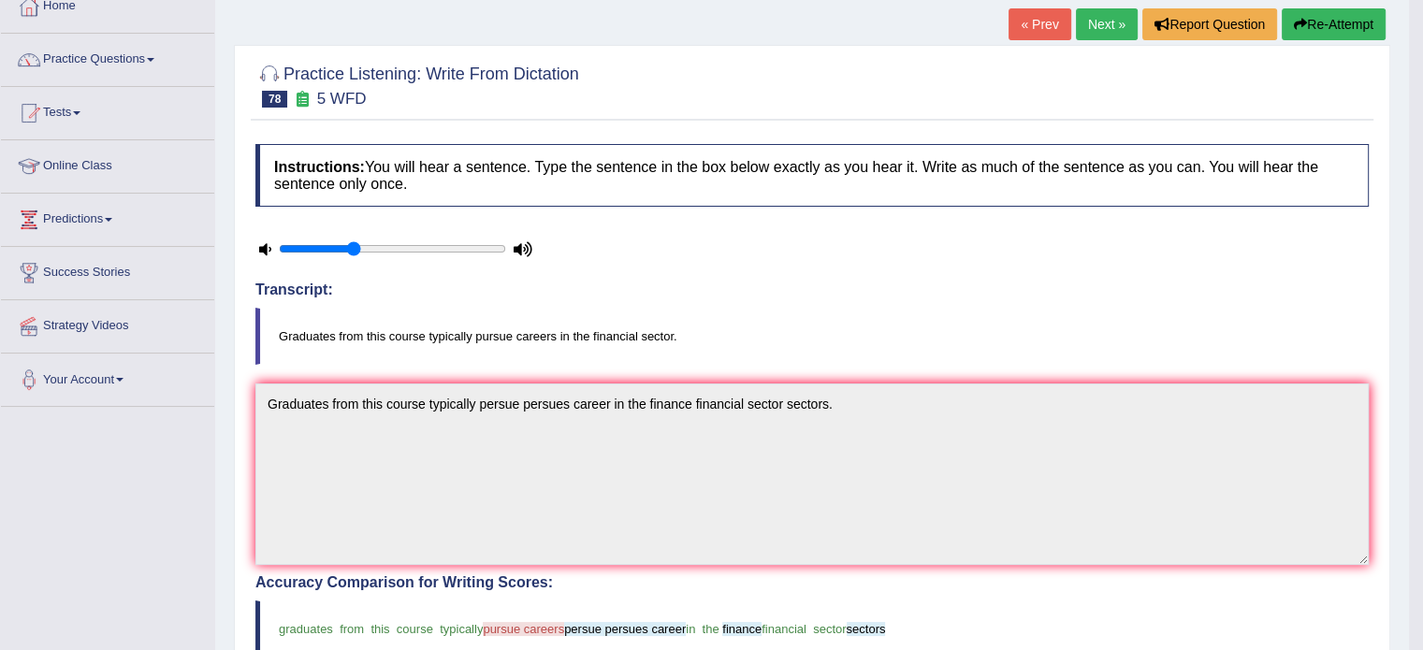
click at [1086, 15] on link "Next »" at bounding box center [1107, 24] width 62 height 32
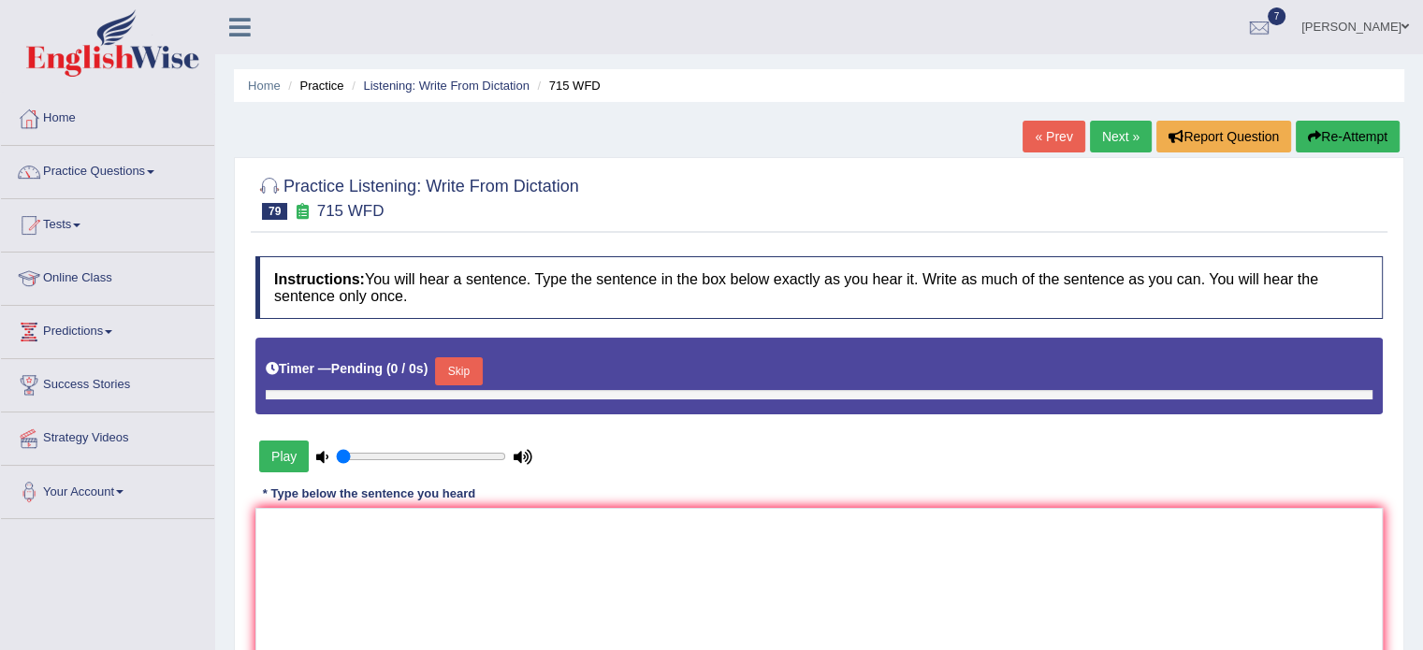
type input "0.35"
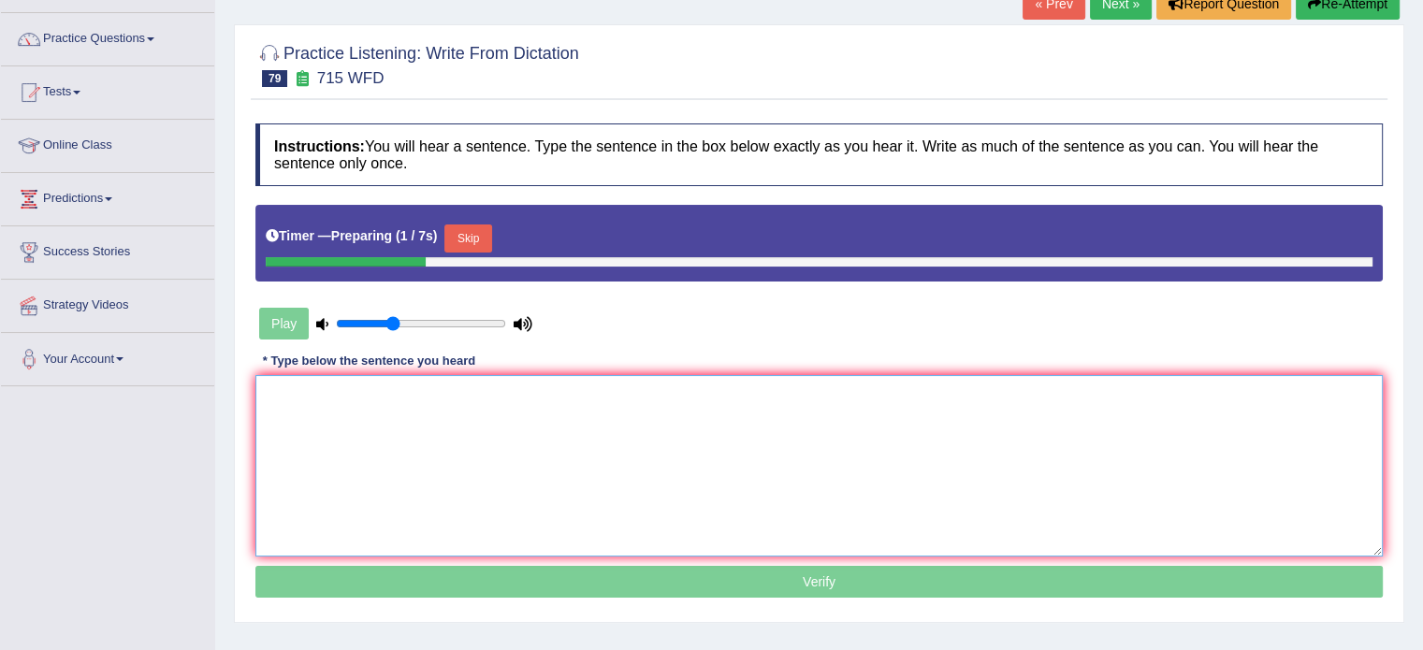
click at [1235, 513] on textarea at bounding box center [818, 466] width 1127 height 182
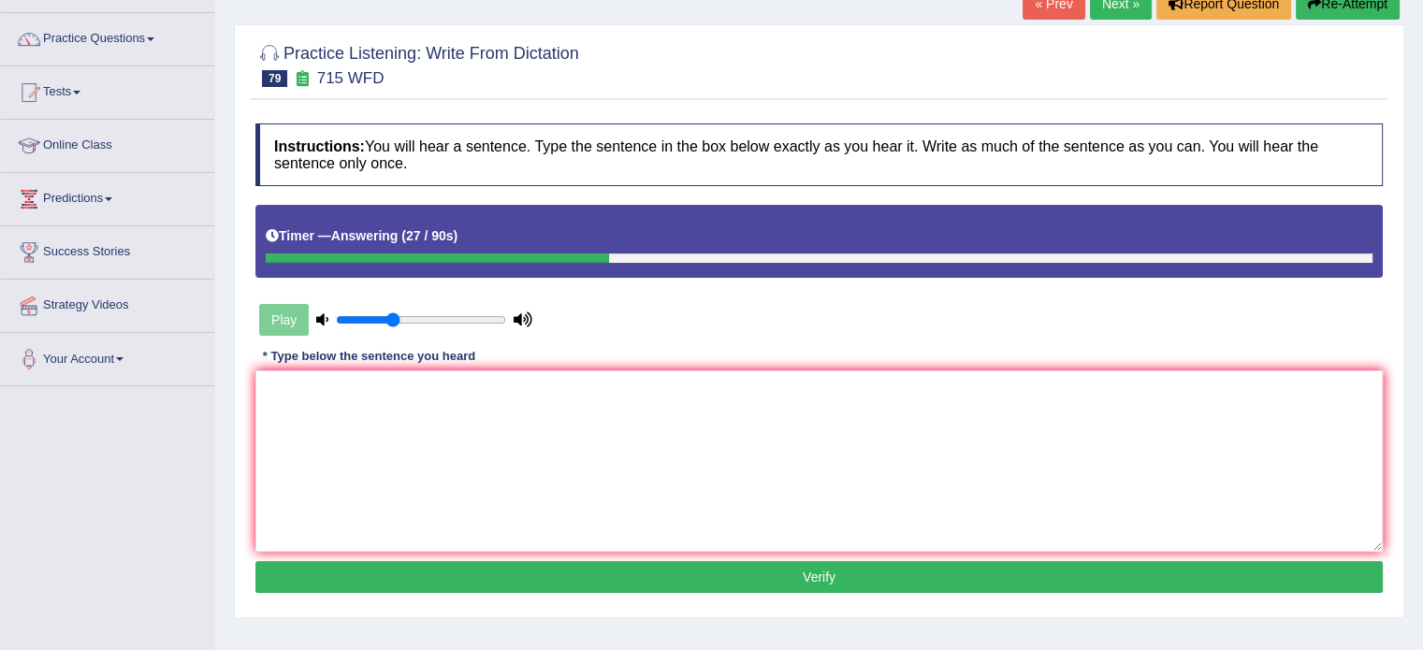
click at [1356, 9] on button "Re-Attempt" at bounding box center [1348, 4] width 104 height 32
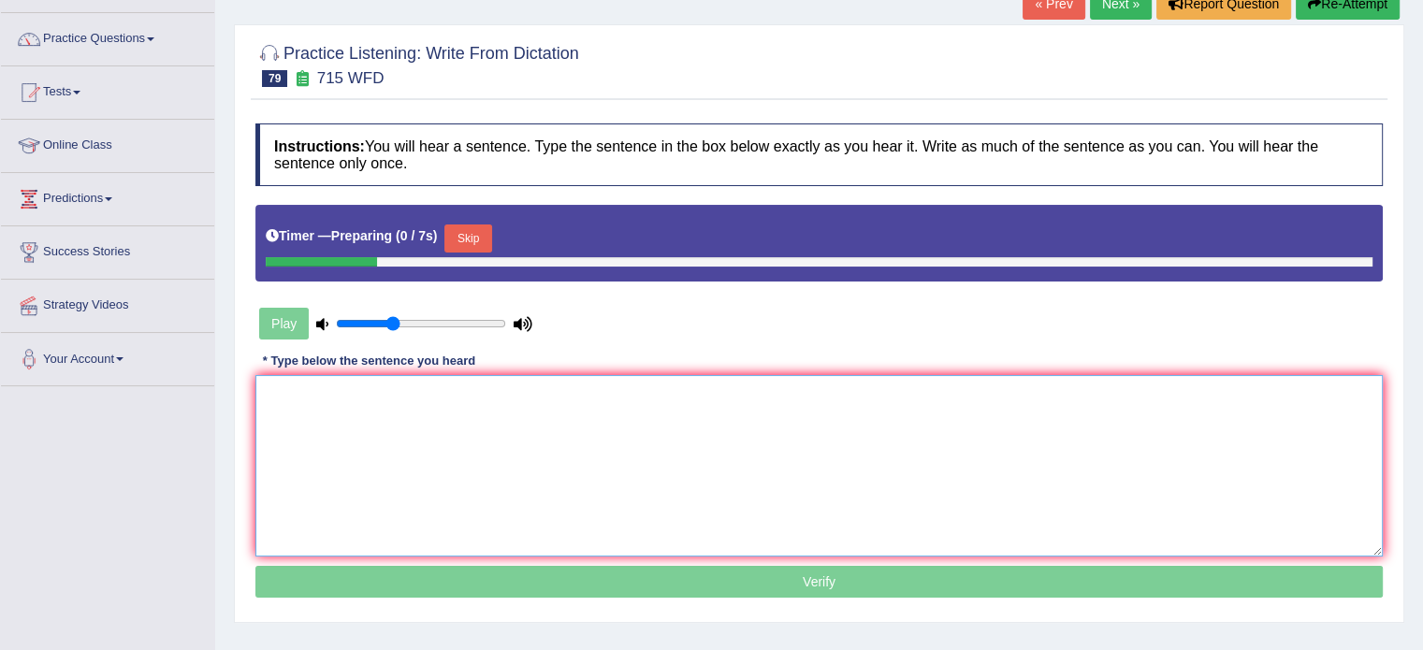
click at [1139, 483] on textarea at bounding box center [818, 466] width 1127 height 182
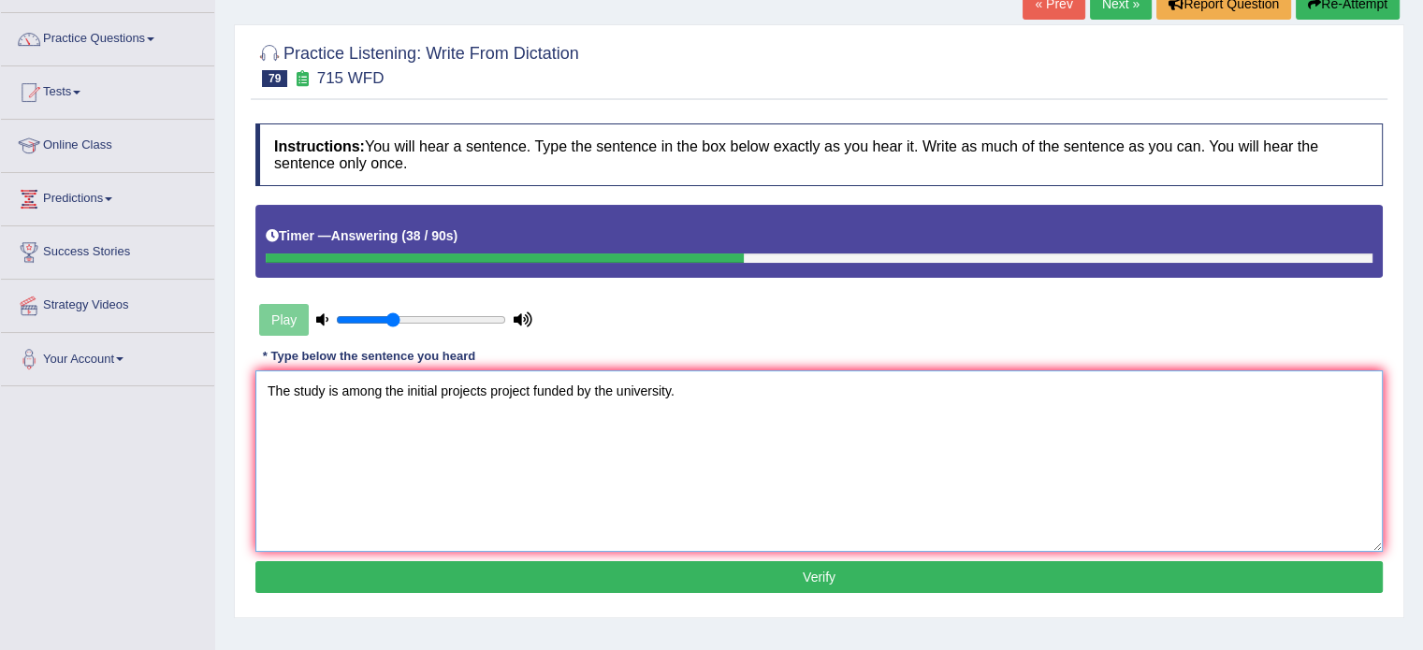
type textarea "The study is among the initial projects project funded by the university."
click at [856, 563] on button "Verify" at bounding box center [818, 577] width 1127 height 32
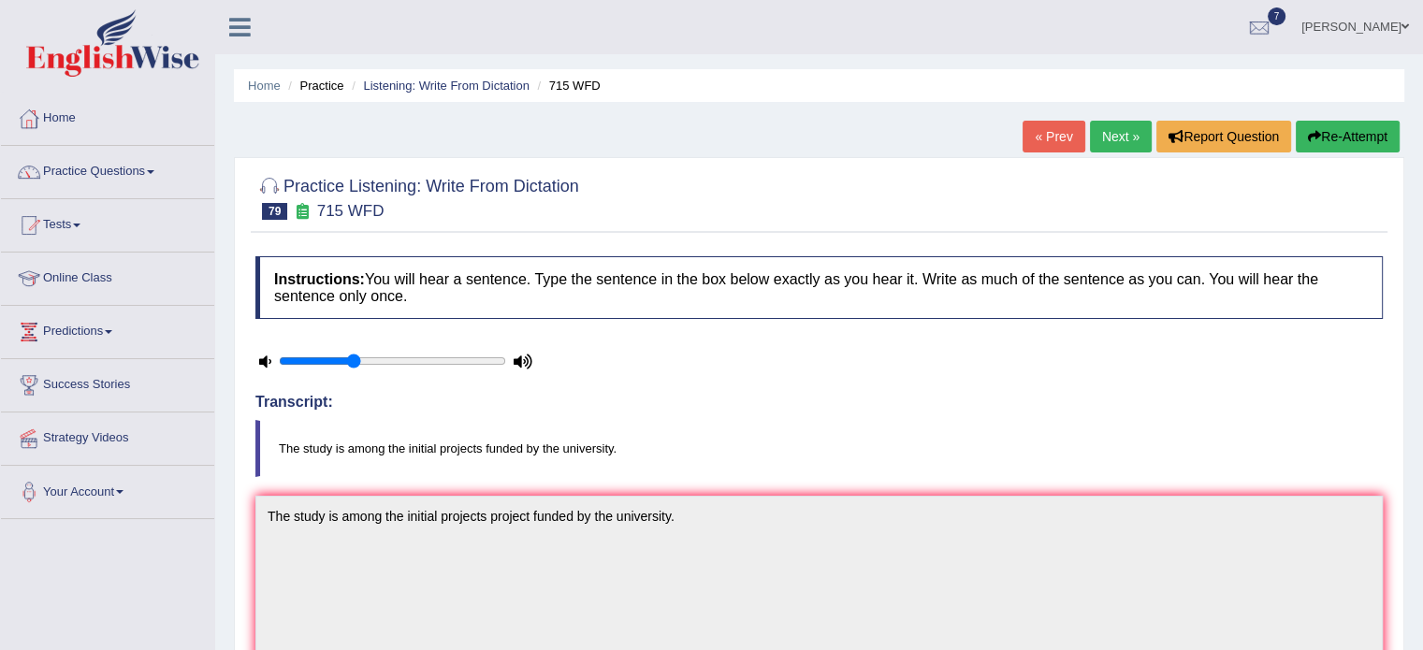
click at [1120, 139] on link "Next »" at bounding box center [1121, 137] width 62 height 32
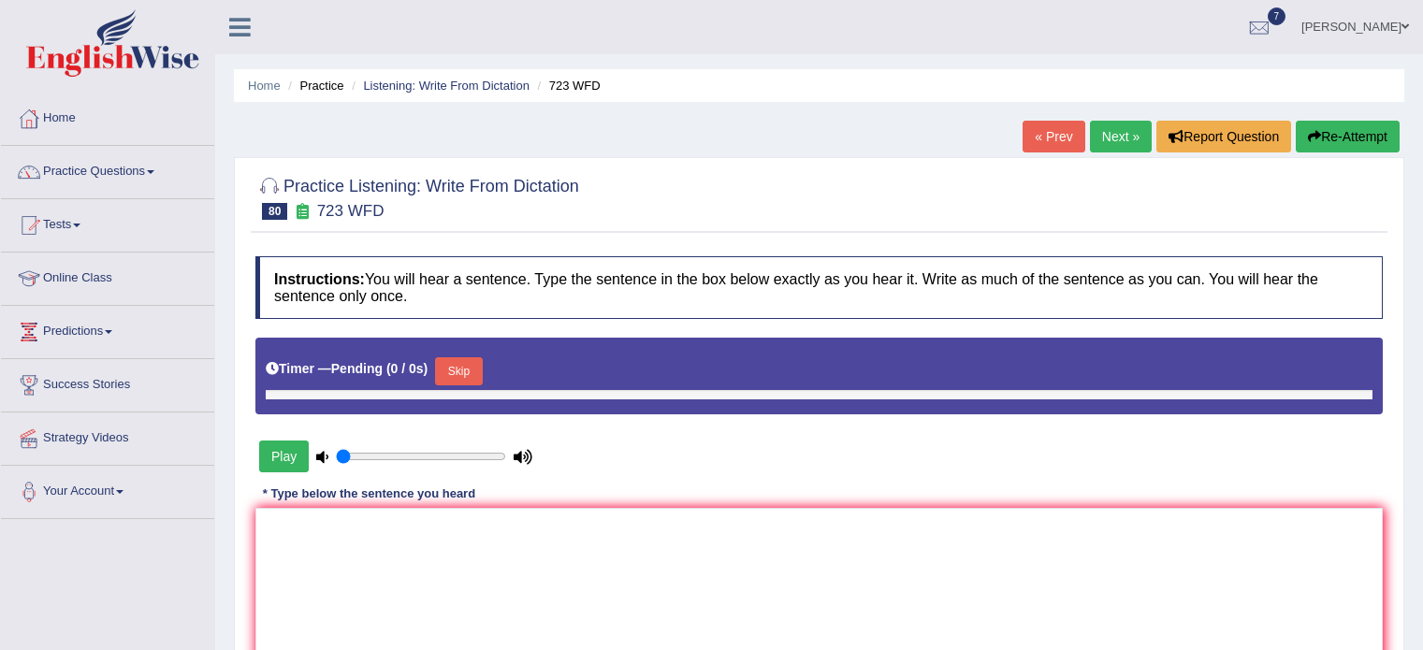
type input "0.35"
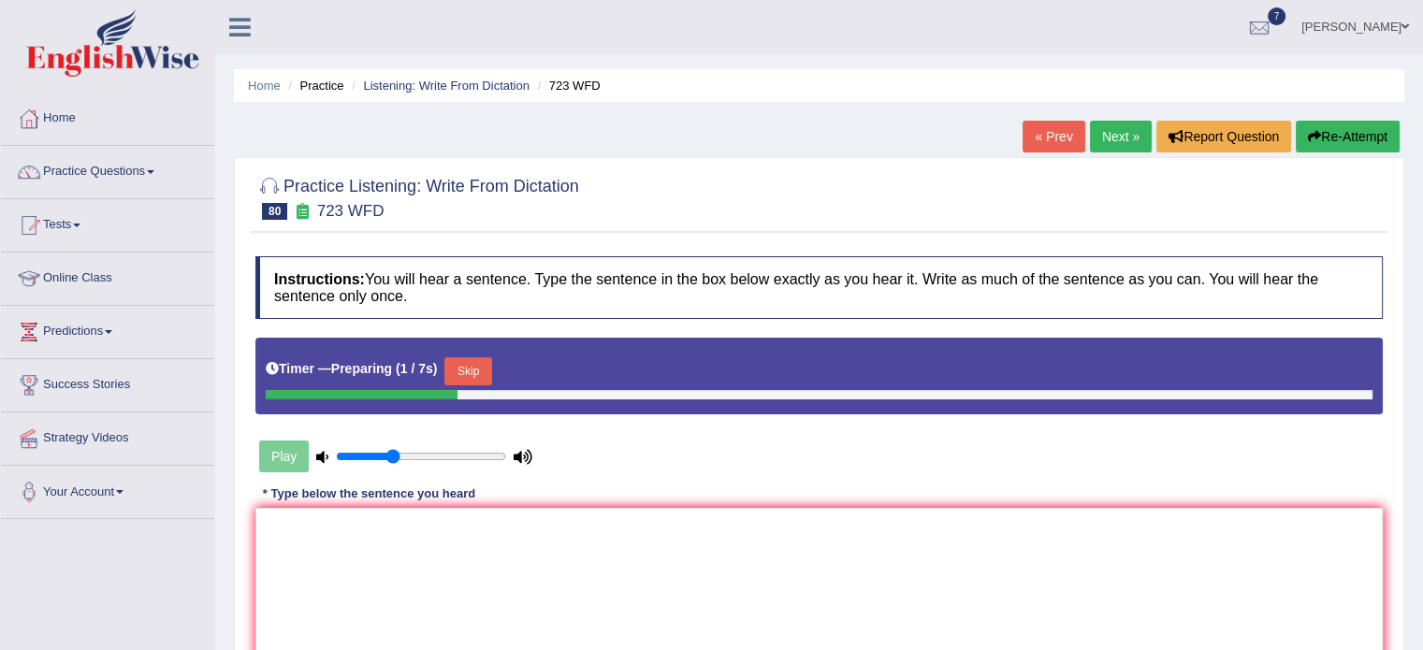
scroll to position [227, 0]
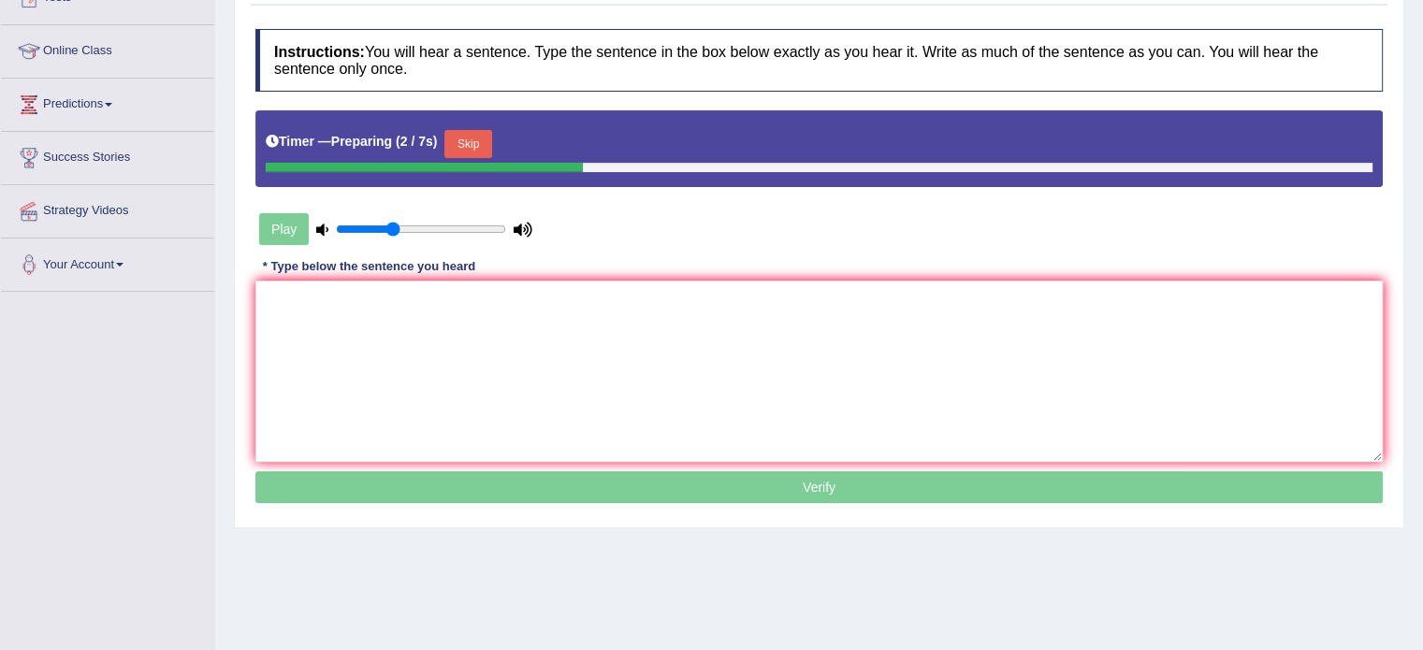
click at [1112, 497] on p "Verify" at bounding box center [818, 488] width 1127 height 32
click at [1095, 416] on textarea at bounding box center [818, 372] width 1127 height 182
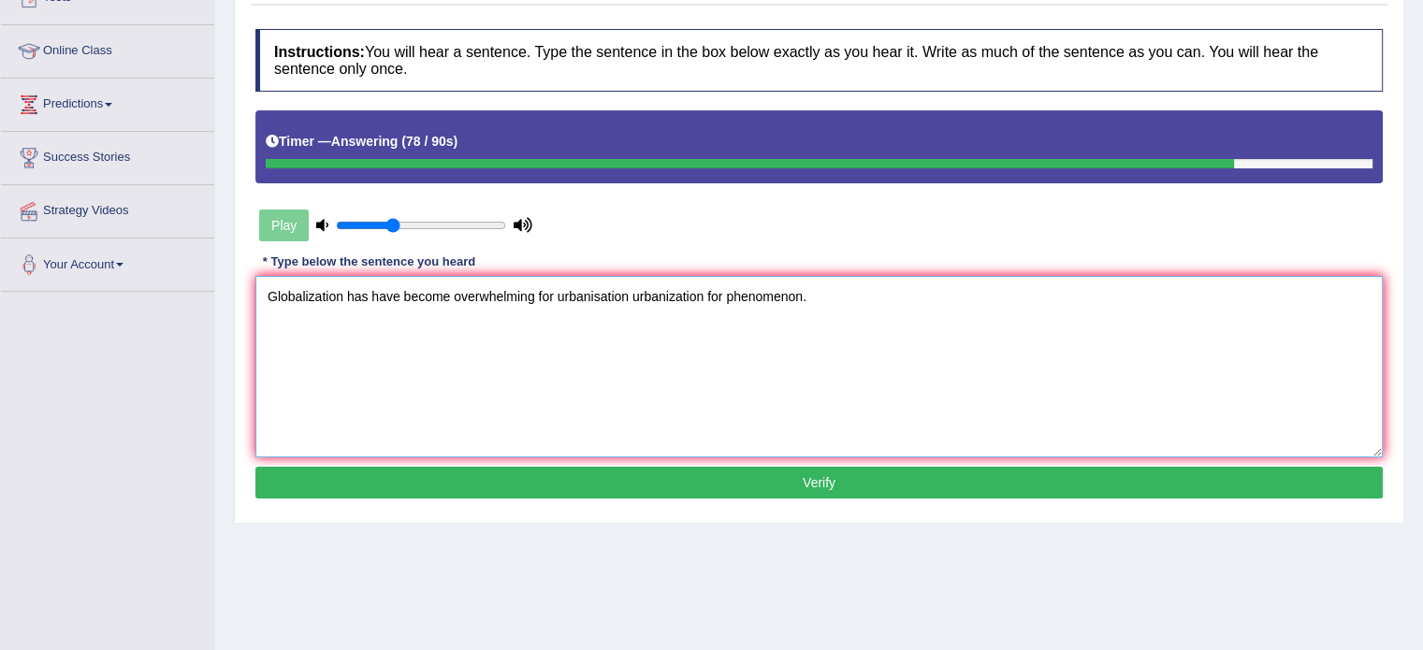
type textarea "Globalization has have become overwhelming for urbanisation urbanization for ph…"
click at [887, 479] on button "Verify" at bounding box center [818, 483] width 1127 height 32
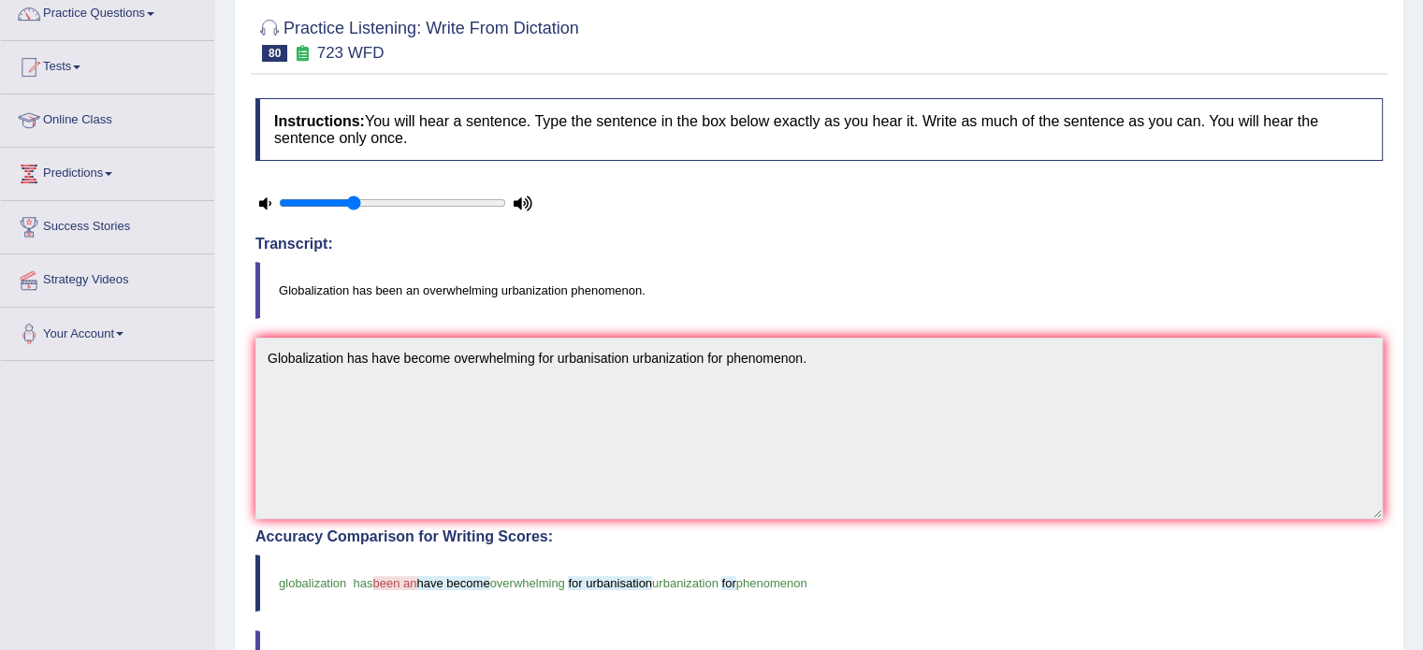
scroll to position [98, 0]
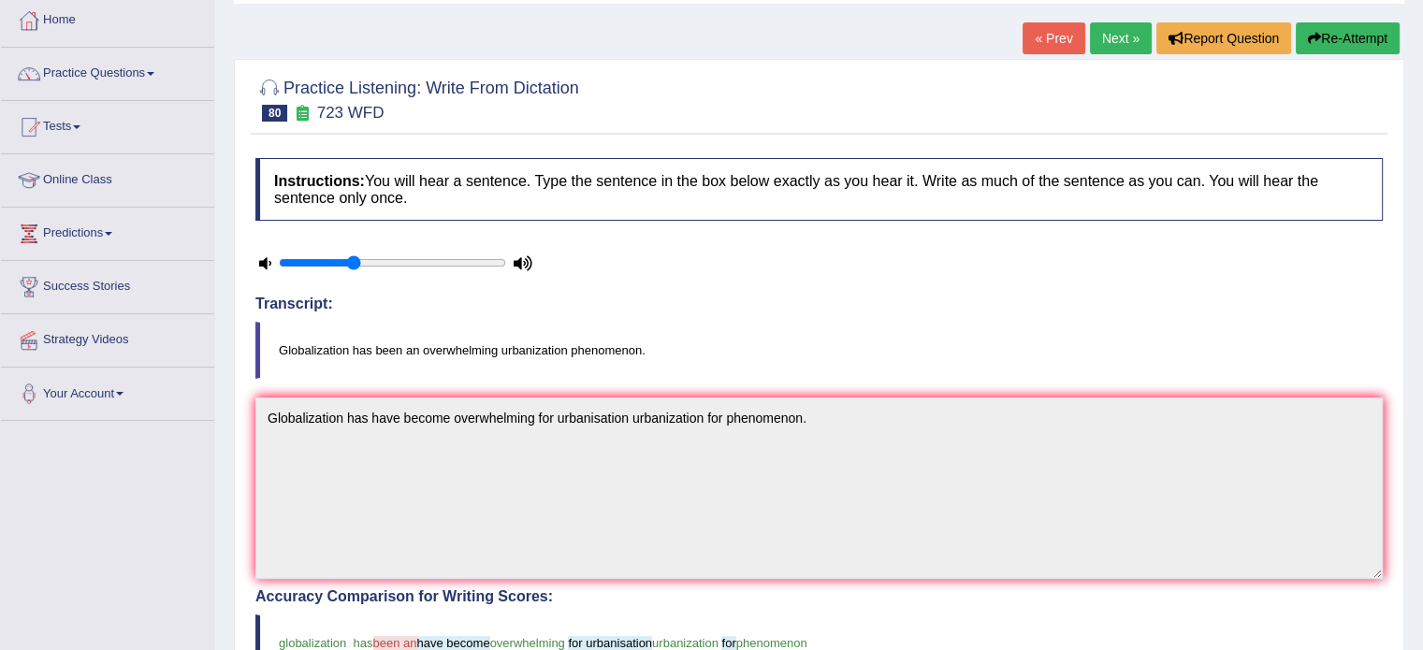
click at [1123, 54] on div "« Prev Next » Report Question Re-Attempt" at bounding box center [1214, 40] width 382 height 36
click at [1121, 47] on link "Next »" at bounding box center [1121, 38] width 62 height 32
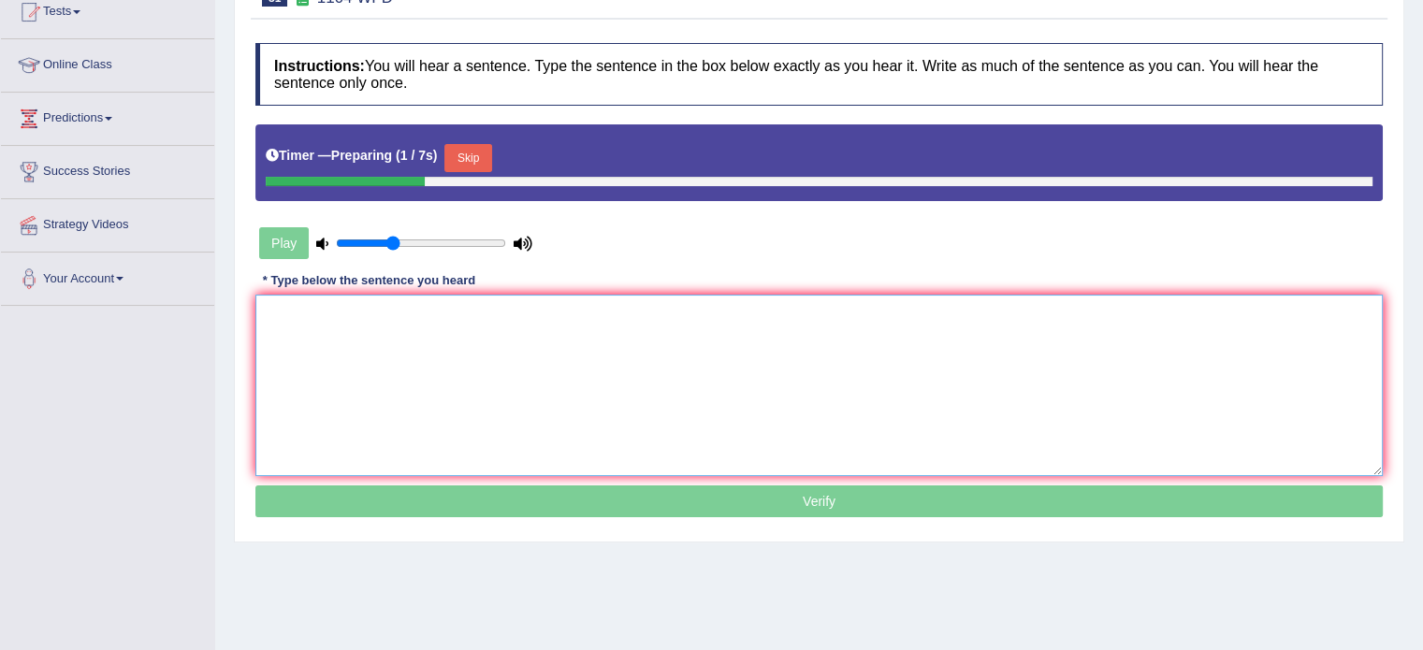
click at [1201, 325] on textarea at bounding box center [818, 386] width 1127 height 182
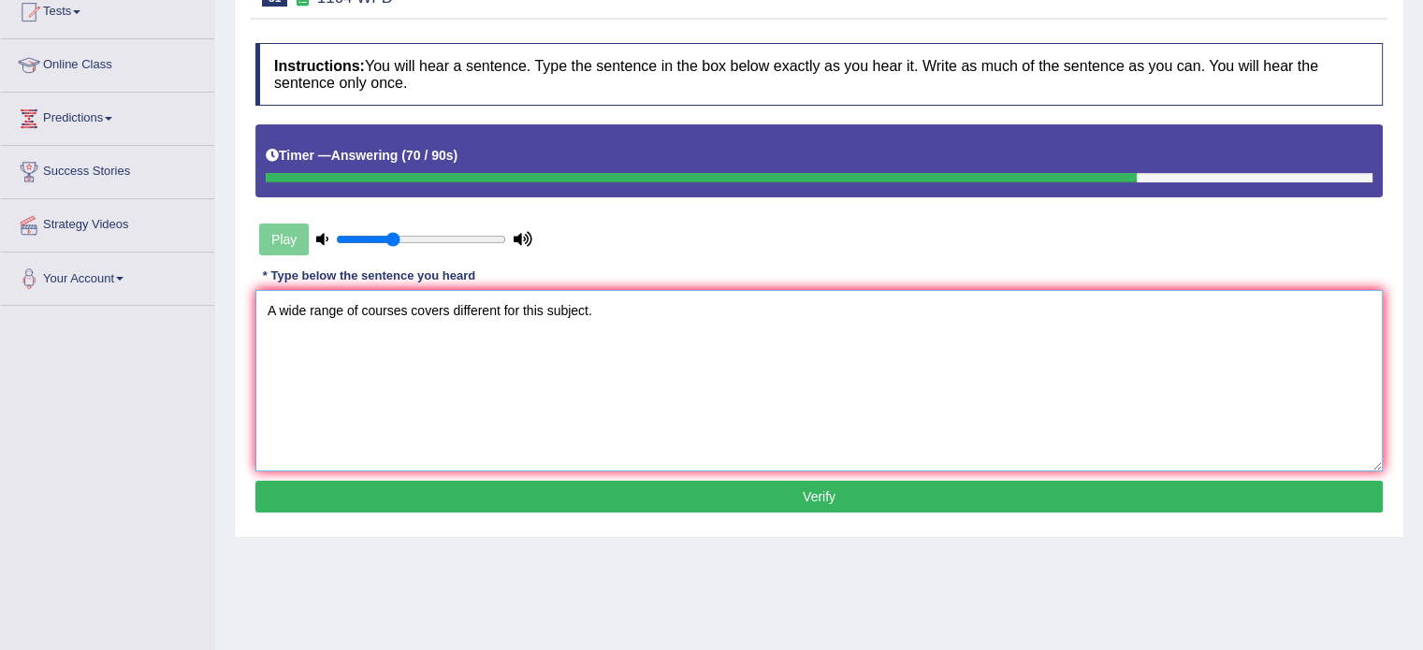
click at [502, 312] on textarea "A wide range of courses covers different for this subject." at bounding box center [818, 381] width 1127 height 182
click at [408, 311] on textarea "A wide range of courses covers different attribute attributes for this subject." at bounding box center [818, 381] width 1127 height 182
type textarea "A wide range of courses cover covers different attribute attributes for this su…"
click at [723, 489] on button "Verify" at bounding box center [818, 497] width 1127 height 32
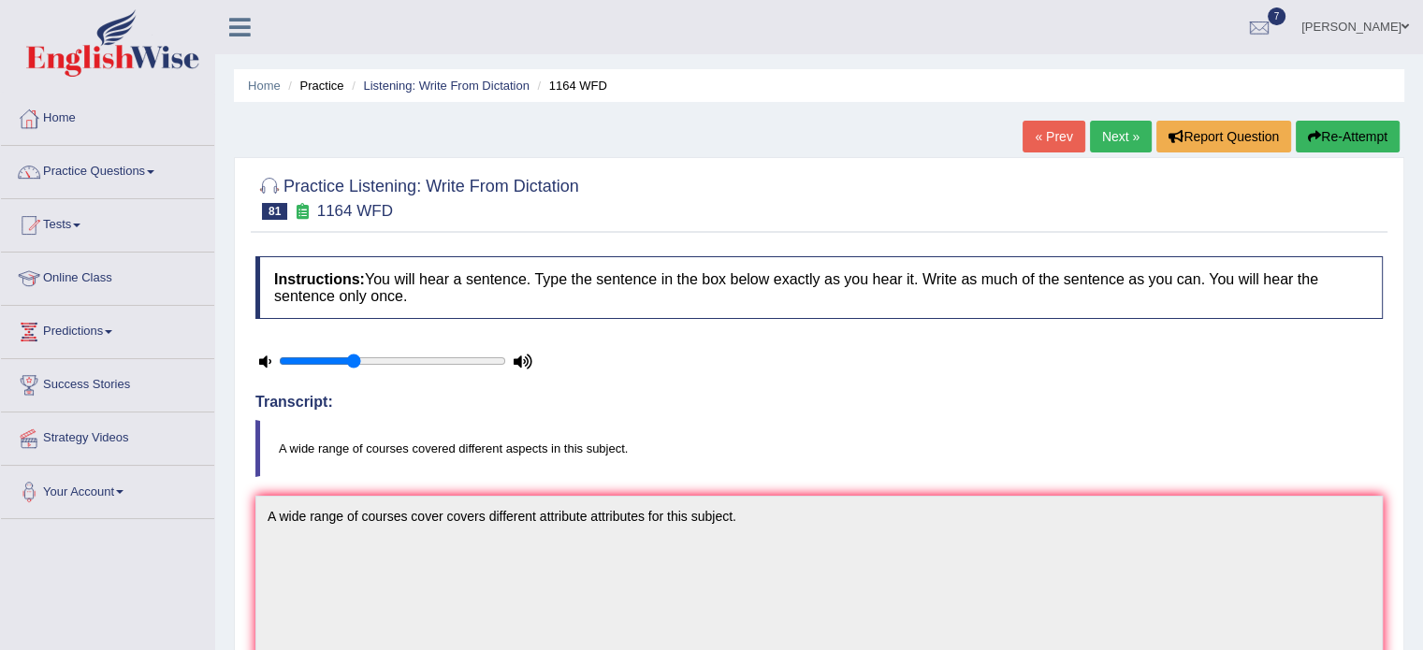
click at [1112, 139] on link "Next »" at bounding box center [1121, 137] width 62 height 32
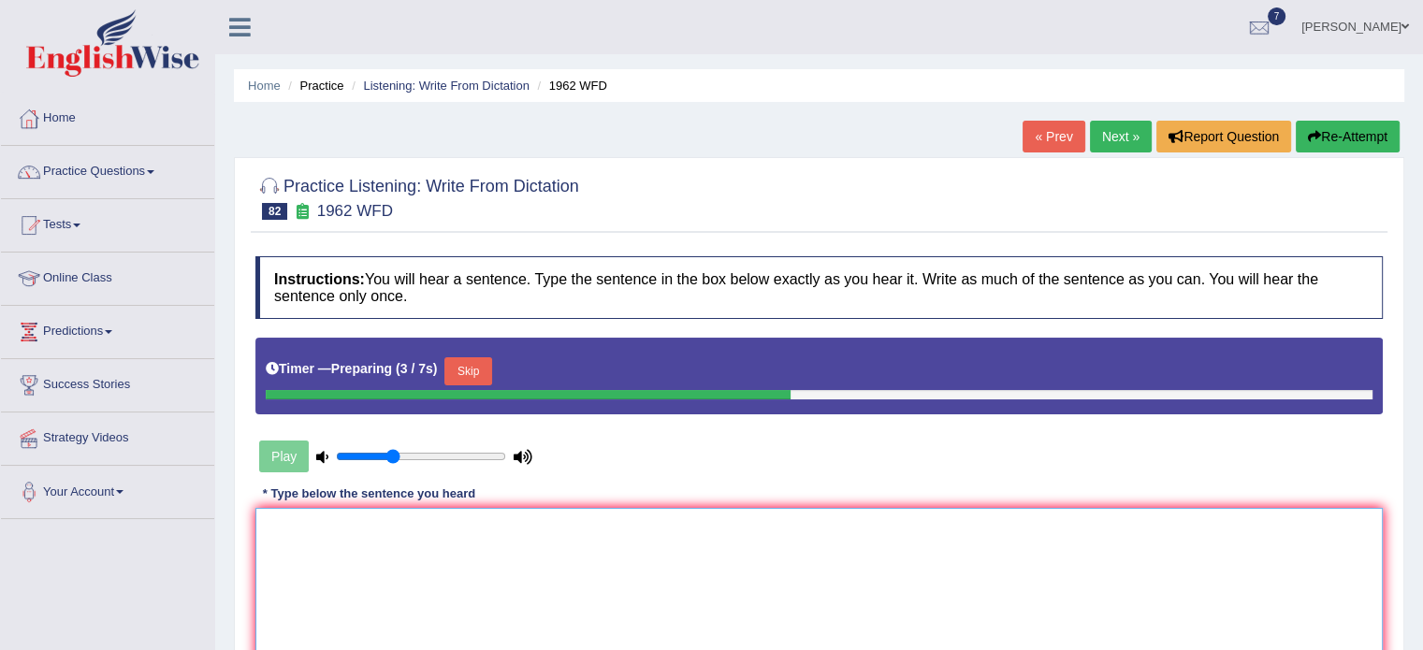
click at [1035, 575] on textarea at bounding box center [818, 599] width 1127 height 182
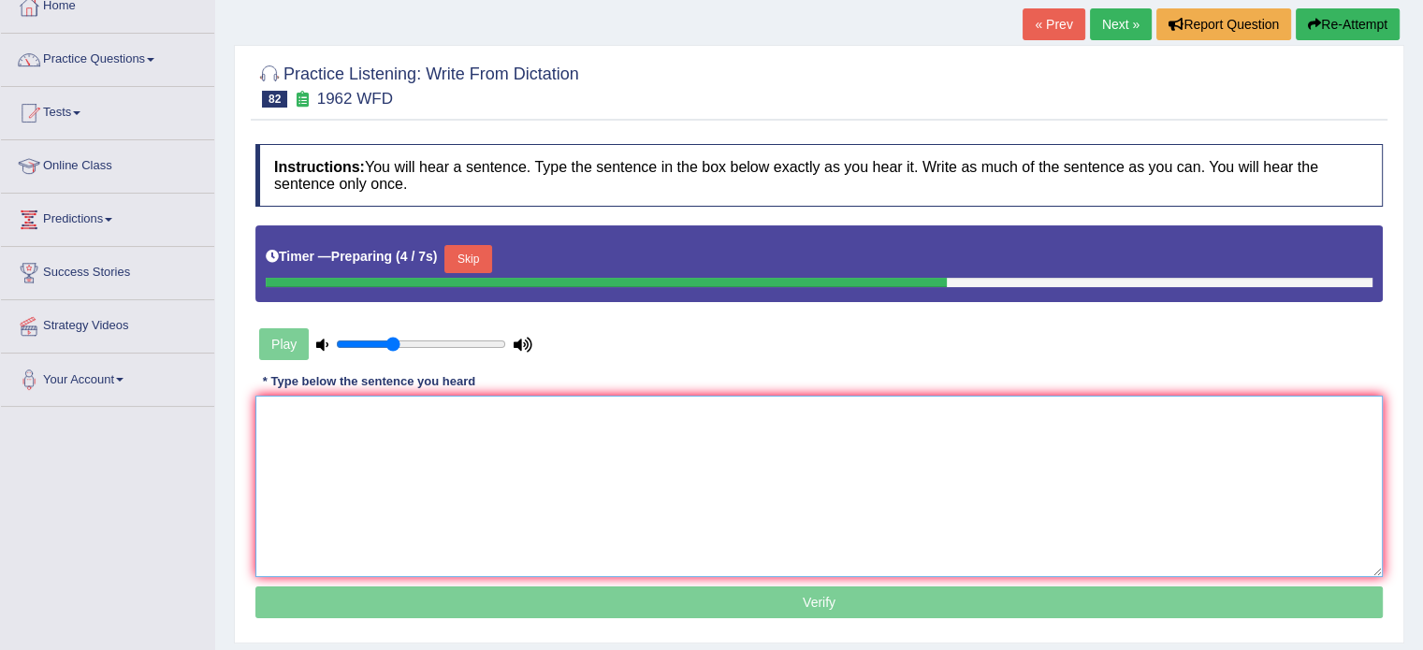
scroll to position [116, 0]
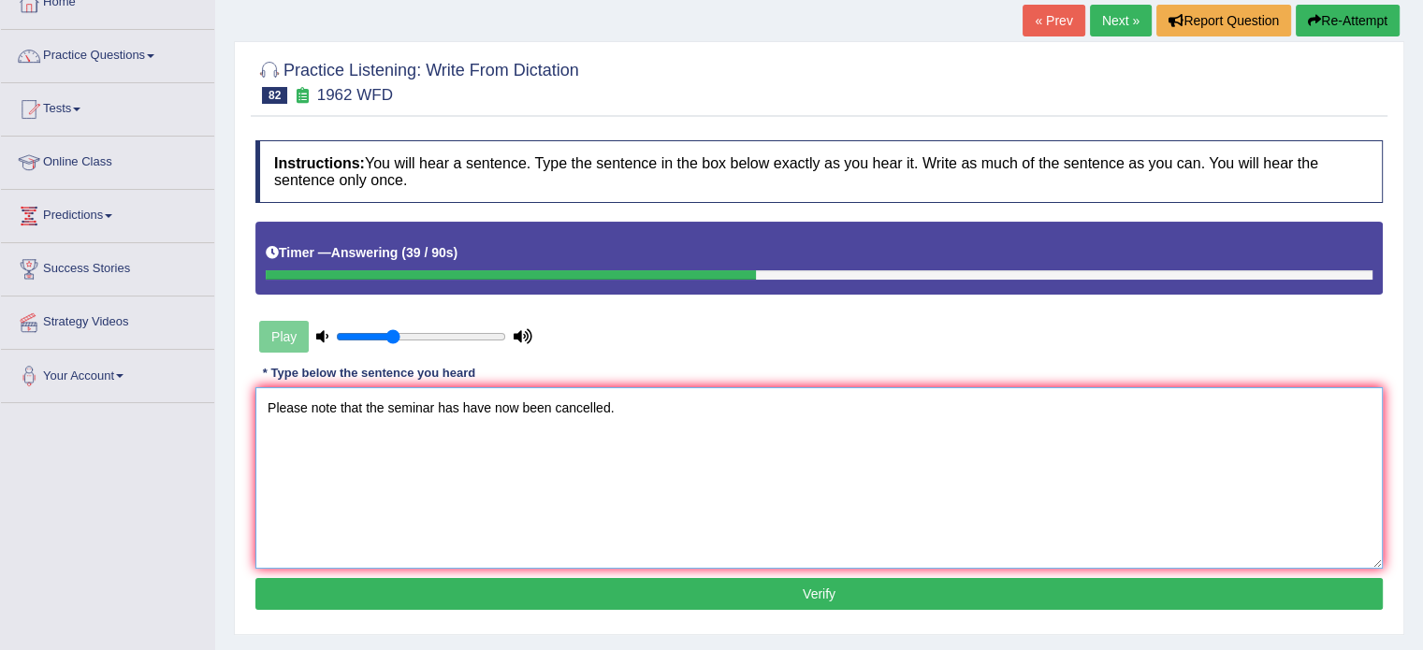
type textarea "Please note that the seminar has have now been cancelled."
click at [1236, 605] on button "Verify" at bounding box center [818, 594] width 1127 height 32
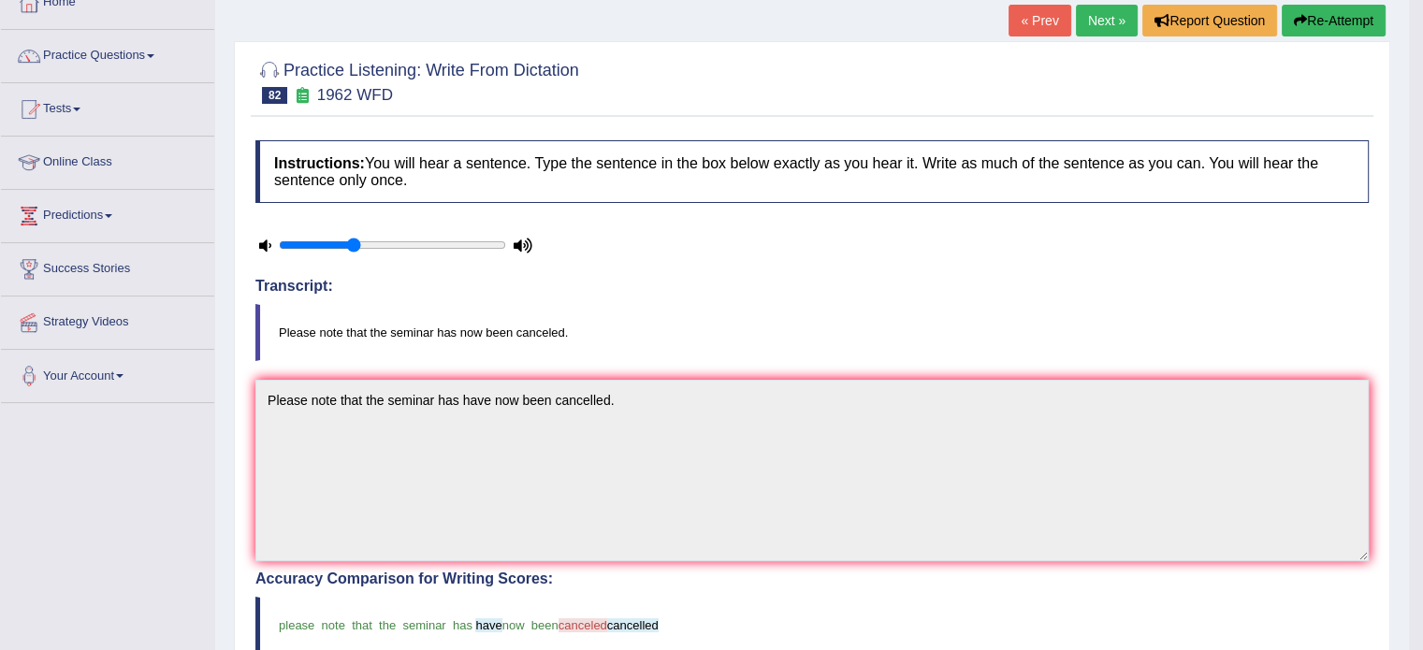
scroll to position [0, 0]
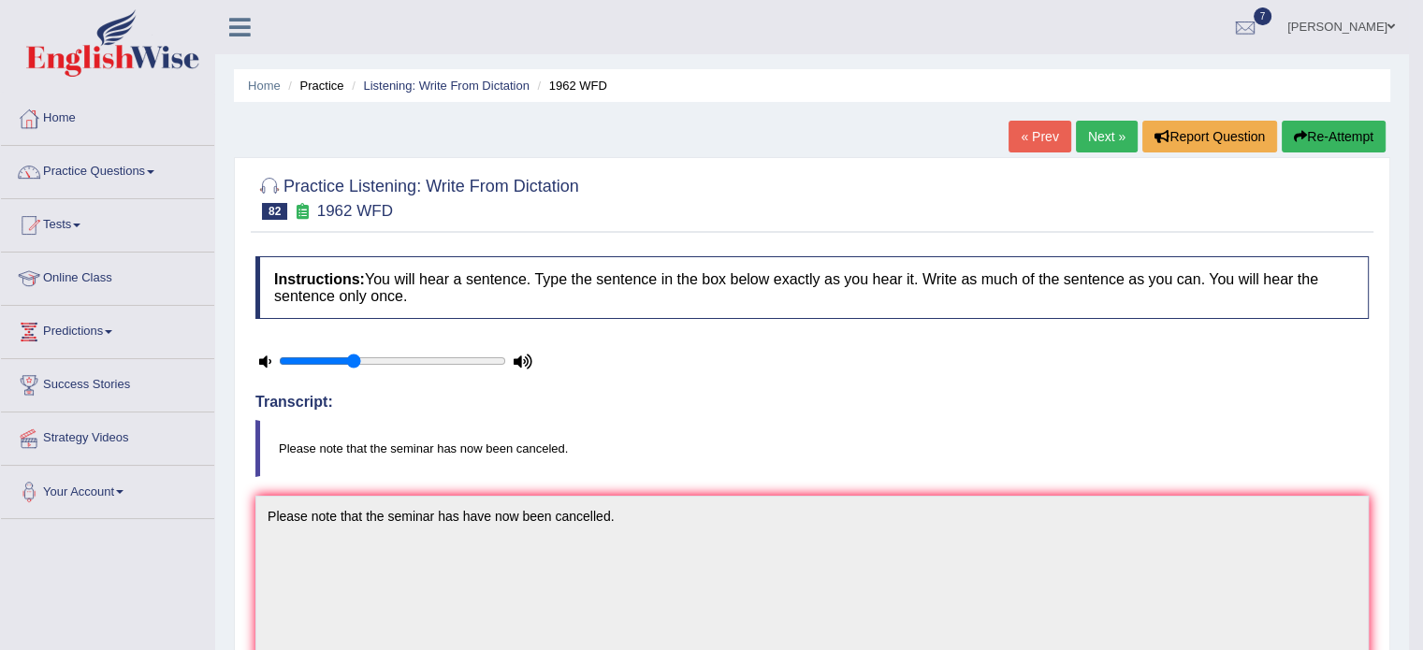
click at [1112, 129] on link "Next »" at bounding box center [1107, 137] width 62 height 32
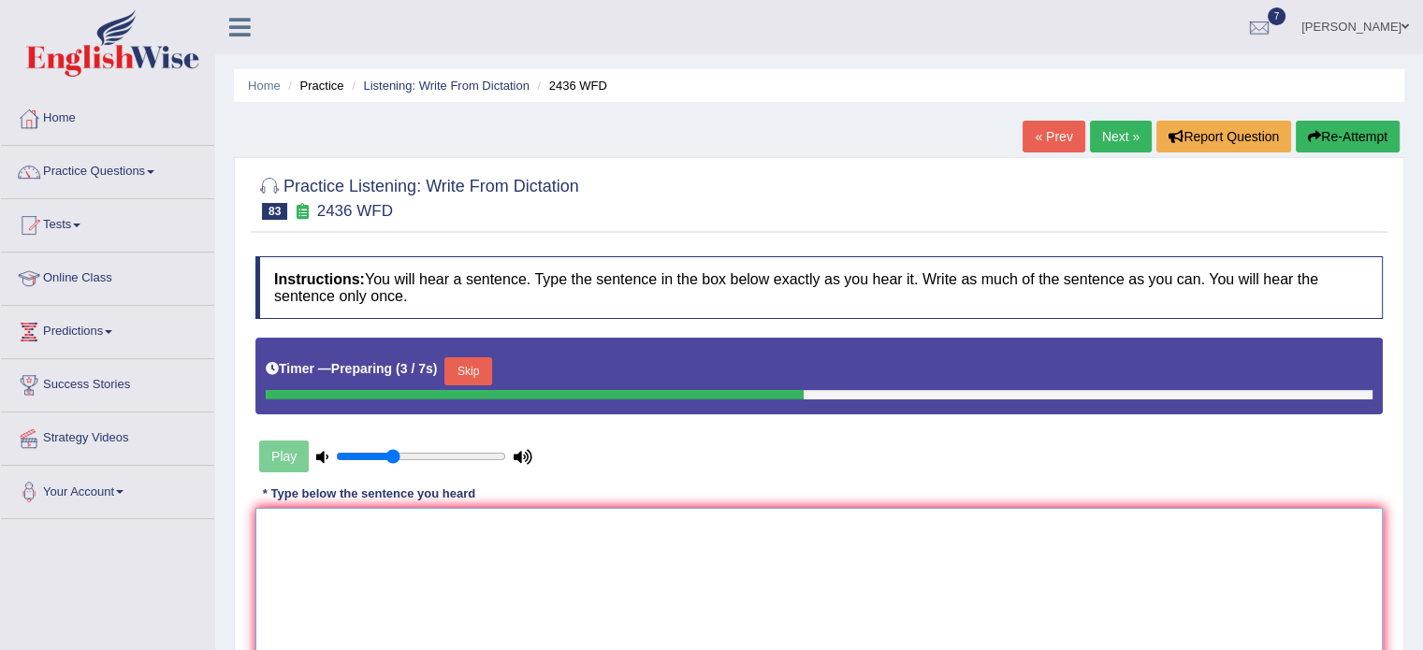
click at [931, 536] on textarea at bounding box center [818, 599] width 1127 height 182
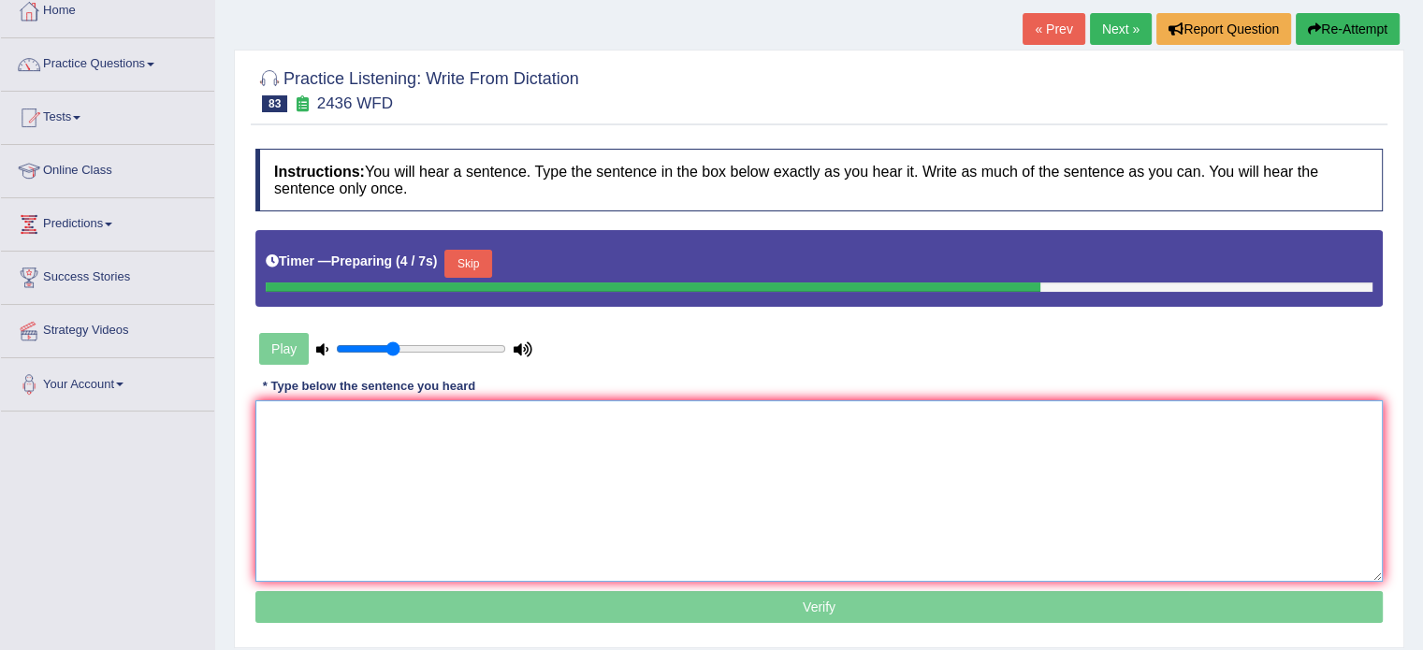
scroll to position [111, 0]
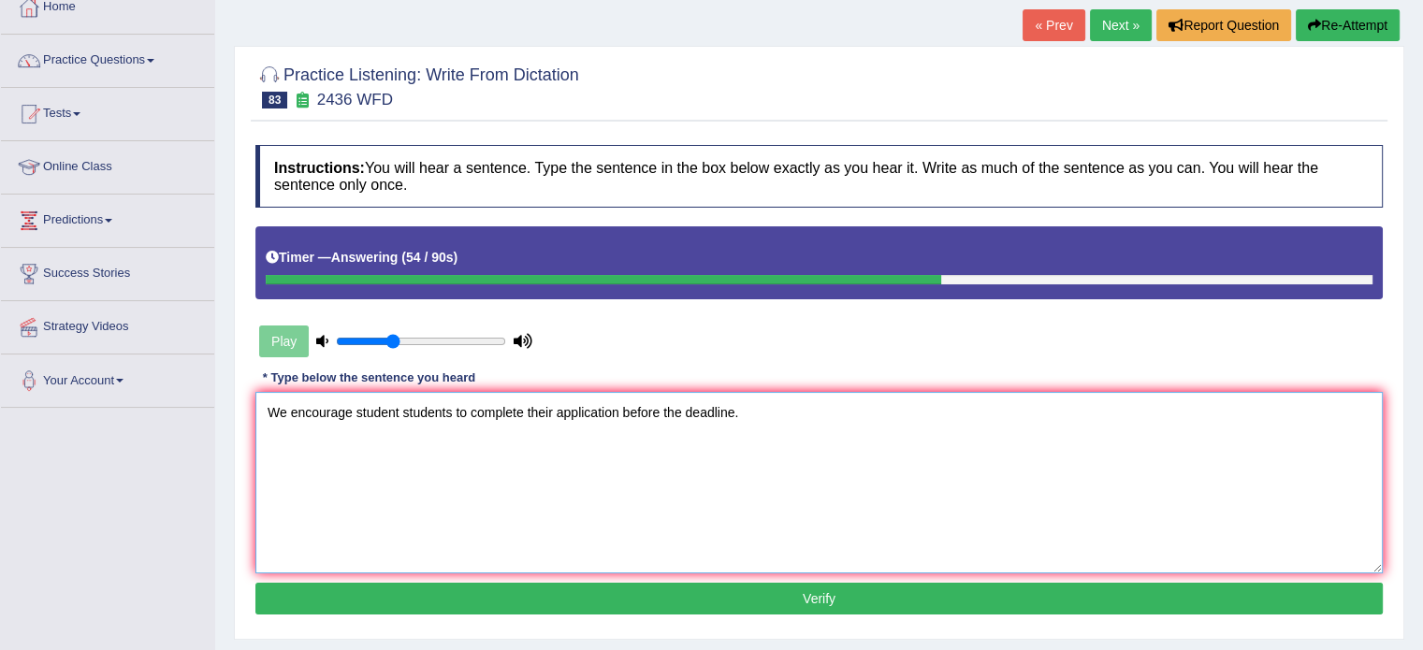
click at [576, 414] on textarea "We encourage student students to complete their application before the deadline." at bounding box center [818, 483] width 1127 height 182
paste textarea "application"
type textarea "We encourage student students to complete their application applications before…"
click at [657, 605] on button "Verify" at bounding box center [818, 599] width 1127 height 32
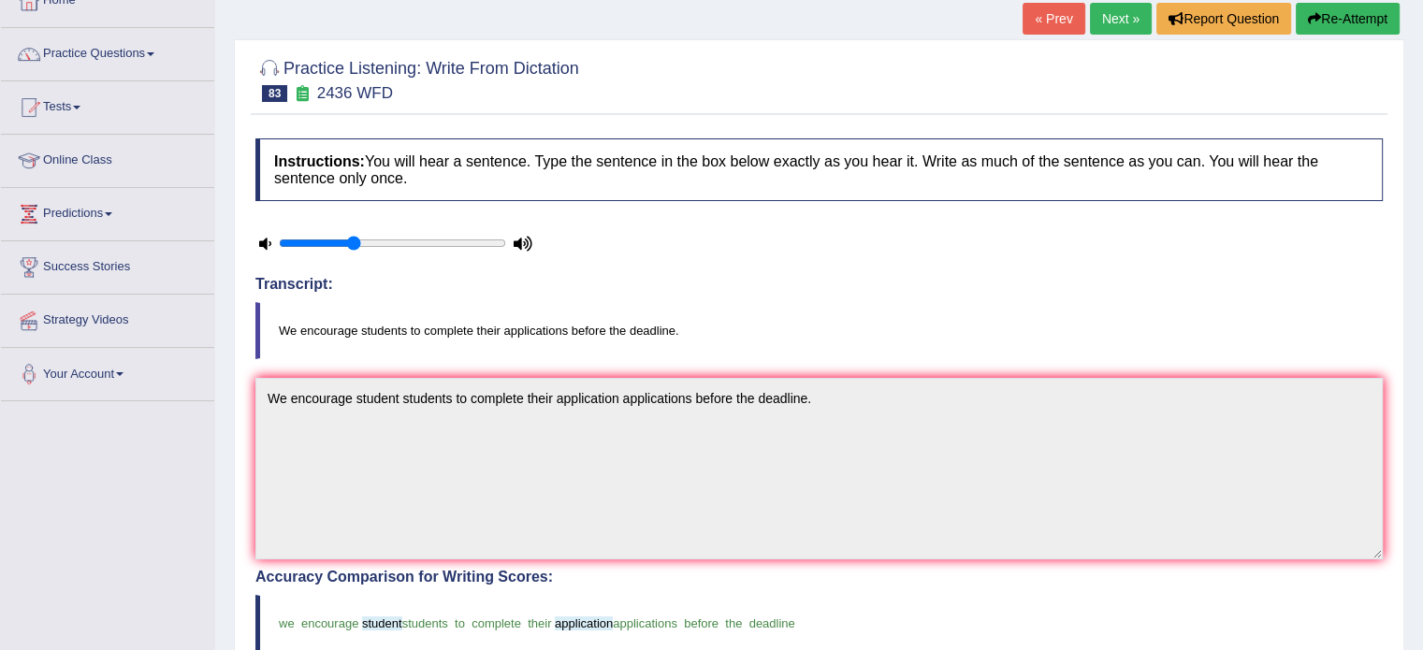
scroll to position [116, 0]
click at [1111, 22] on link "Next »" at bounding box center [1121, 21] width 62 height 32
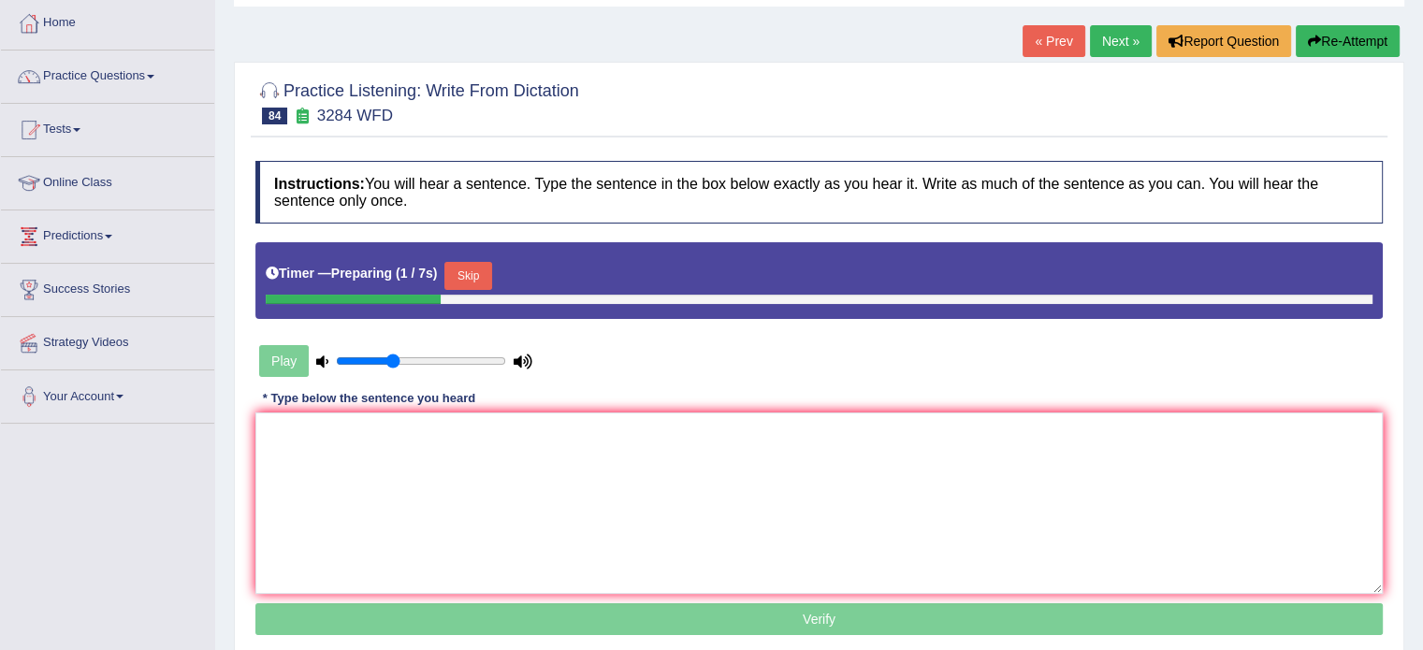
click at [1134, 629] on p "Verify" at bounding box center [818, 620] width 1127 height 32
click at [1108, 513] on textarea at bounding box center [818, 504] width 1127 height 182
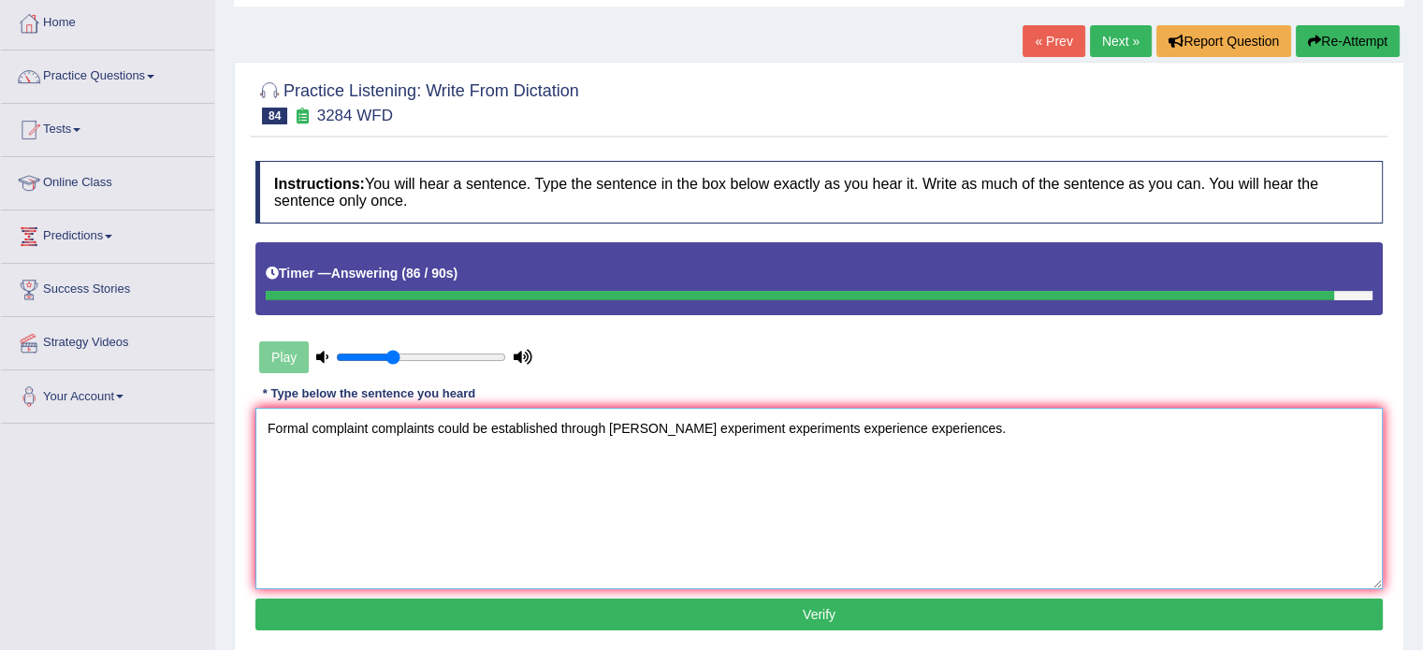
type textarea "Formal complaint complaints could be established through [PERSON_NAME] experime…"
click at [723, 594] on div "Instructions: You will hear a sentence. Type the sentence in the box below exac…" at bounding box center [819, 399] width 1137 height 494
click at [730, 619] on button "Verify" at bounding box center [818, 615] width 1127 height 32
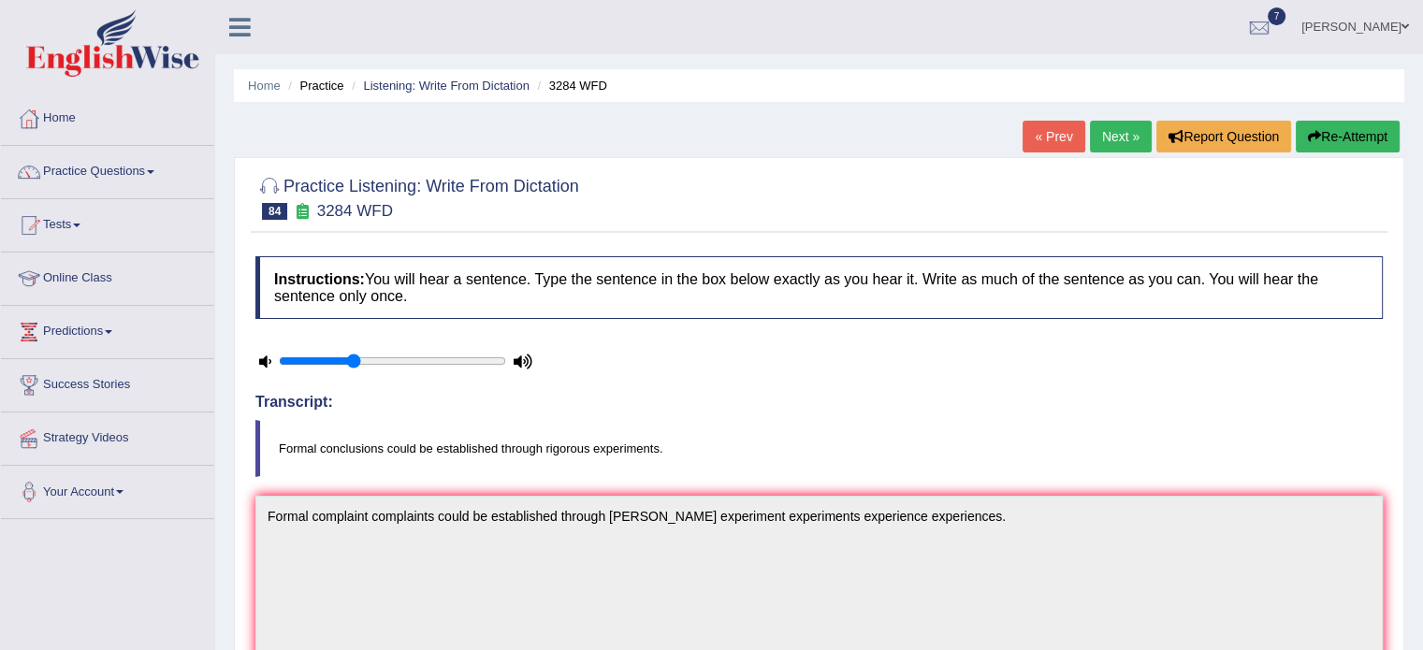
click at [1123, 137] on link "Next »" at bounding box center [1121, 137] width 62 height 32
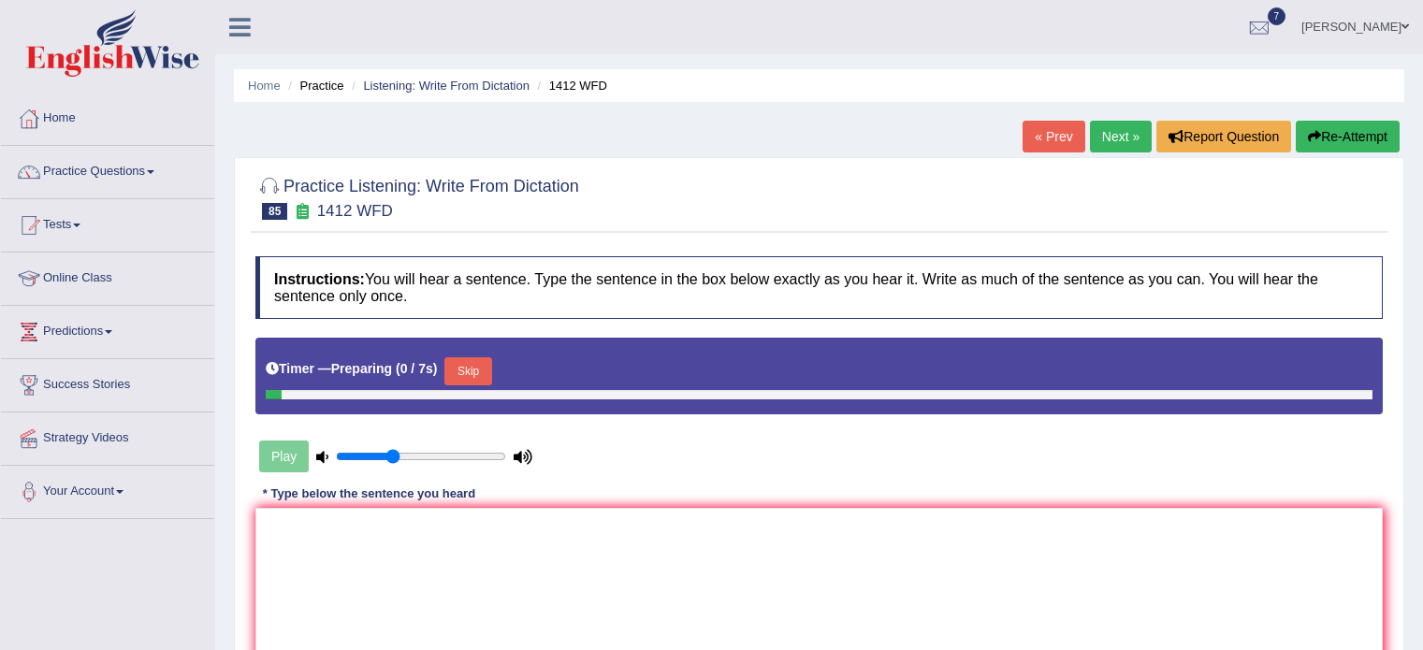
click at [1422, 337] on html "Toggle navigation Home Practice Questions Speaking Practice Read Aloud Repeat S…" at bounding box center [711, 325] width 1423 height 650
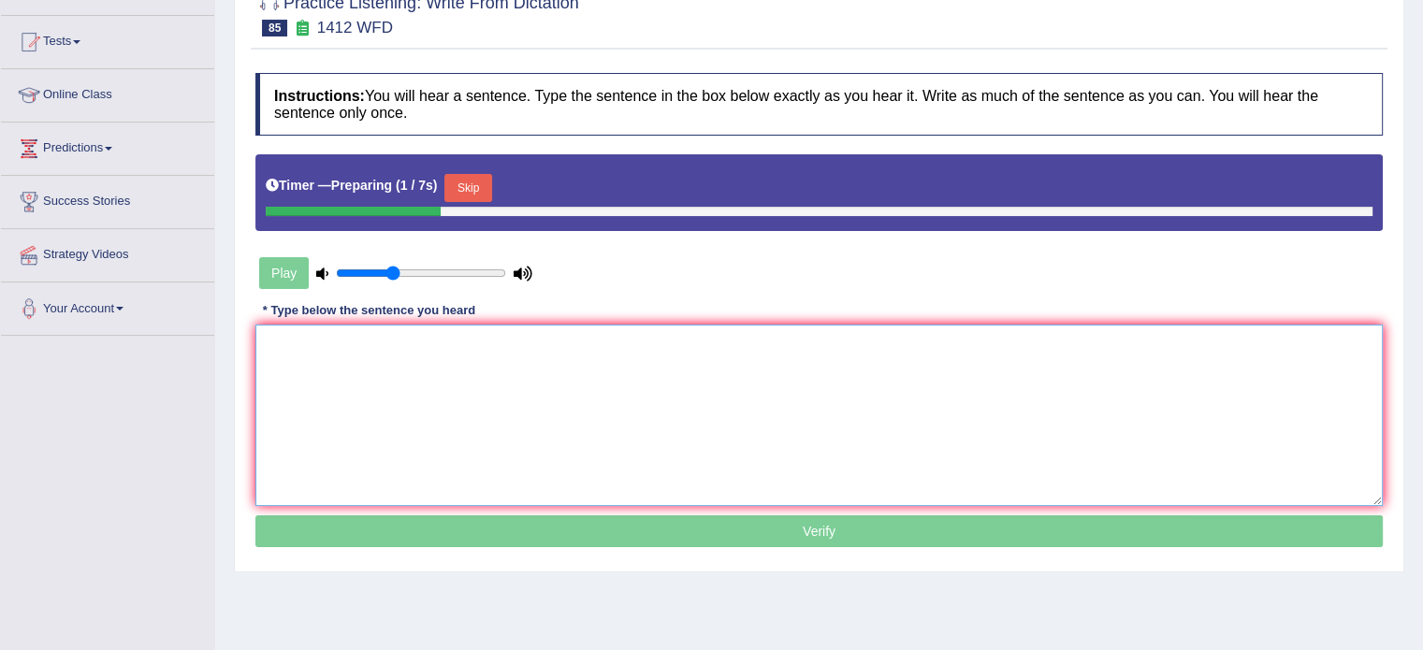
click at [1127, 444] on textarea at bounding box center [818, 416] width 1127 height 182
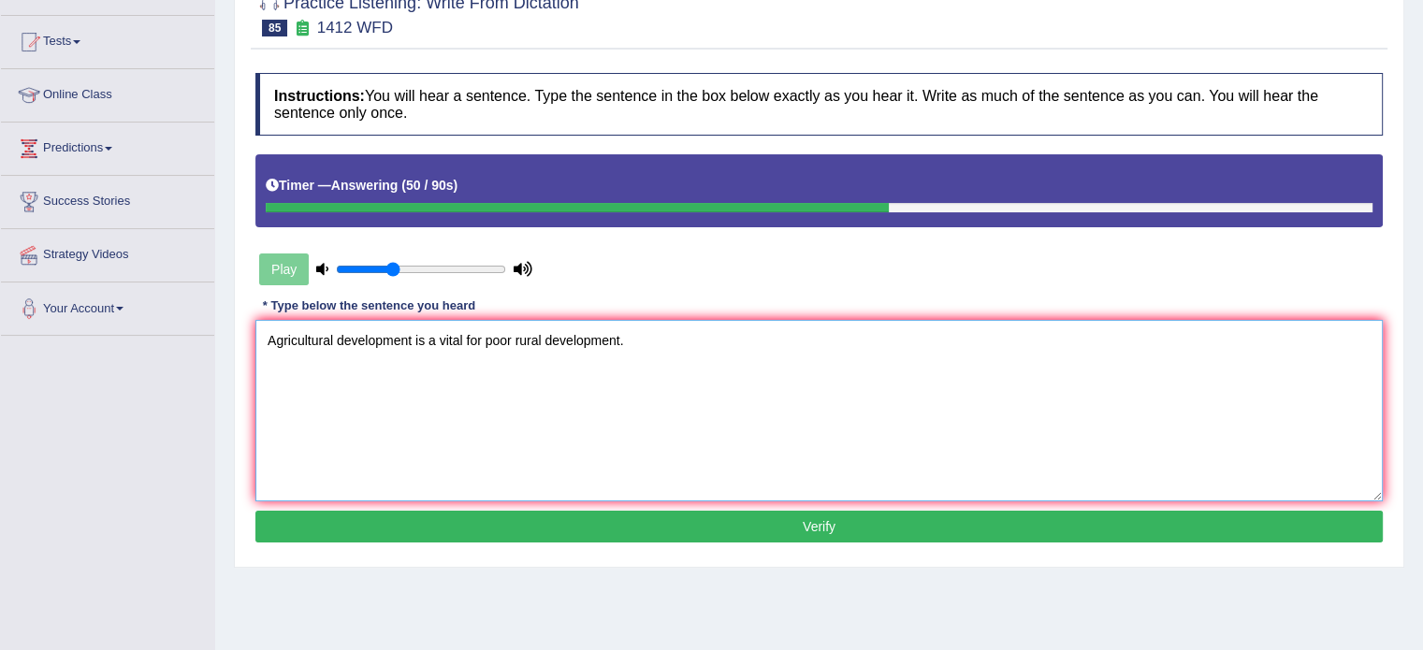
type textarea "Agricultural development is a vital for poor rural development."
click at [764, 527] on button "Verify" at bounding box center [818, 527] width 1127 height 32
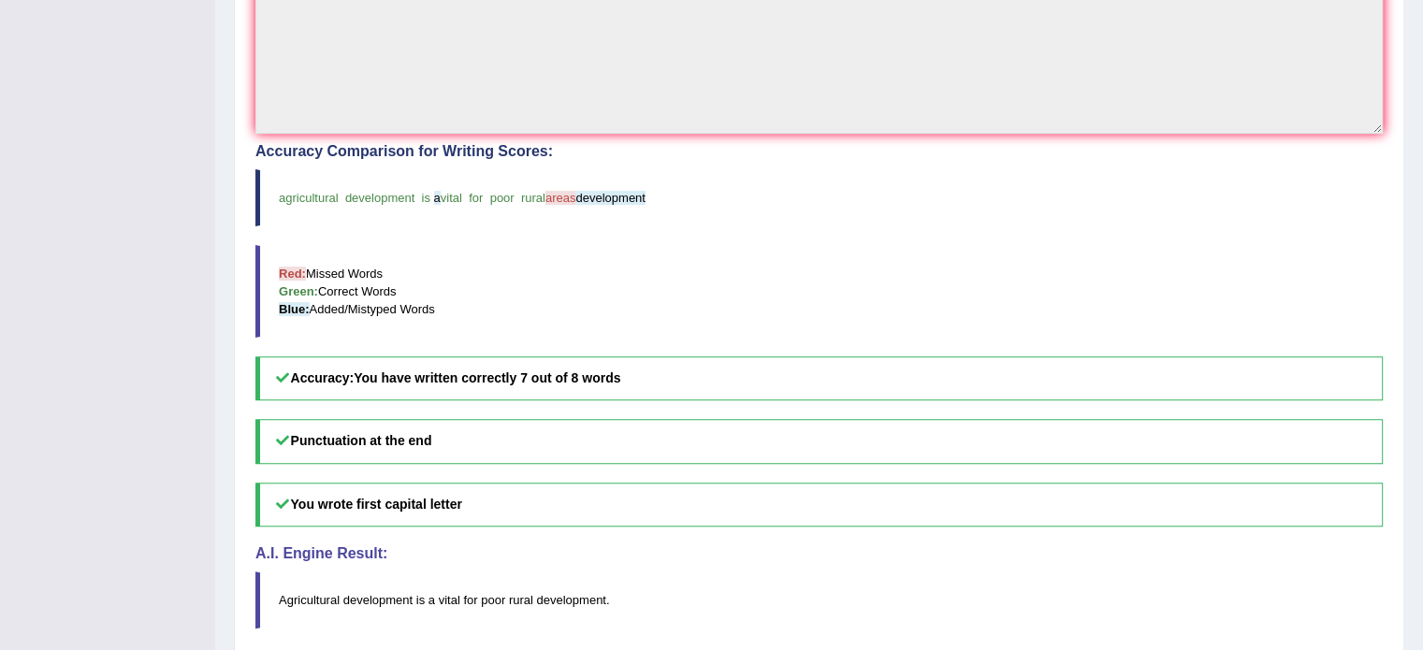
scroll to position [183, 0]
